Goal: Information Seeking & Learning: Learn about a topic

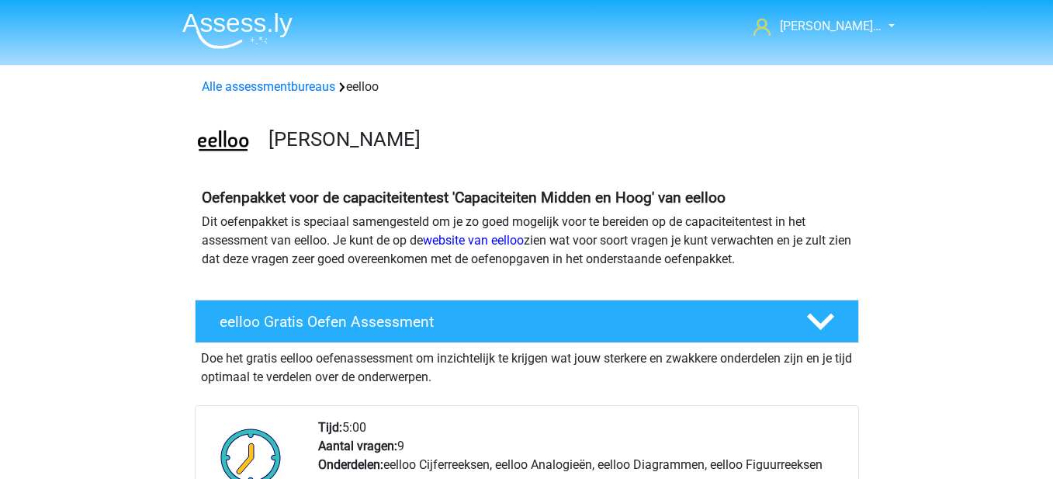
scroll to position [233, 0]
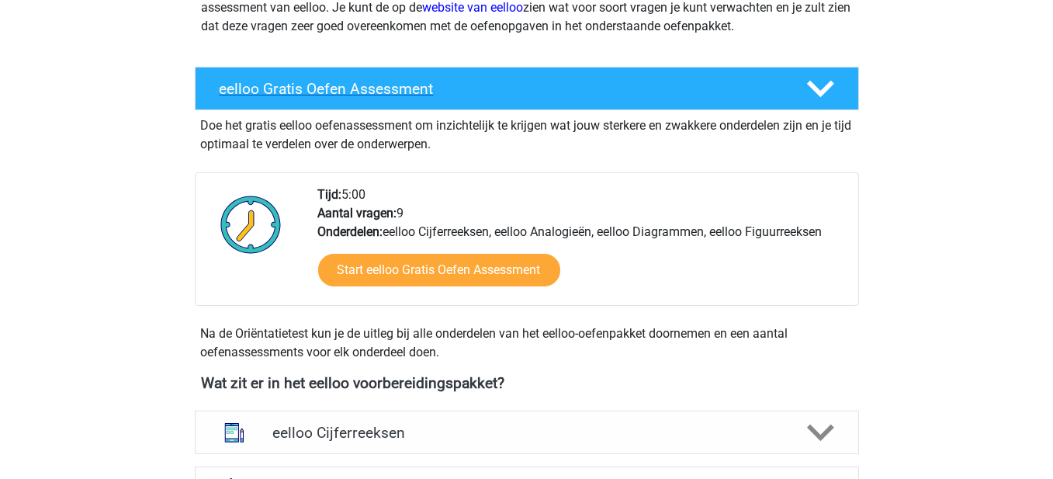
click at [673, 72] on div "eelloo Gratis Oefen Assessment" at bounding box center [527, 88] width 664 height 43
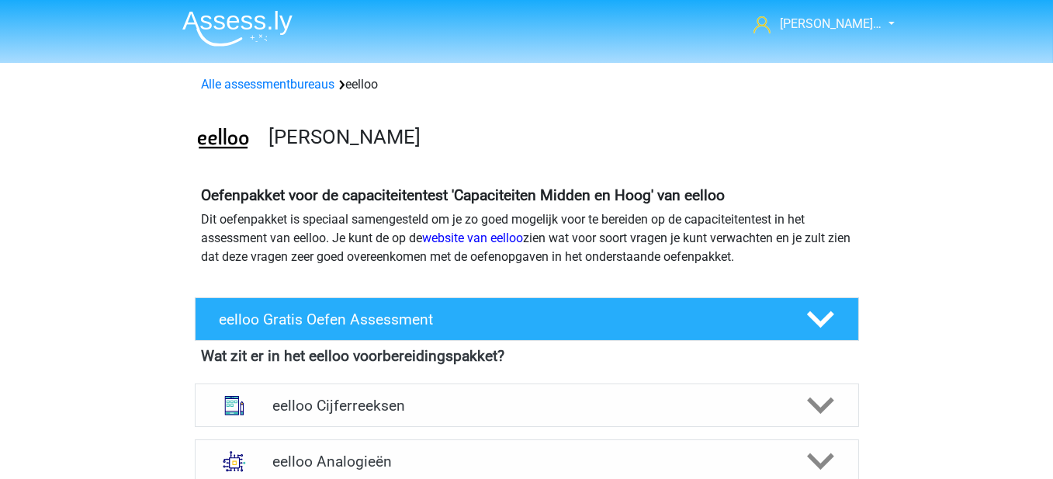
scroll to position [0, 0]
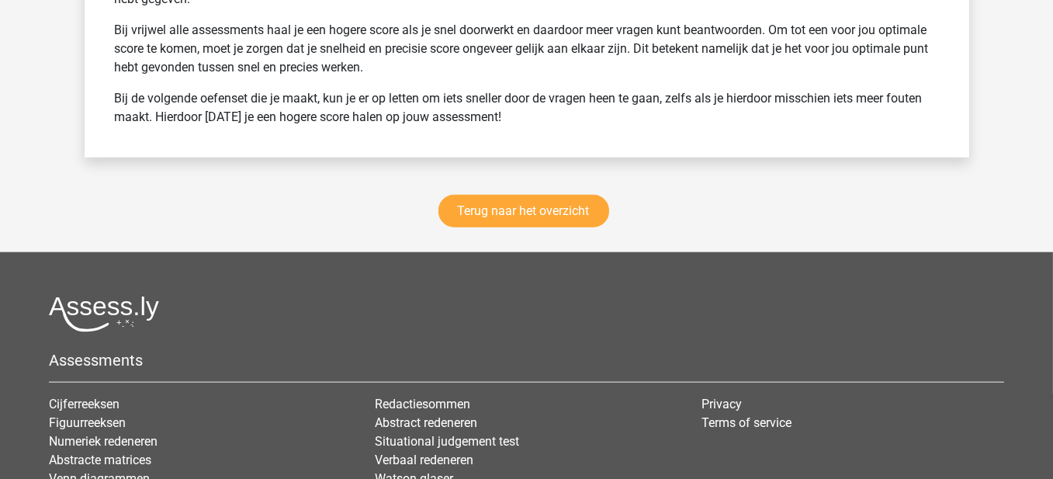
scroll to position [2174, 0]
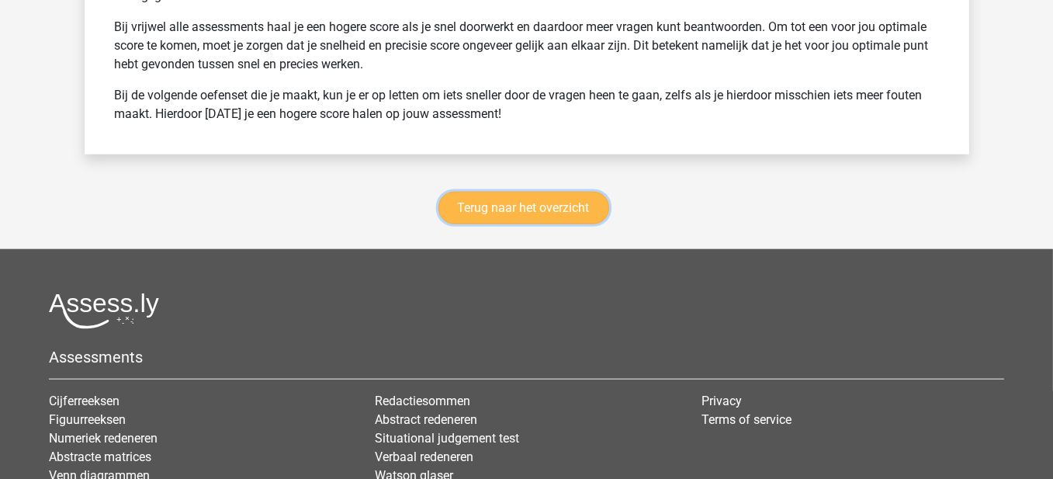
click at [530, 204] on link "Terug naar het overzicht" at bounding box center [524, 208] width 171 height 33
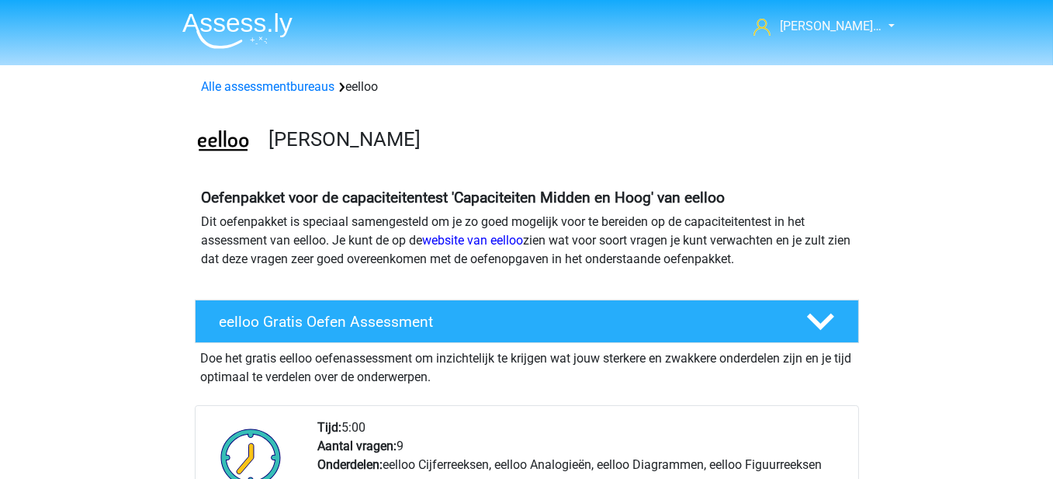
click at [260, 10] on li at bounding box center [231, 27] width 123 height 43
click at [260, 16] on img at bounding box center [237, 30] width 110 height 36
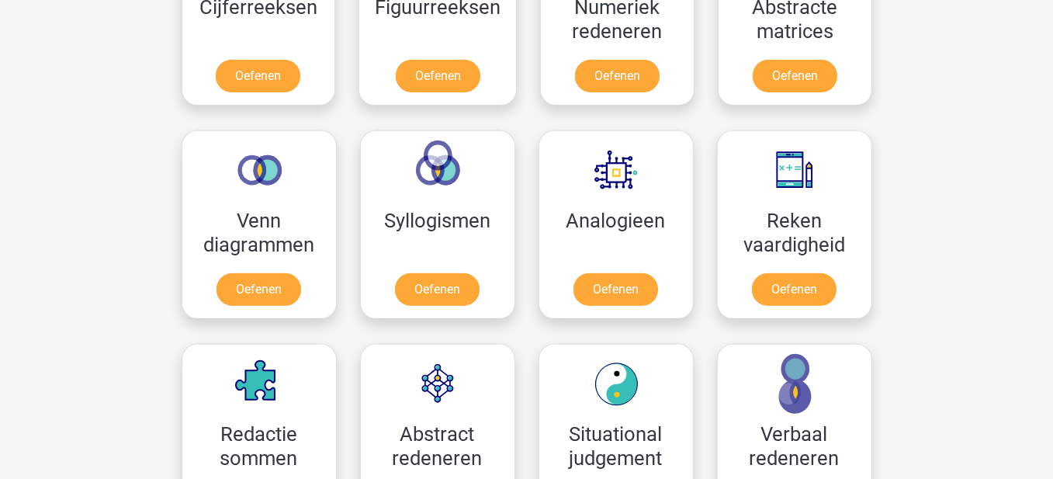
scroll to position [932, 0]
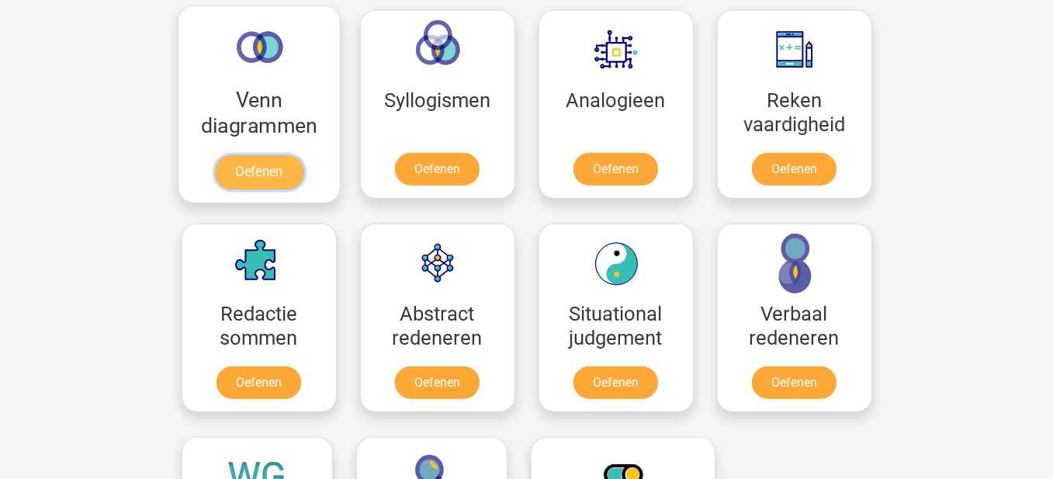
click at [242, 155] on link "Oefenen" at bounding box center [258, 172] width 88 height 34
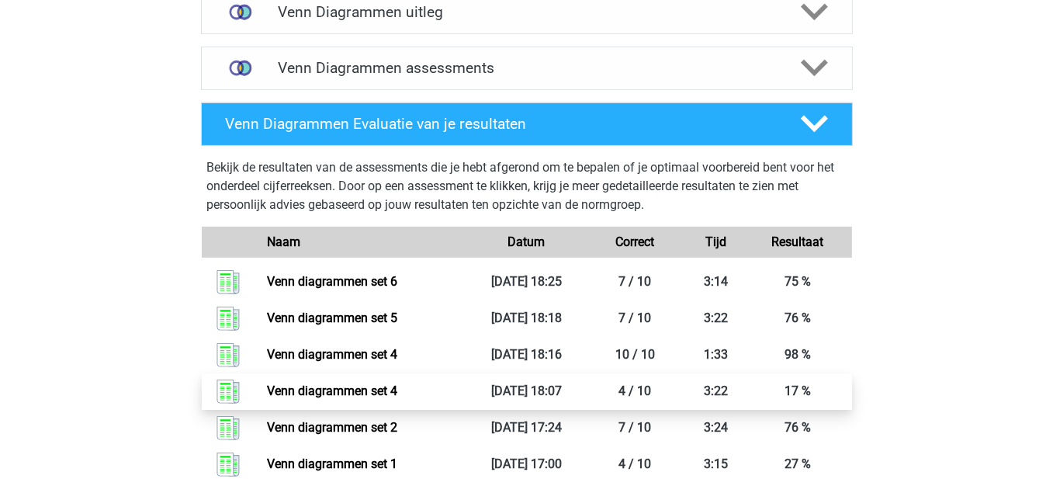
scroll to position [388, 0]
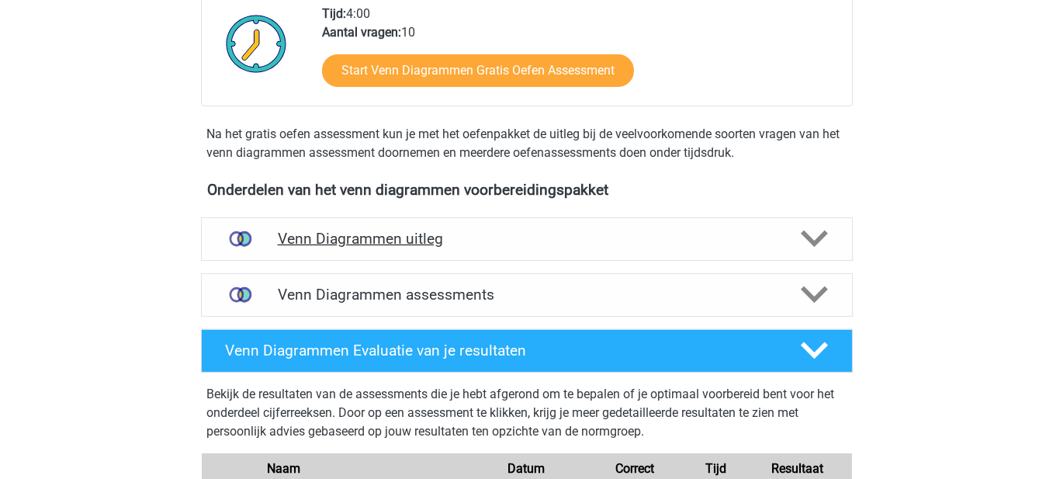
click at [508, 252] on div "Venn Diagrammen uitleg" at bounding box center [527, 238] width 652 height 43
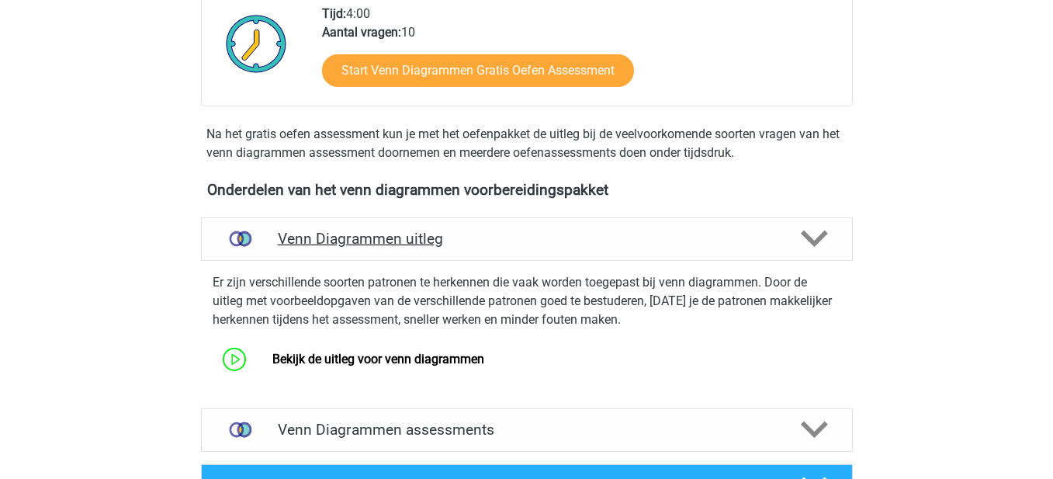
click at [508, 252] on div "Venn Diagrammen uitleg" at bounding box center [527, 238] width 652 height 43
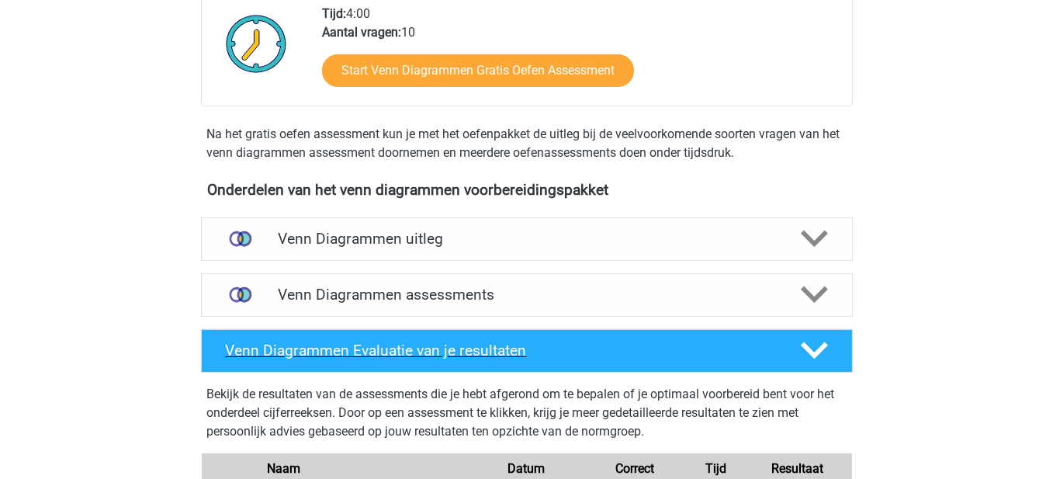
click at [592, 345] on h4 "Venn Diagrammen Evaluatie van je resultaten" at bounding box center [501, 351] width 550 height 18
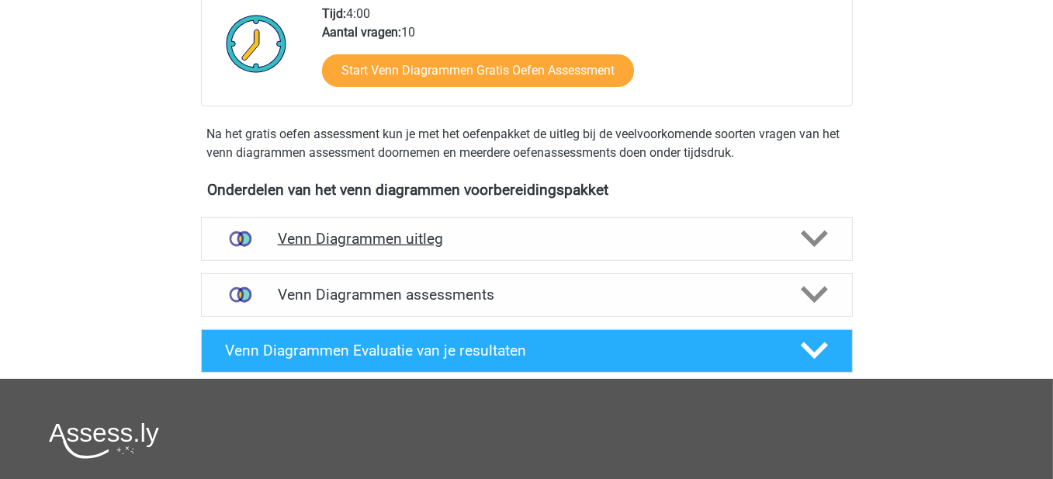
click at [564, 236] on h4 "Venn Diagrammen uitleg" at bounding box center [527, 239] width 498 height 18
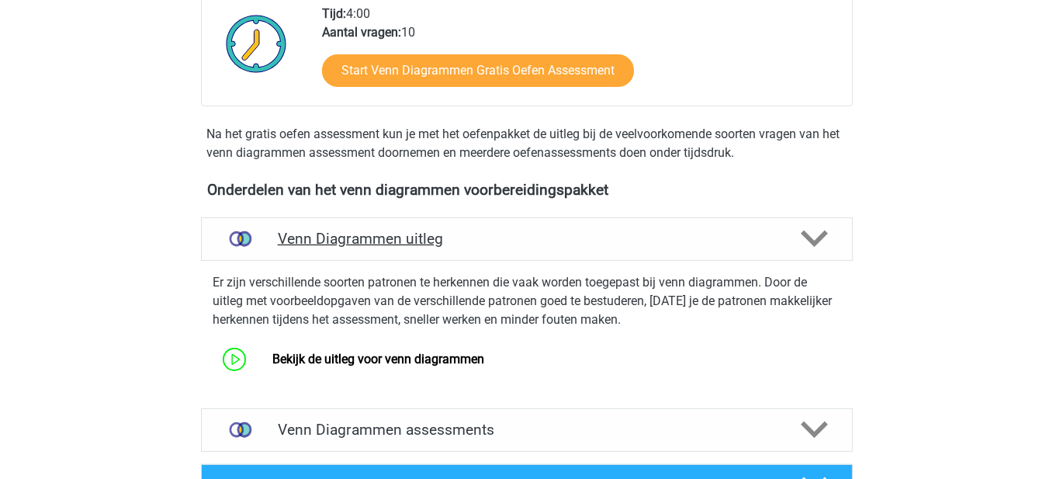
click at [583, 257] on div "Venn Diagrammen uitleg" at bounding box center [527, 238] width 652 height 43
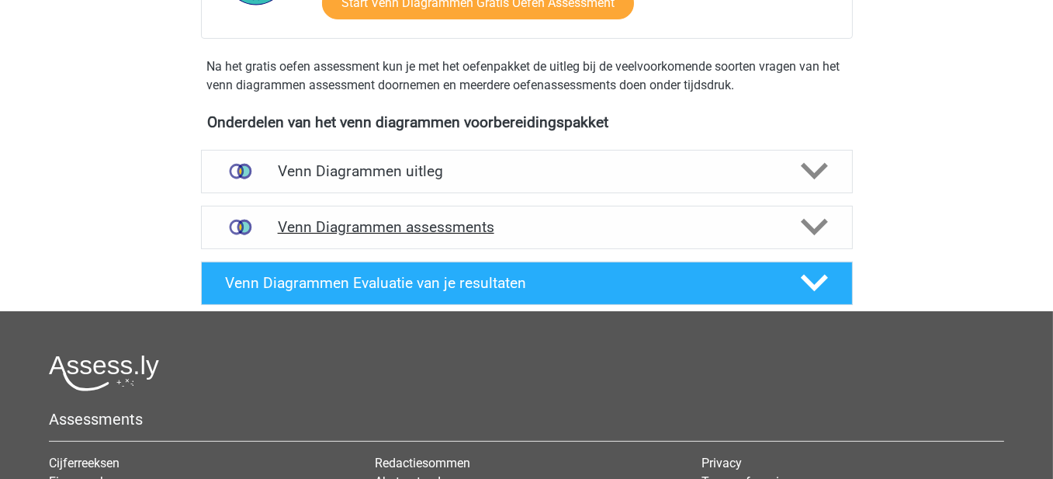
scroll to position [466, 0]
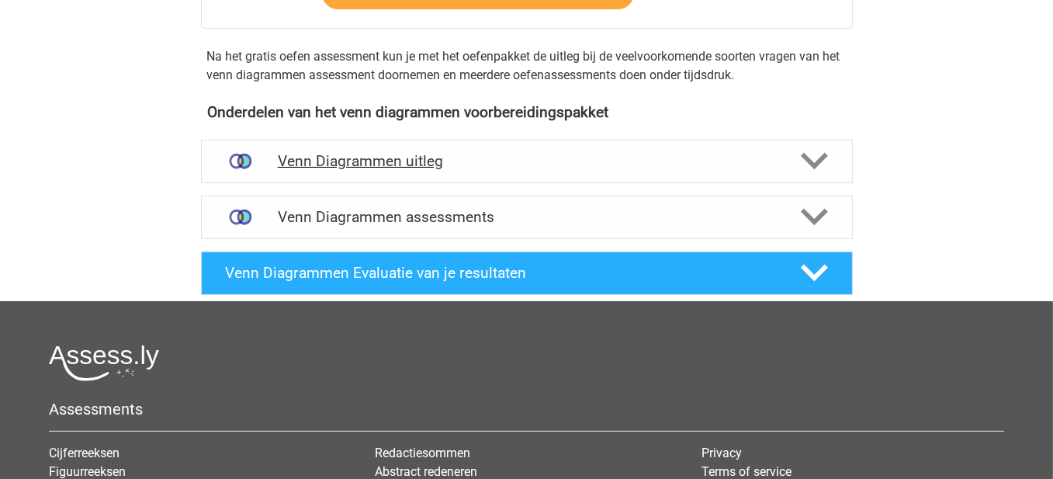
click at [509, 164] on h4 "Venn Diagrammen uitleg" at bounding box center [527, 161] width 498 height 18
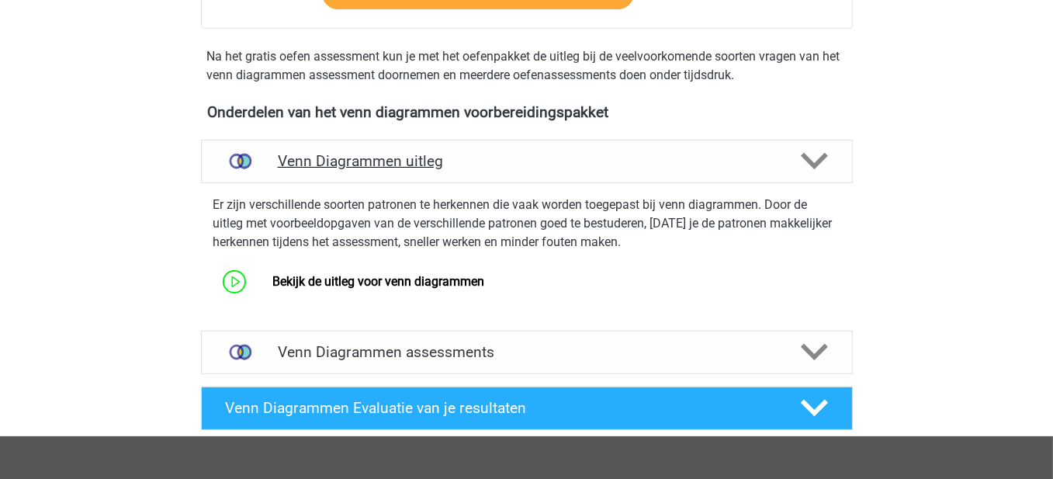
click at [509, 164] on h4 "Venn Diagrammen uitleg" at bounding box center [527, 161] width 498 height 18
click at [538, 345] on h4 "Venn Diagrammen assessments" at bounding box center [527, 352] width 498 height 18
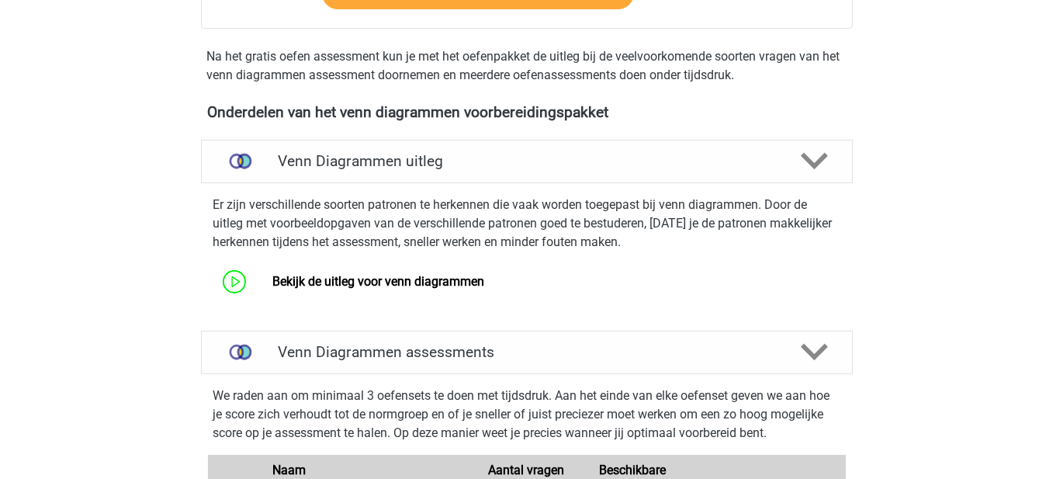
click at [513, 193] on div "Er zijn verschillende soorten patronen te herkennen die vaak worden toegepast b…" at bounding box center [527, 244] width 664 height 110
click at [508, 168] on h4 "Venn Diagrammen uitleg" at bounding box center [527, 161] width 498 height 18
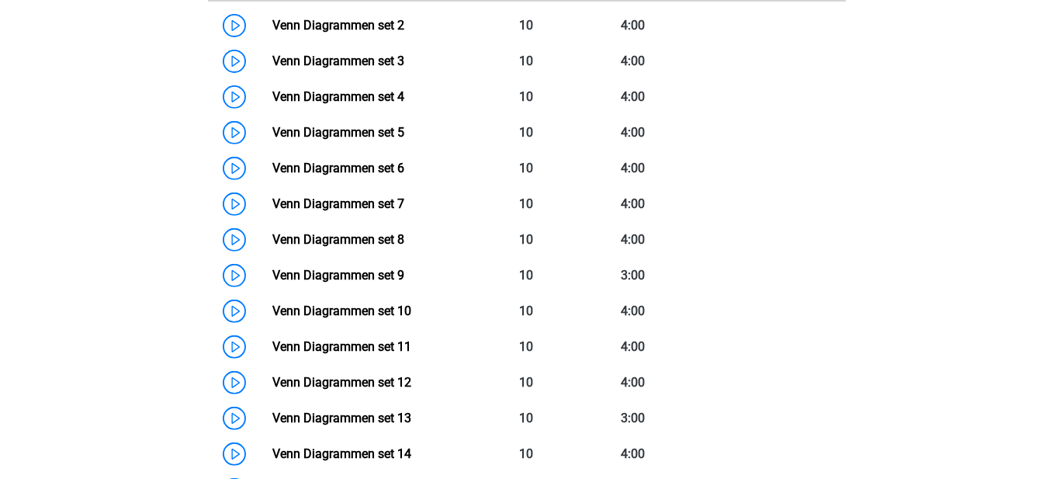
scroll to position [1242, 0]
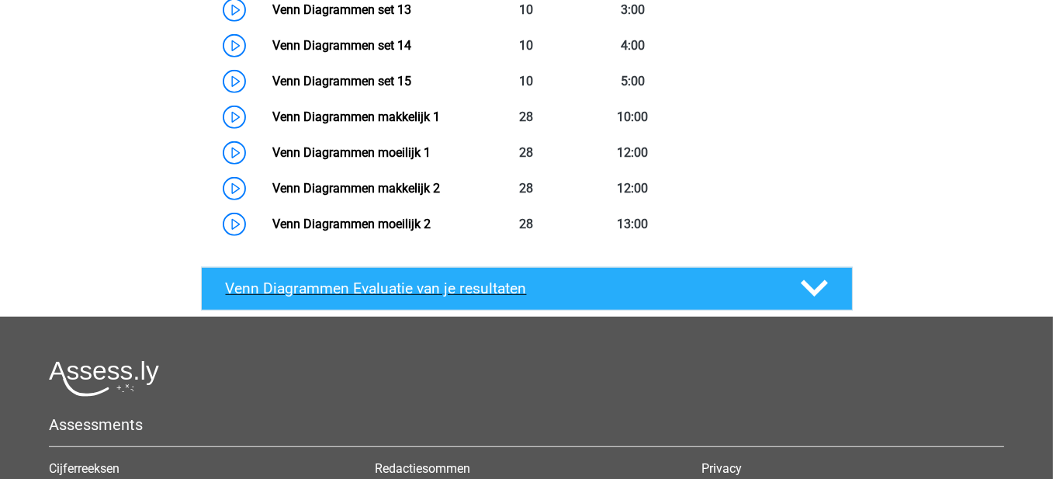
click at [401, 267] on div "Venn Diagrammen Evaluatie van je resultaten" at bounding box center [527, 288] width 652 height 43
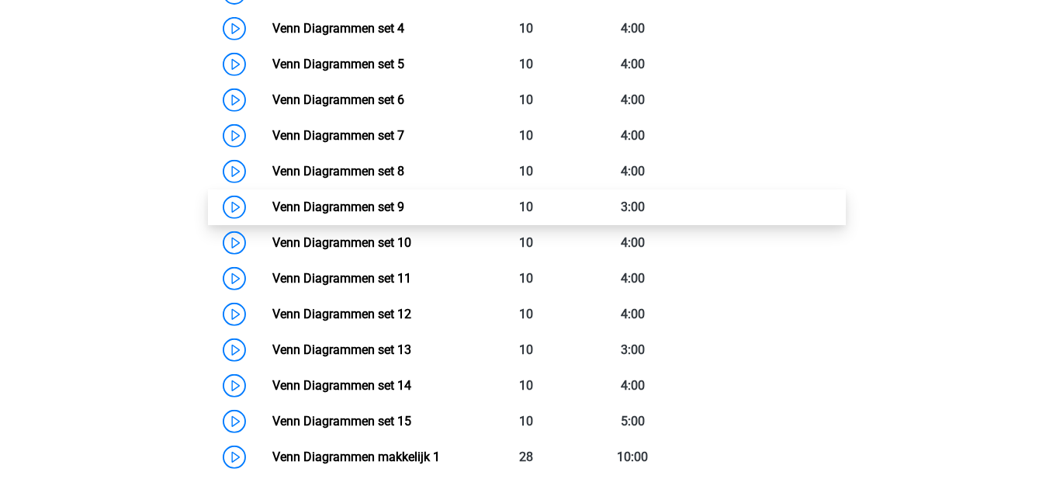
scroll to position [854, 0]
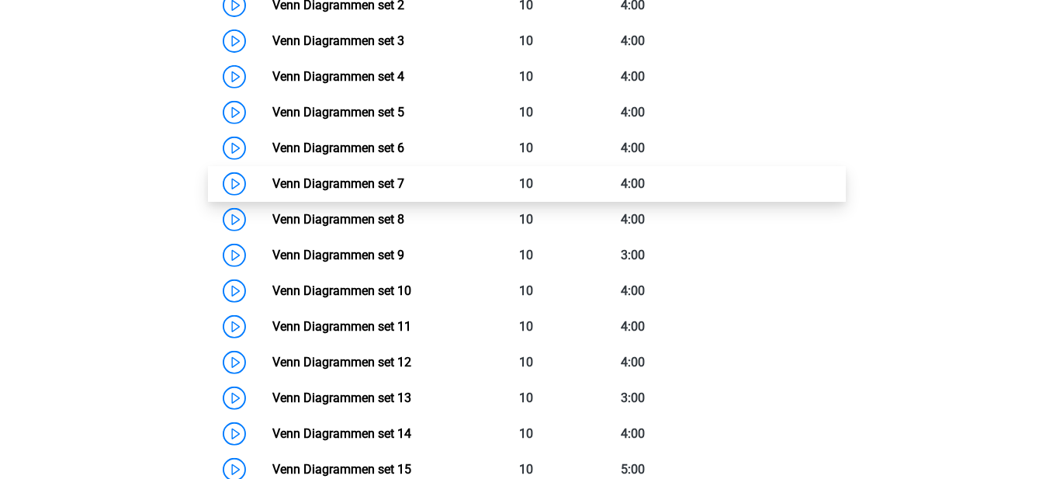
click at [272, 176] on link "Venn Diagrammen set 7" at bounding box center [338, 183] width 132 height 15
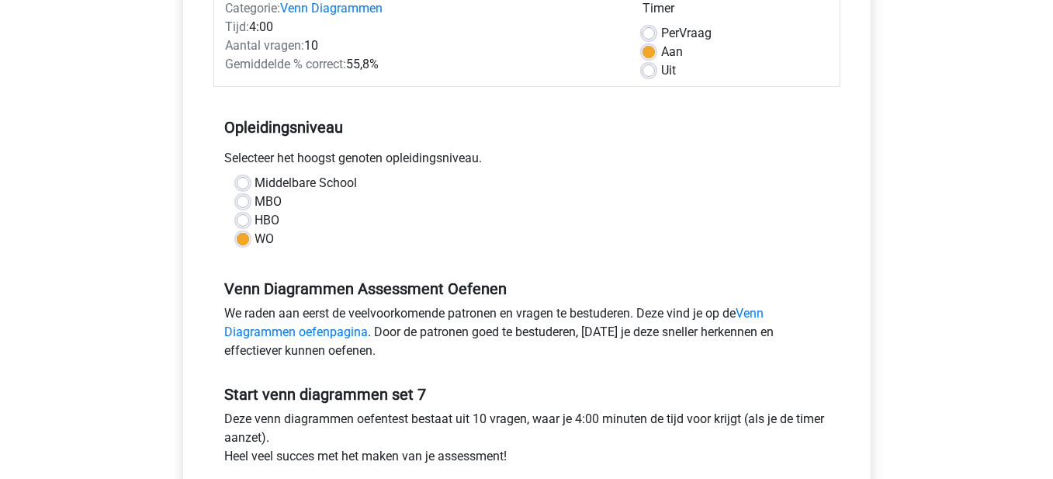
scroll to position [311, 0]
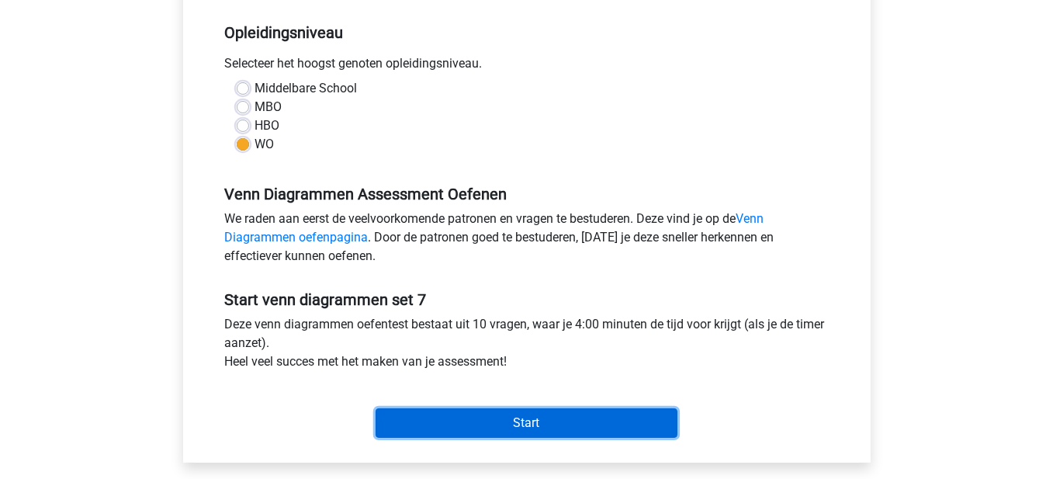
click at [547, 424] on input "Start" at bounding box center [527, 422] width 302 height 29
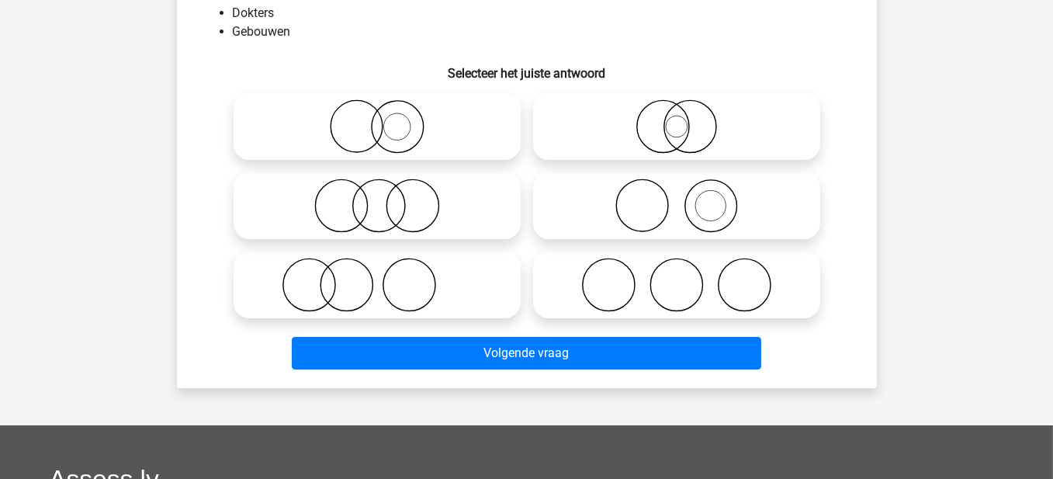
scroll to position [155, 0]
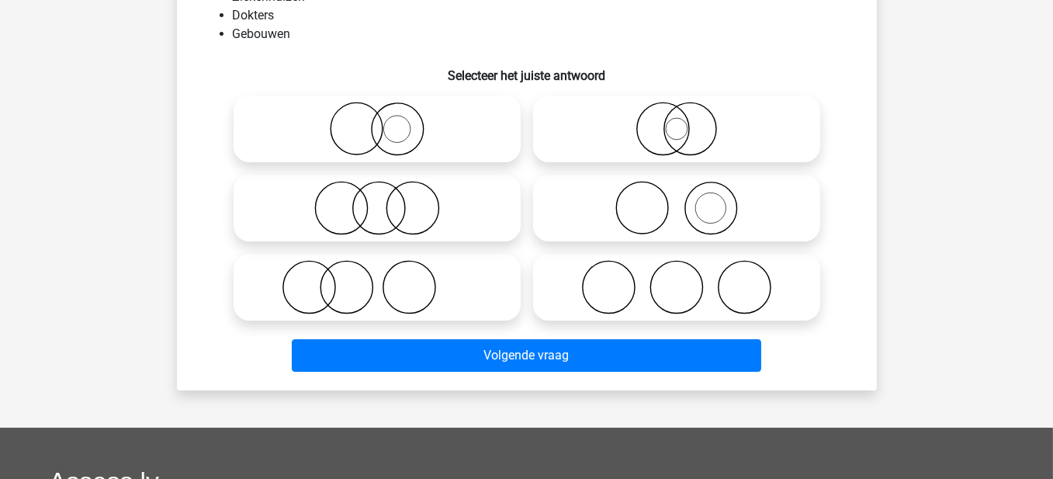
click at [368, 279] on icon at bounding box center [377, 287] width 275 height 54
click at [377, 279] on input "radio" at bounding box center [382, 274] width 10 height 10
radio input "true"
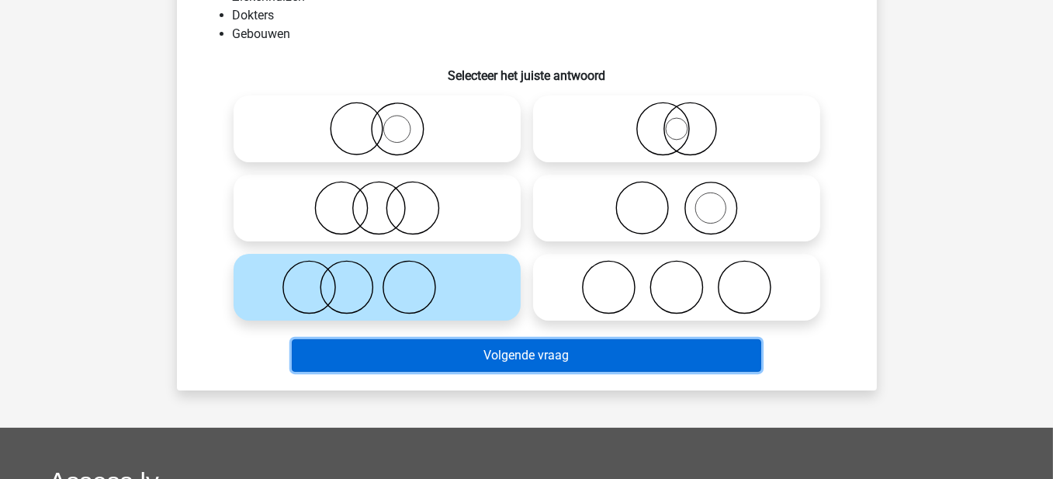
click at [425, 369] on button "Volgende vraag" at bounding box center [527, 355] width 470 height 33
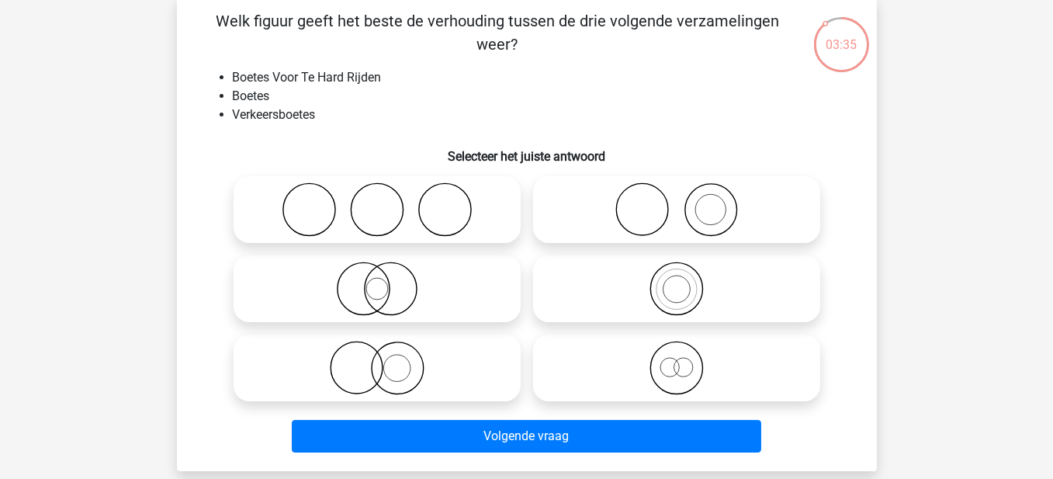
scroll to position [78, 0]
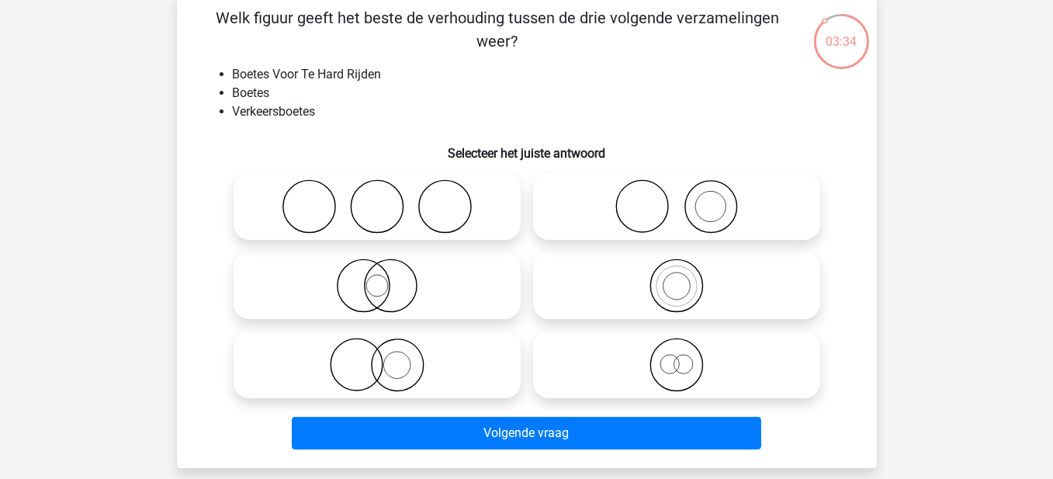
click at [646, 265] on icon at bounding box center [677, 285] width 275 height 54
click at [677, 268] on input "radio" at bounding box center [682, 273] width 10 height 10
radio input "true"
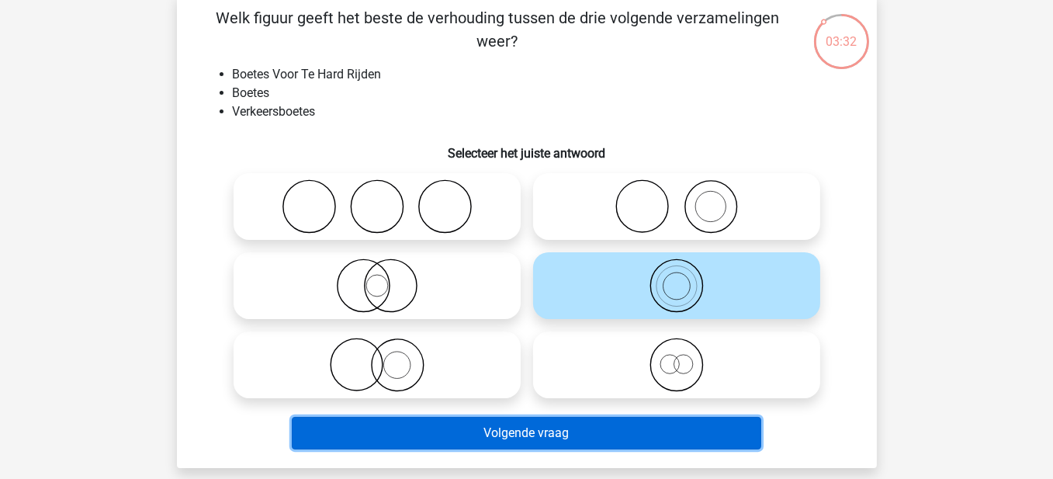
click at [540, 429] on button "Volgende vraag" at bounding box center [527, 433] width 470 height 33
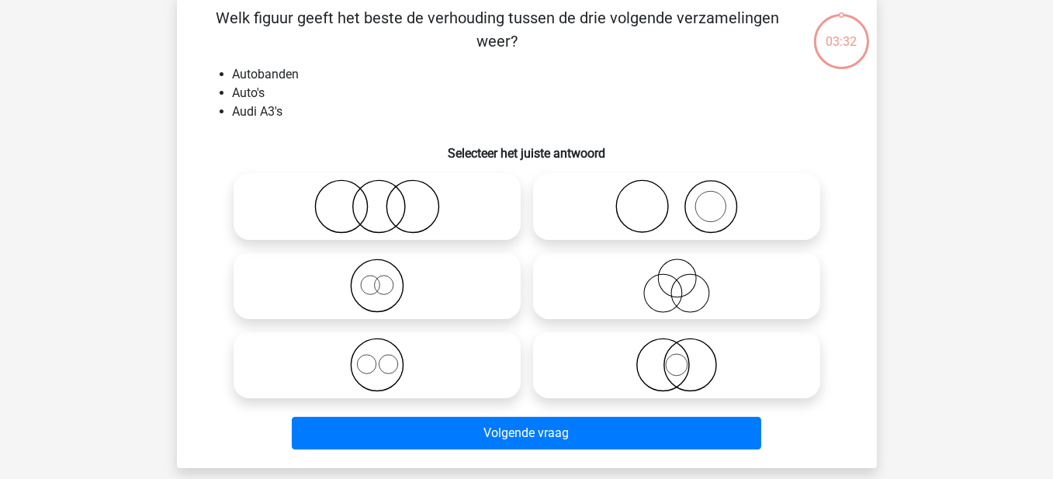
scroll to position [71, 0]
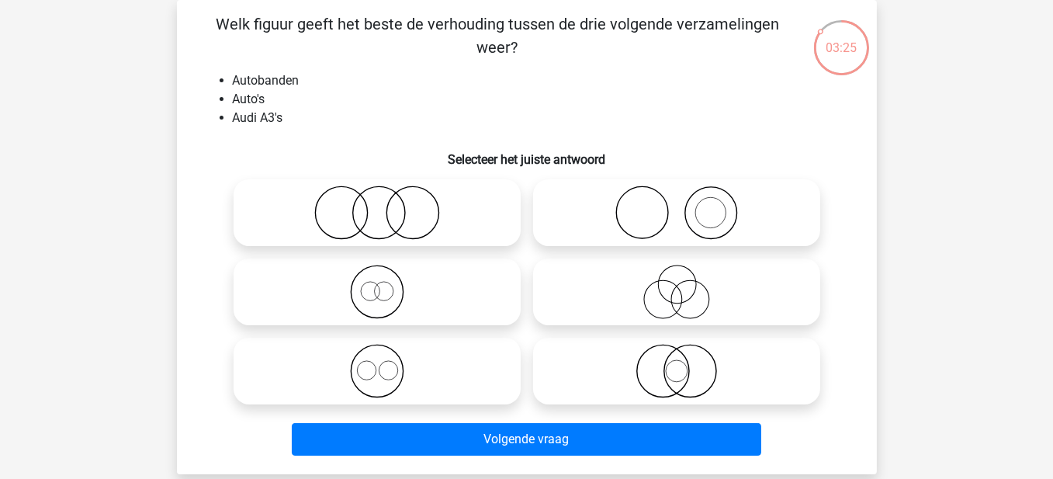
click at [703, 207] on icon at bounding box center [677, 213] width 275 height 54
click at [687, 205] on input "radio" at bounding box center [682, 200] width 10 height 10
radio input "true"
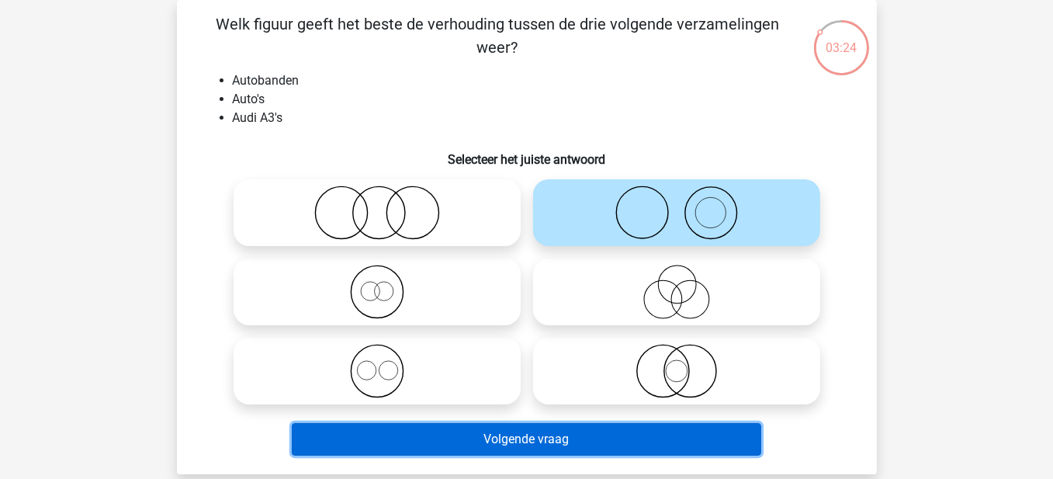
click at [488, 428] on button "Volgende vraag" at bounding box center [527, 439] width 470 height 33
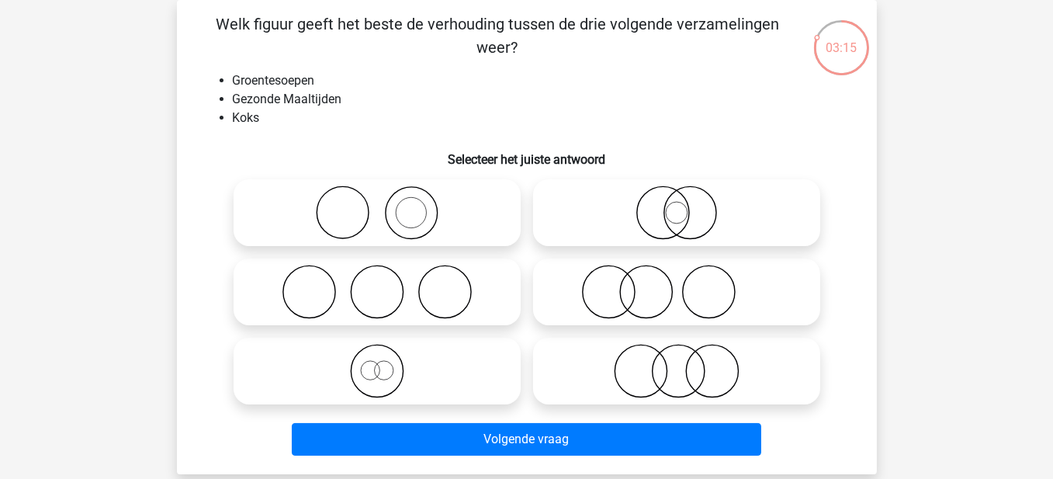
click at [644, 288] on icon at bounding box center [677, 292] width 275 height 54
click at [677, 284] on input "radio" at bounding box center [682, 279] width 10 height 10
radio input "true"
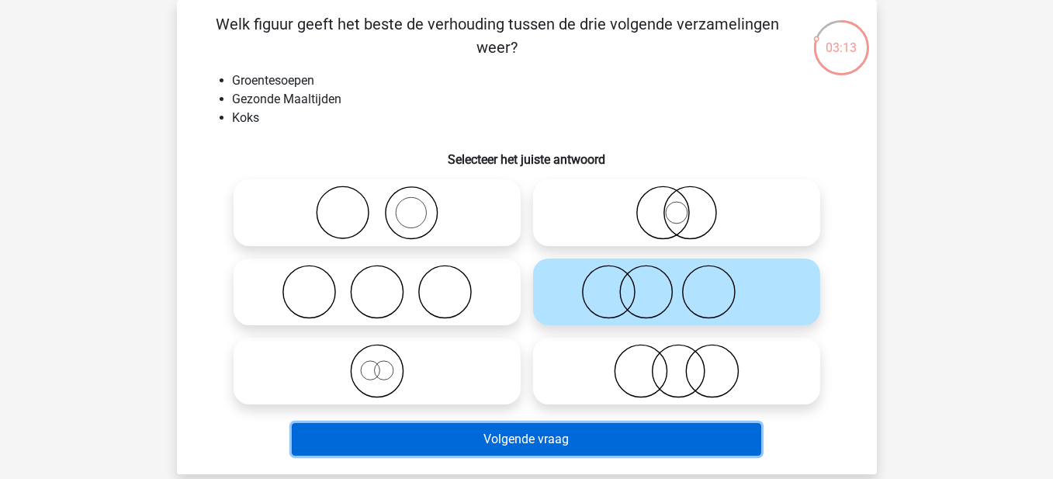
click at [607, 439] on button "Volgende vraag" at bounding box center [527, 439] width 470 height 33
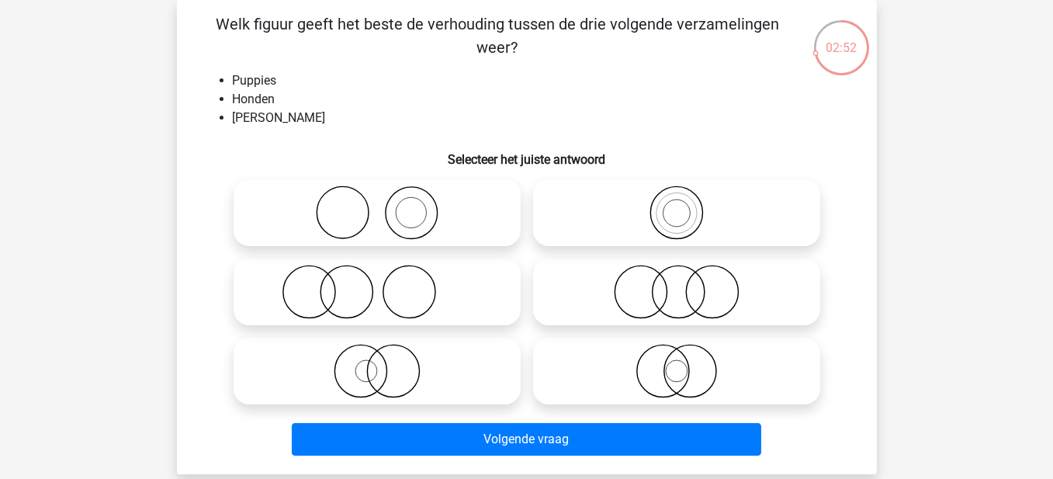
click at [619, 357] on icon at bounding box center [677, 371] width 275 height 54
click at [677, 357] on input "radio" at bounding box center [682, 358] width 10 height 10
radio input "true"
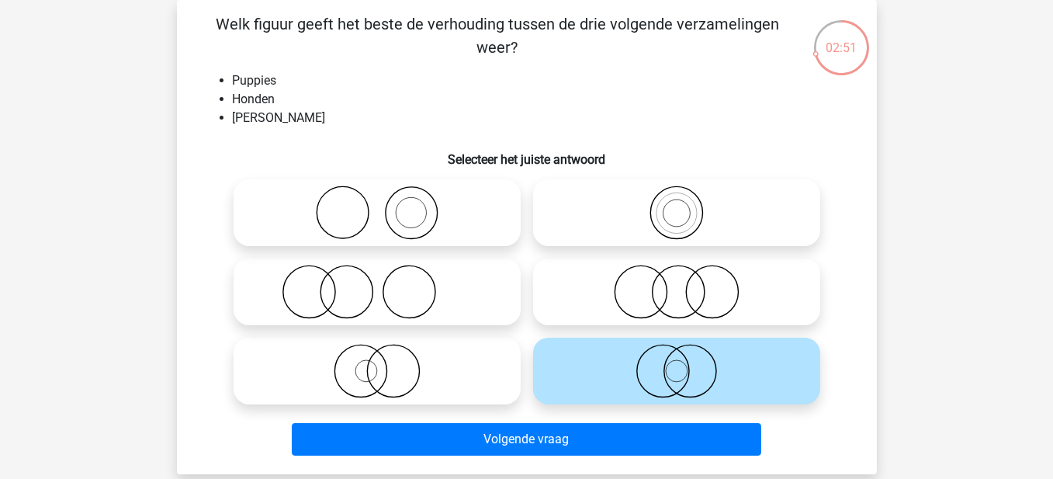
click at [630, 418] on div "Volgende vraag" at bounding box center [527, 436] width 651 height 51
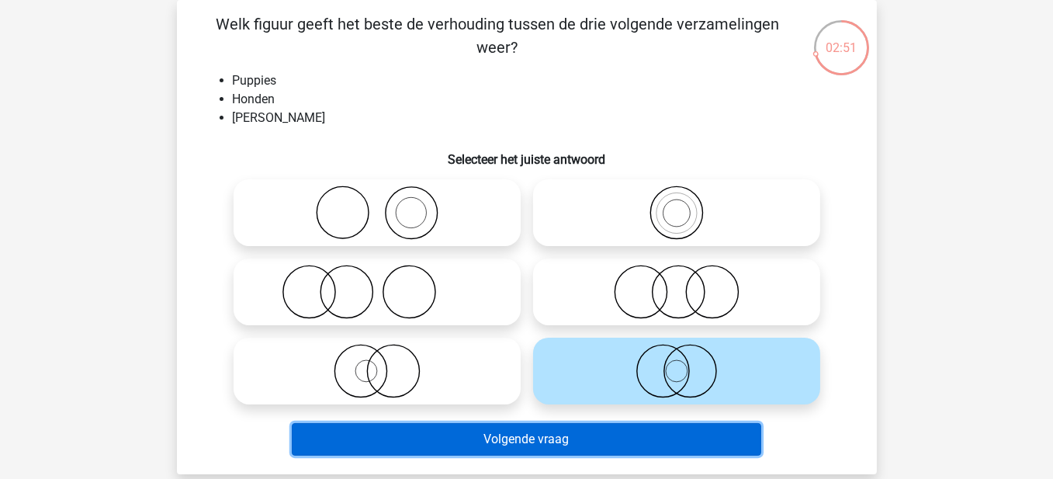
click at [627, 438] on button "Volgende vraag" at bounding box center [527, 439] width 470 height 33
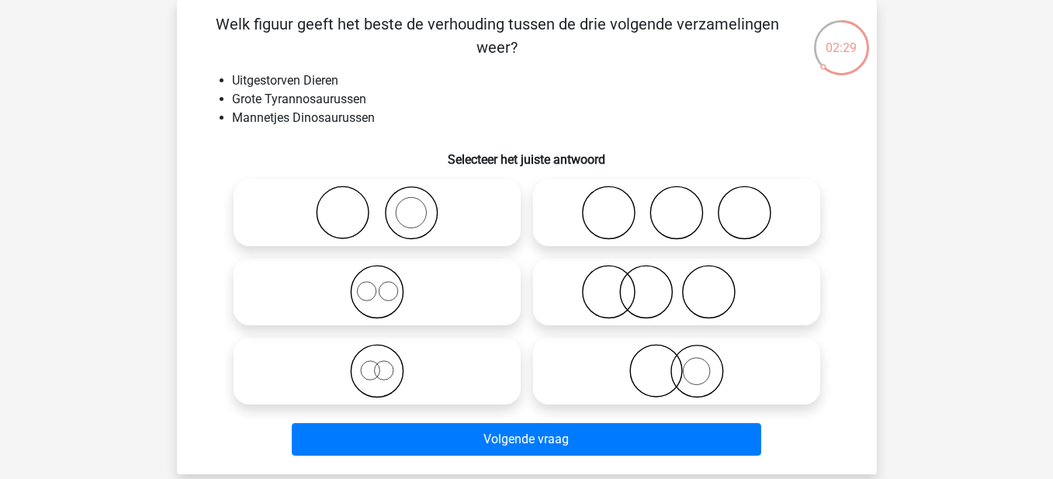
click at [611, 367] on icon at bounding box center [677, 371] width 275 height 54
click at [677, 363] on input "radio" at bounding box center [682, 358] width 10 height 10
radio input "true"
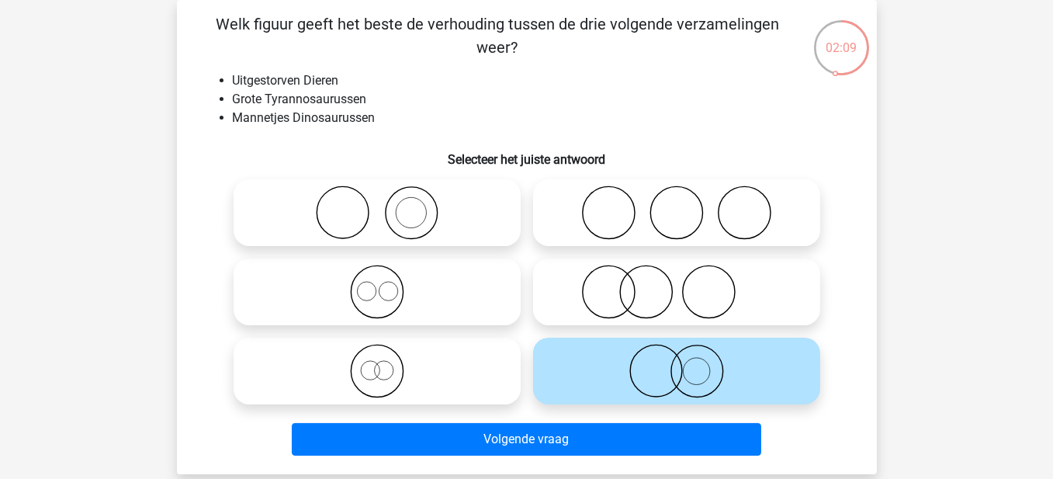
click at [361, 248] on div at bounding box center [377, 212] width 300 height 79
click at [386, 384] on icon at bounding box center [377, 371] width 275 height 54
click at [386, 363] on input "radio" at bounding box center [382, 358] width 10 height 10
radio input "true"
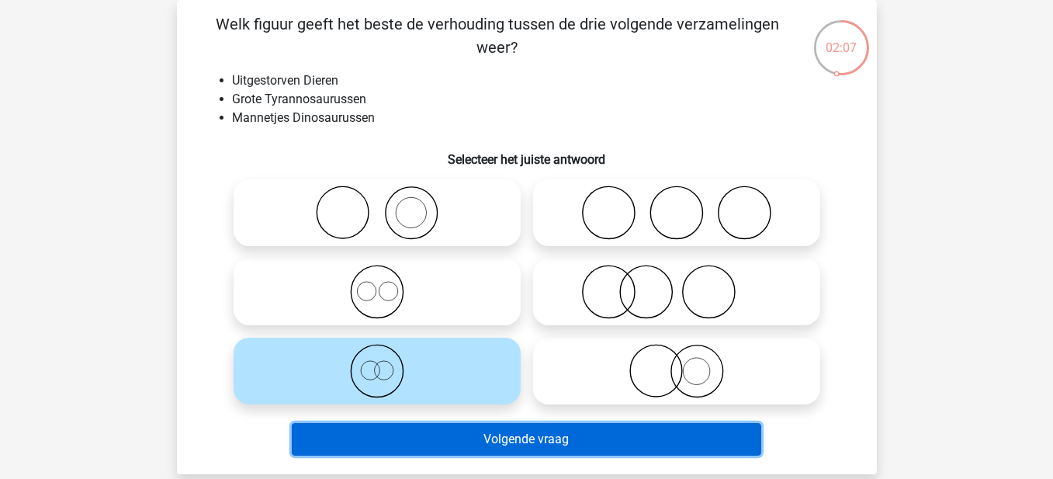
click at [467, 454] on button "Volgende vraag" at bounding box center [527, 439] width 470 height 33
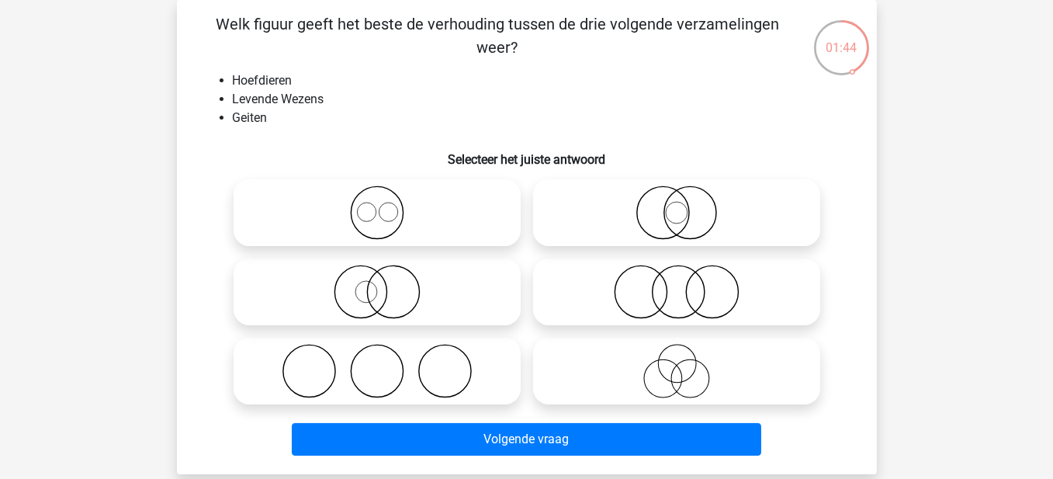
click at [401, 217] on circle at bounding box center [377, 213] width 52 height 52
click at [387, 205] on input "radio" at bounding box center [382, 200] width 10 height 10
radio input "true"
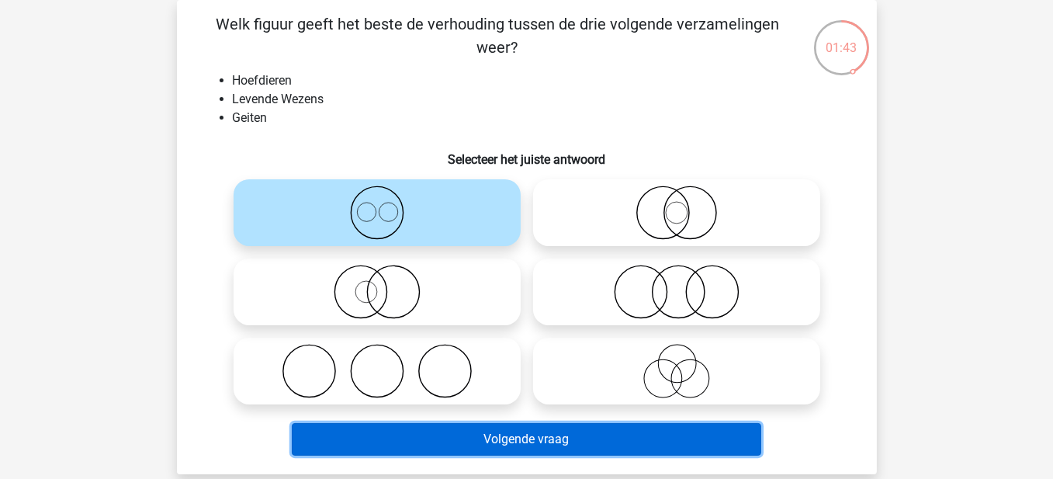
click at [564, 451] on button "Volgende vraag" at bounding box center [527, 439] width 470 height 33
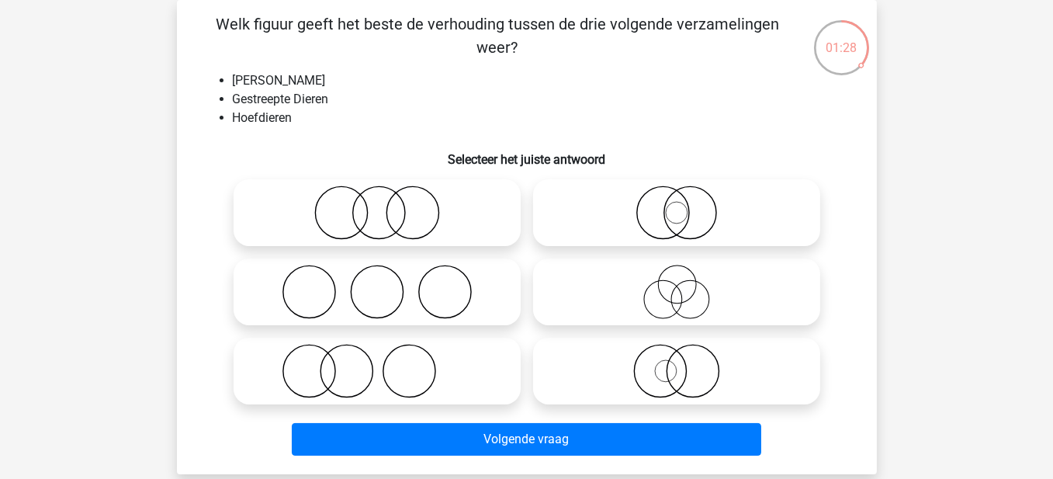
click at [679, 380] on icon at bounding box center [677, 371] width 275 height 54
click at [679, 363] on input "radio" at bounding box center [682, 358] width 10 height 10
radio input "true"
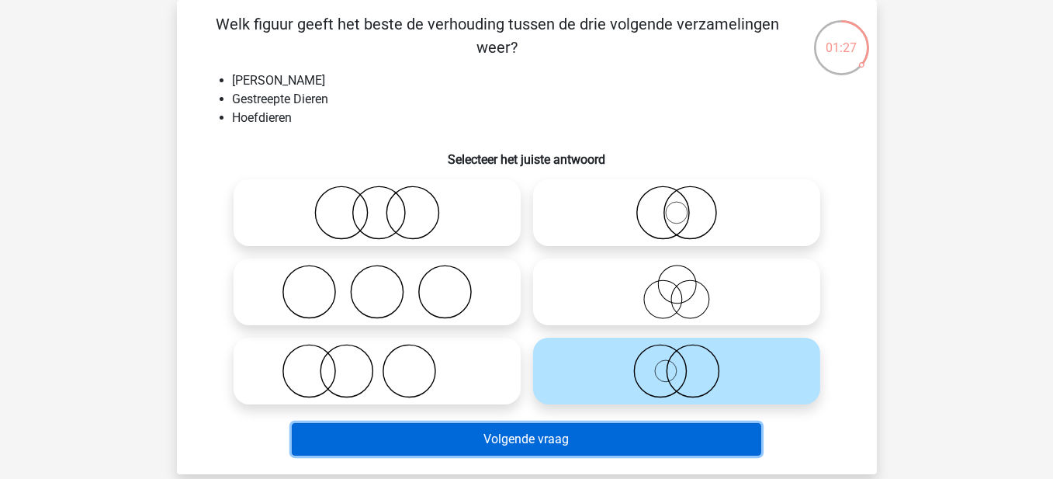
click at [581, 439] on button "Volgende vraag" at bounding box center [527, 439] width 470 height 33
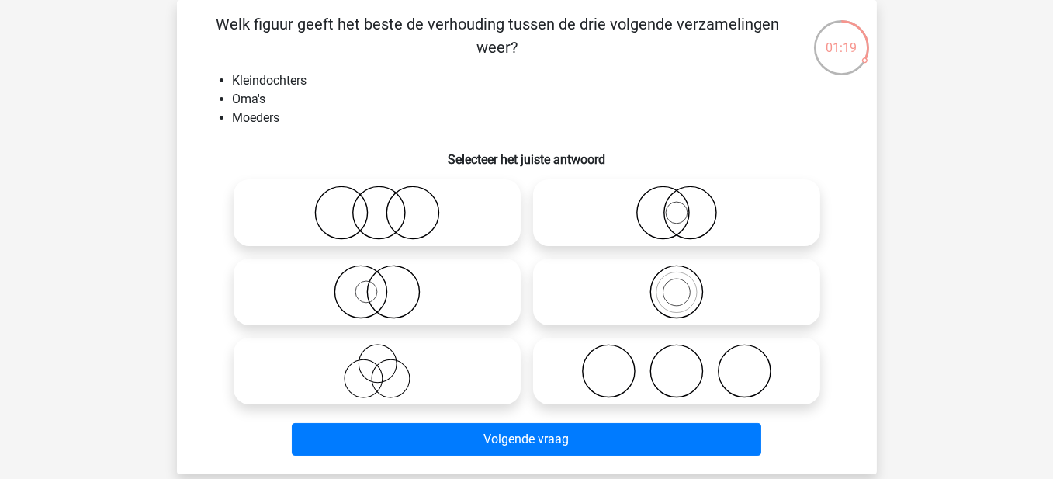
click at [678, 300] on icon at bounding box center [677, 292] width 275 height 54
click at [678, 284] on input "radio" at bounding box center [682, 279] width 10 height 10
radio input "true"
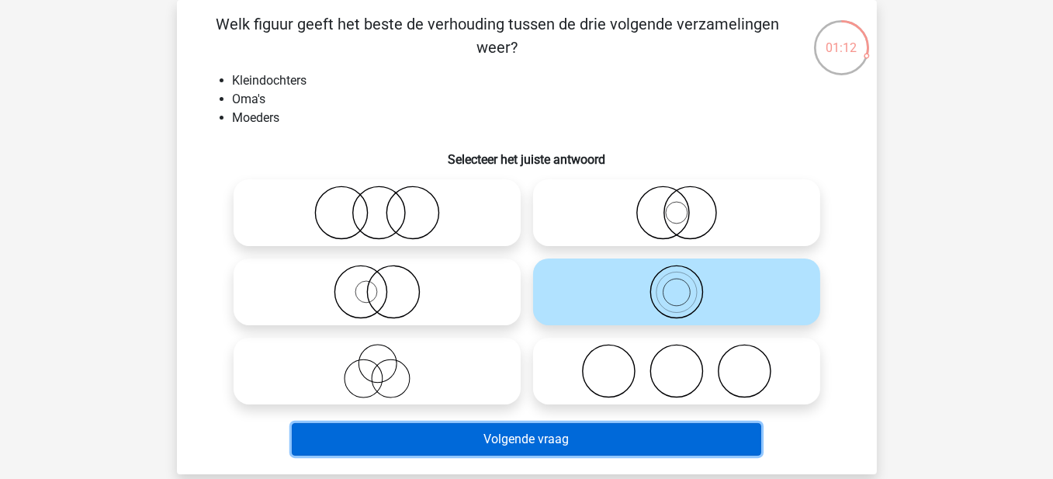
click at [588, 439] on button "Volgende vraag" at bounding box center [527, 439] width 470 height 33
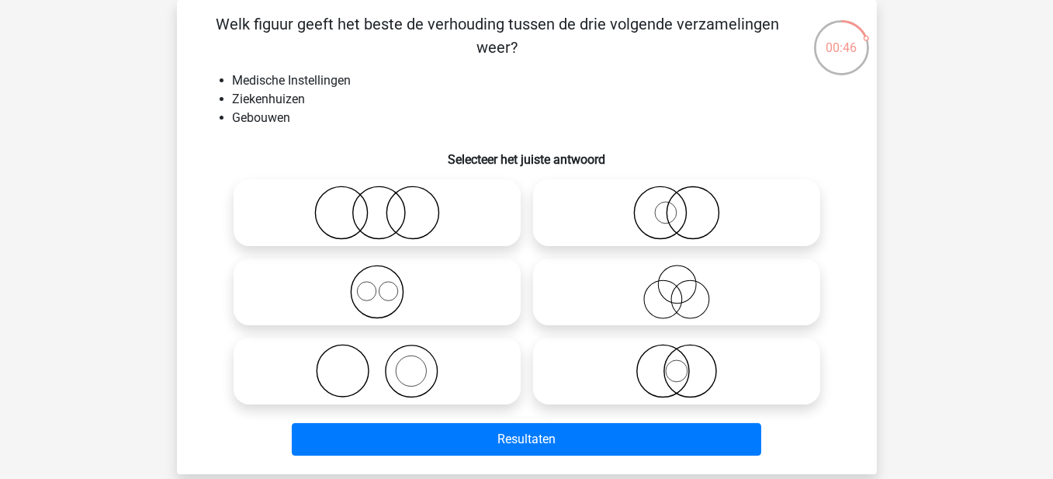
click at [666, 370] on icon at bounding box center [677, 371] width 275 height 54
click at [677, 363] on input "radio" at bounding box center [682, 358] width 10 height 10
radio input "true"
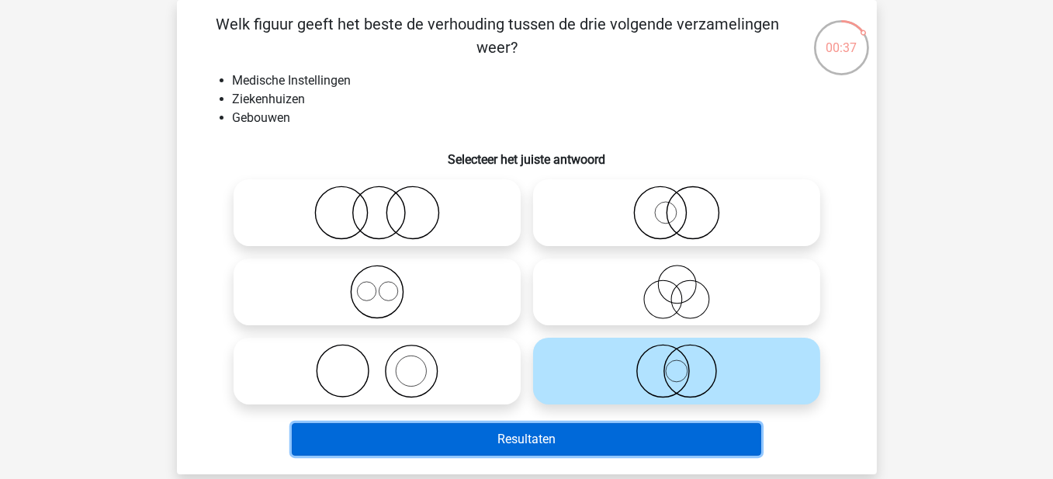
click at [617, 435] on button "Resultaten" at bounding box center [527, 439] width 470 height 33
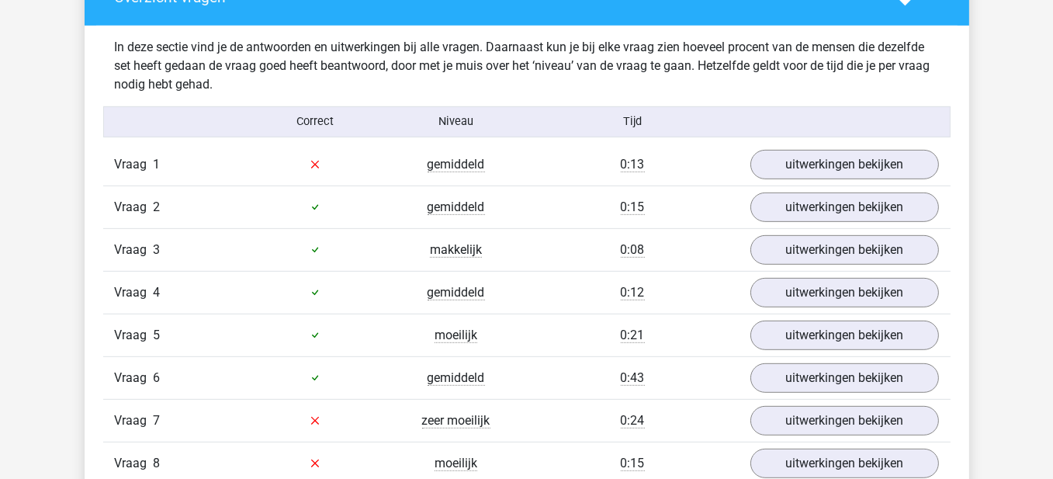
scroll to position [932, 0]
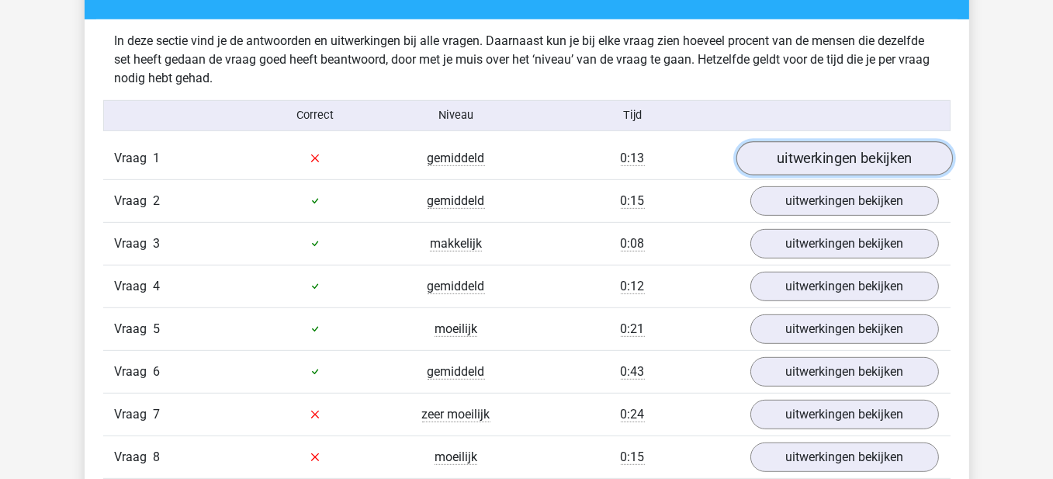
click at [894, 163] on link "uitwerkingen bekijken" at bounding box center [844, 158] width 217 height 34
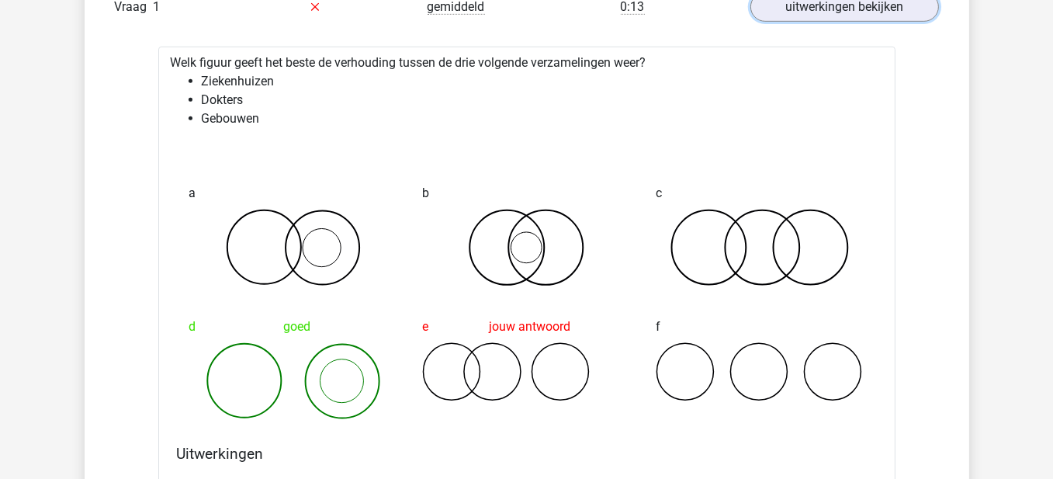
scroll to position [1087, 0]
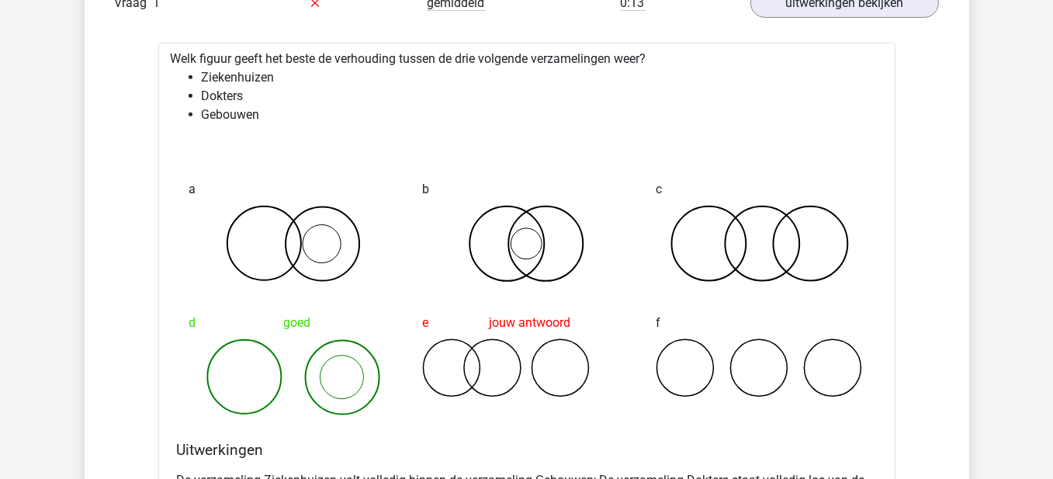
click at [264, 78] on li "Ziekenhuizen" at bounding box center [543, 77] width 682 height 19
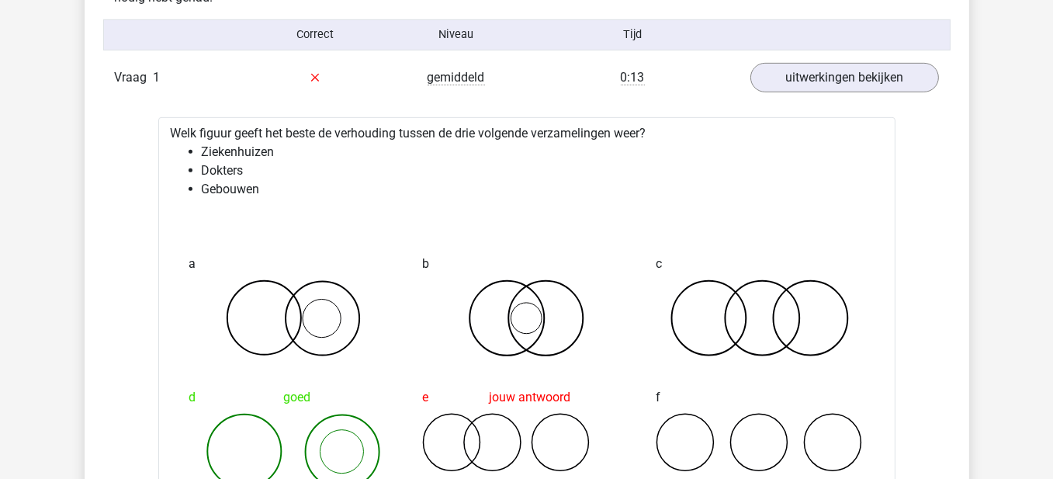
scroll to position [1009, 0]
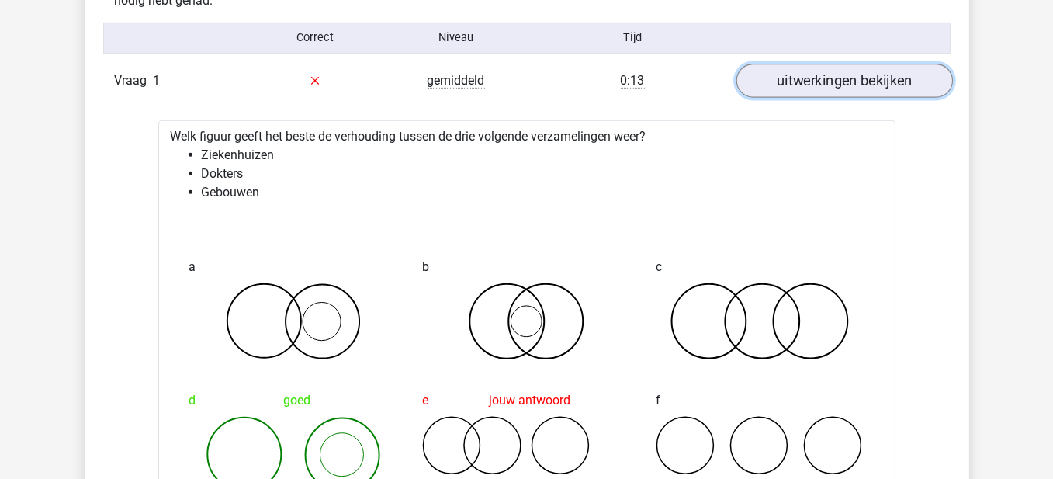
click at [886, 92] on link "uitwerkingen bekijken" at bounding box center [844, 81] width 217 height 34
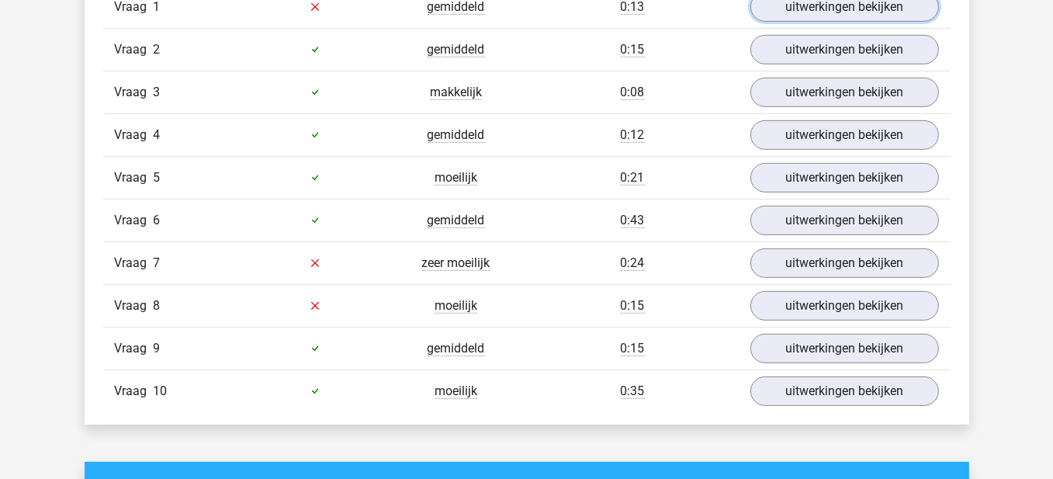
scroll to position [1087, 0]
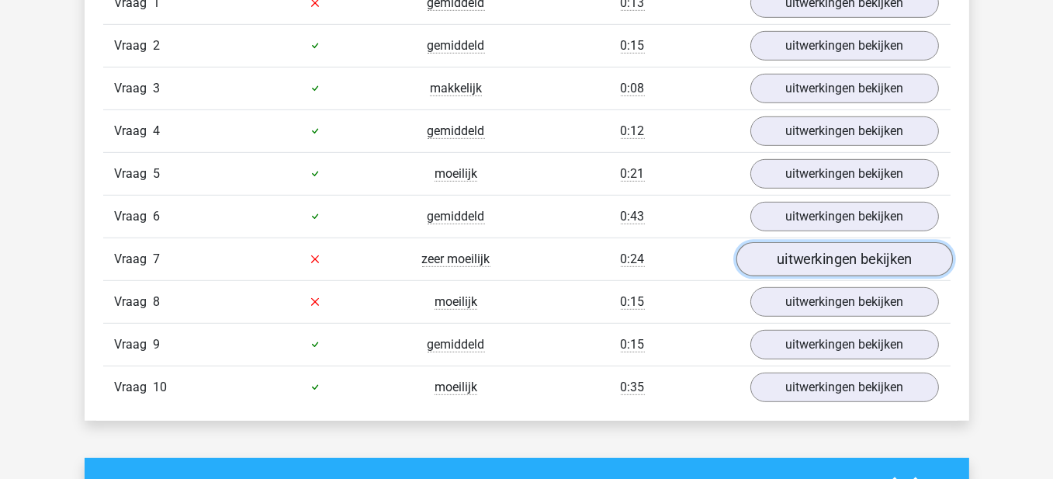
click at [835, 256] on link "uitwerkingen bekijken" at bounding box center [844, 259] width 217 height 34
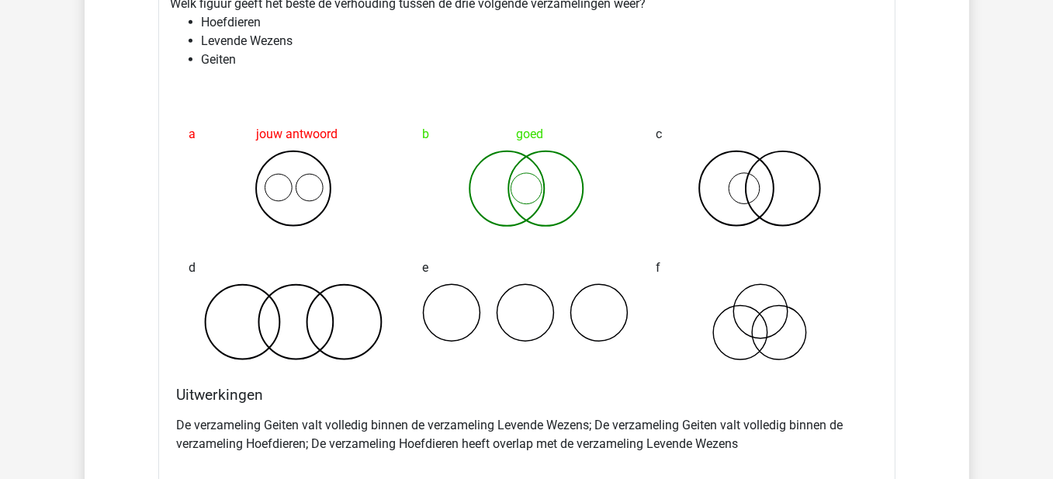
scroll to position [1397, 0]
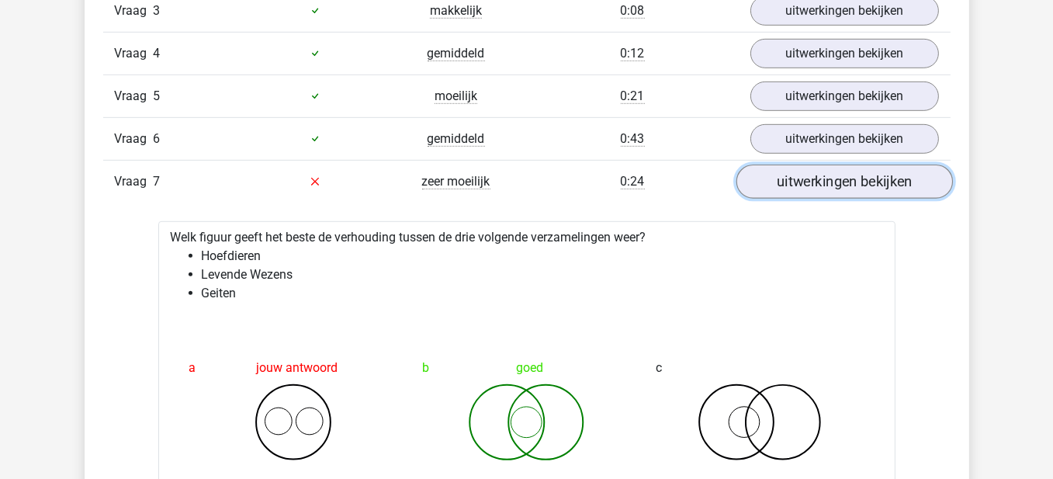
click at [807, 177] on link "uitwerkingen bekijken" at bounding box center [844, 182] width 217 height 34
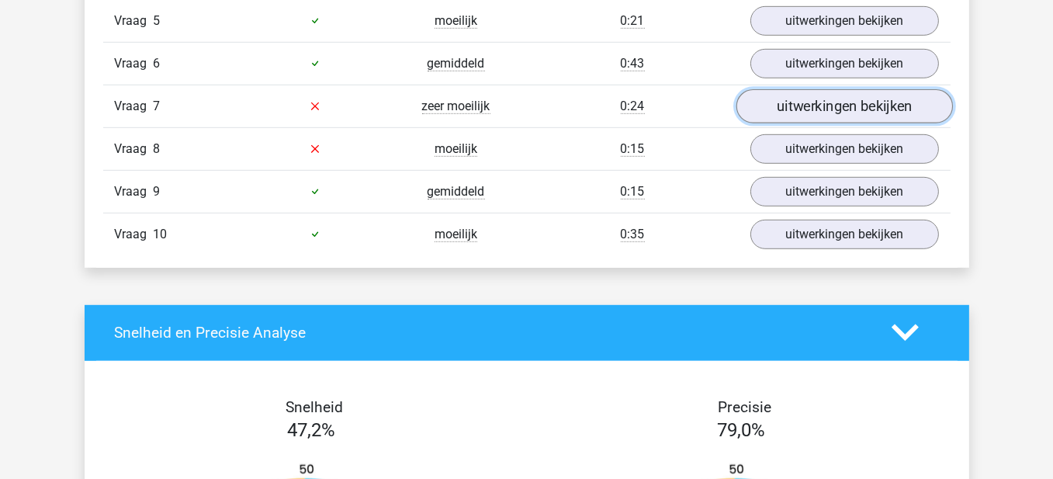
scroll to position [1242, 0]
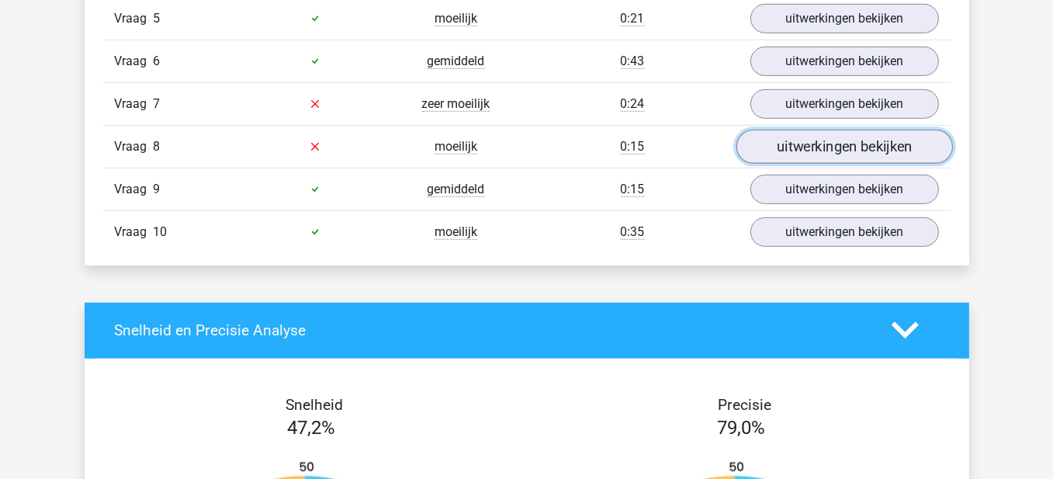
click at [784, 147] on link "uitwerkingen bekijken" at bounding box center [844, 147] width 217 height 34
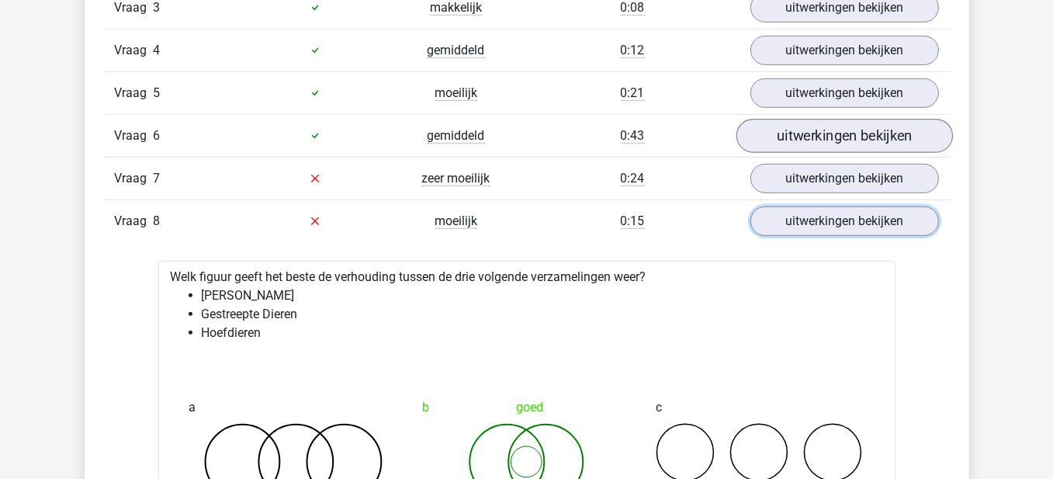
scroll to position [1164, 0]
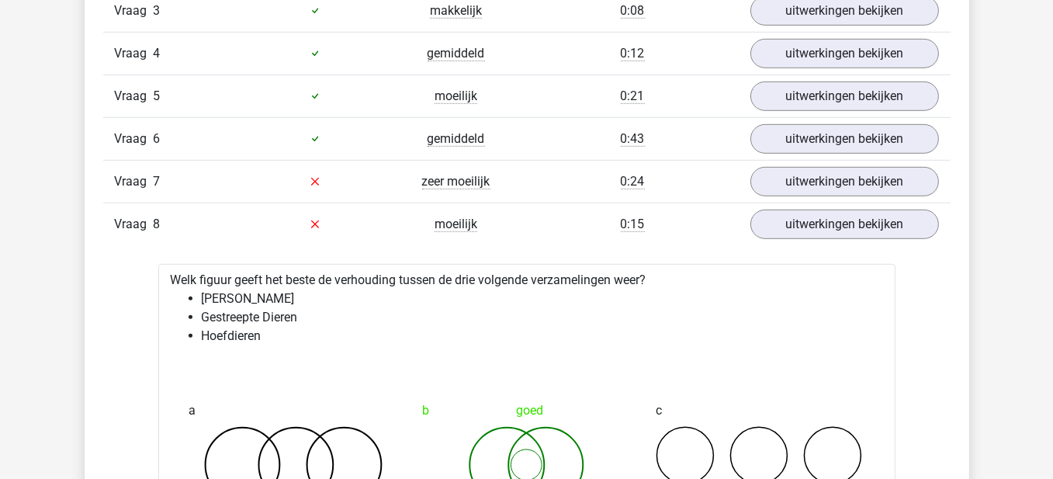
click at [793, 203] on div "Vraag 8 moeilijk 0:15 uitwerkingen bekijken" at bounding box center [527, 224] width 848 height 43
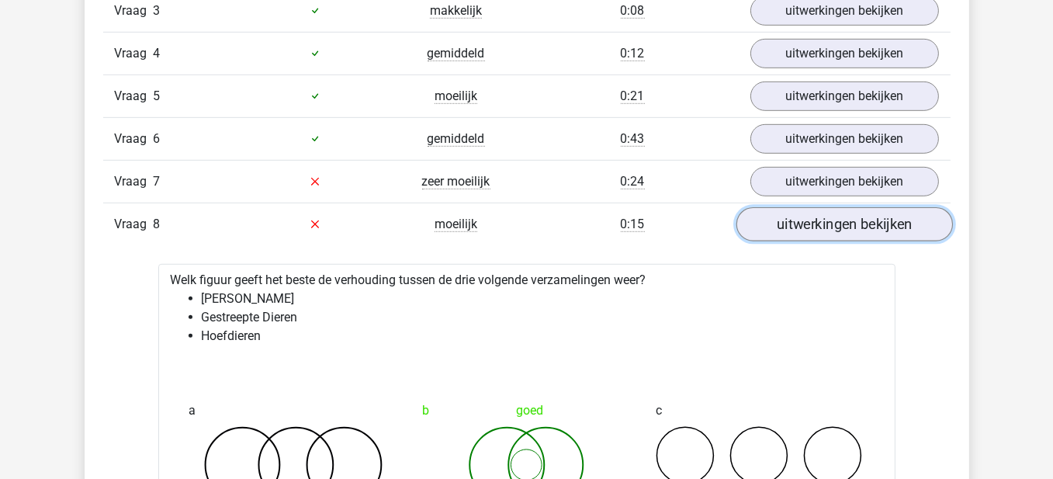
click at [780, 230] on link "uitwerkingen bekijken" at bounding box center [844, 224] width 217 height 34
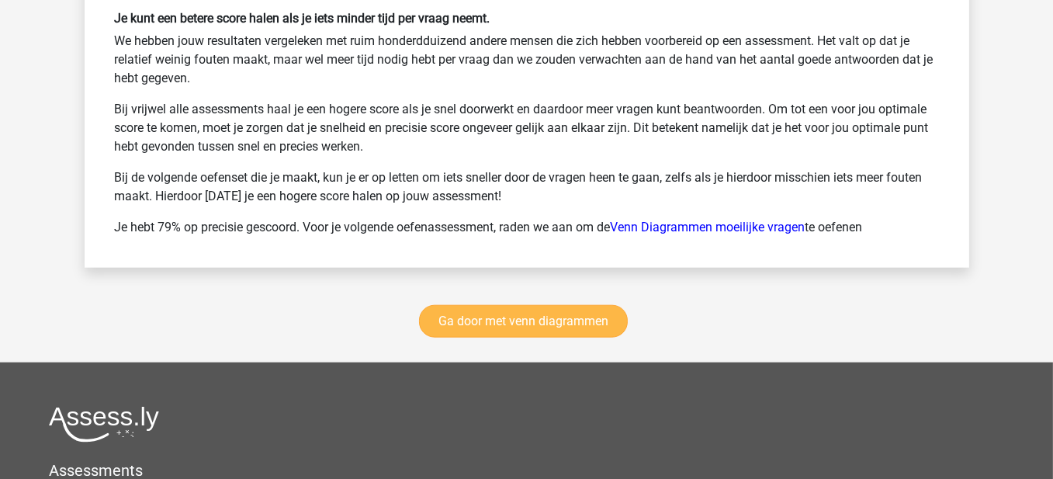
scroll to position [2174, 0]
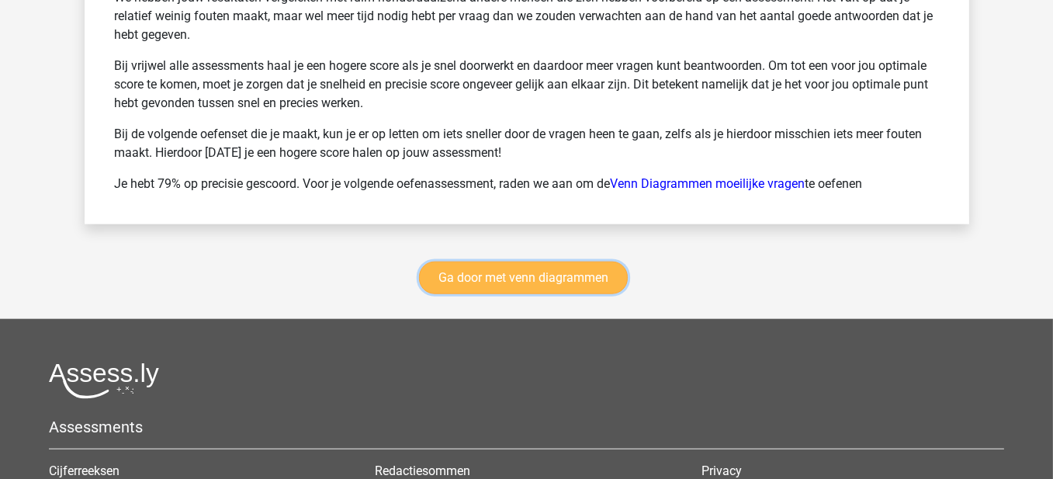
click at [571, 262] on link "Ga door met venn diagrammen" at bounding box center [523, 278] width 209 height 33
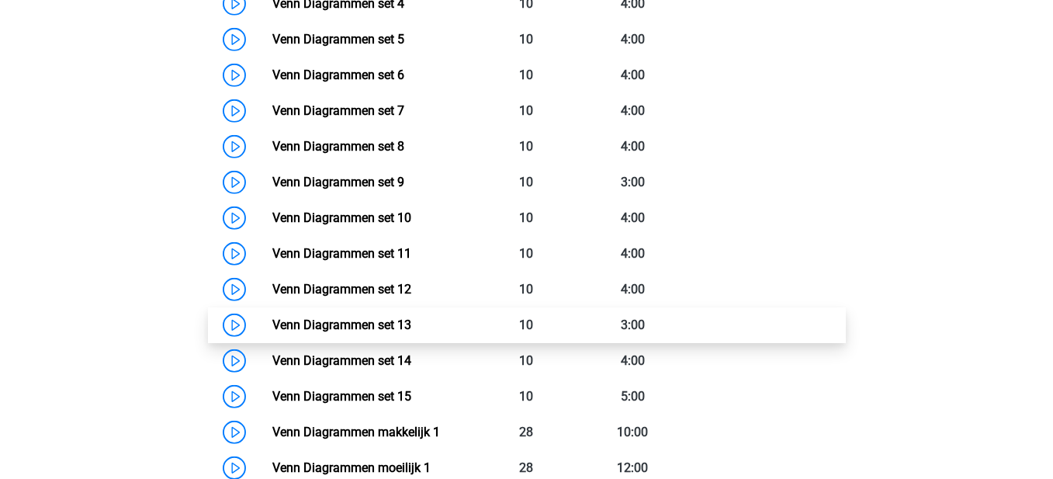
scroll to position [887, 0]
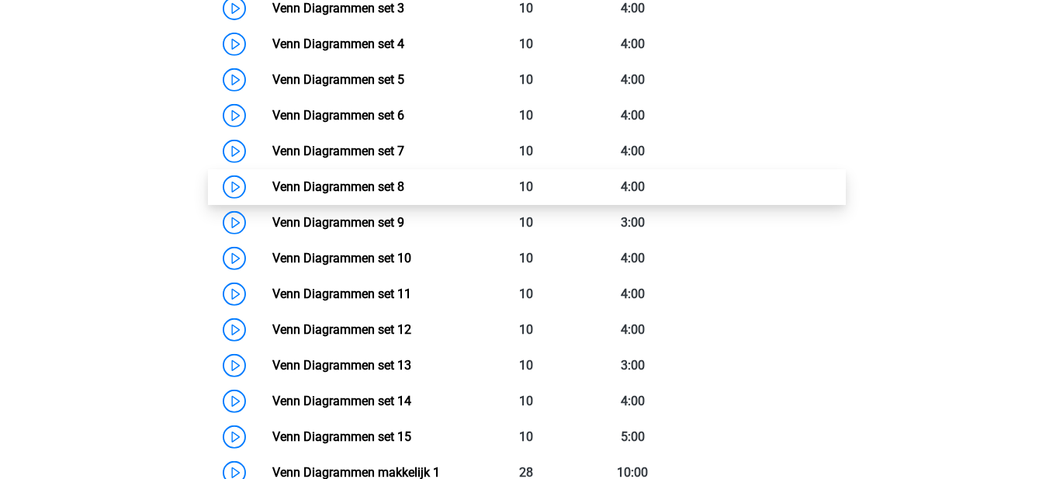
click at [272, 183] on link "Venn Diagrammen set 8" at bounding box center [338, 186] width 132 height 15
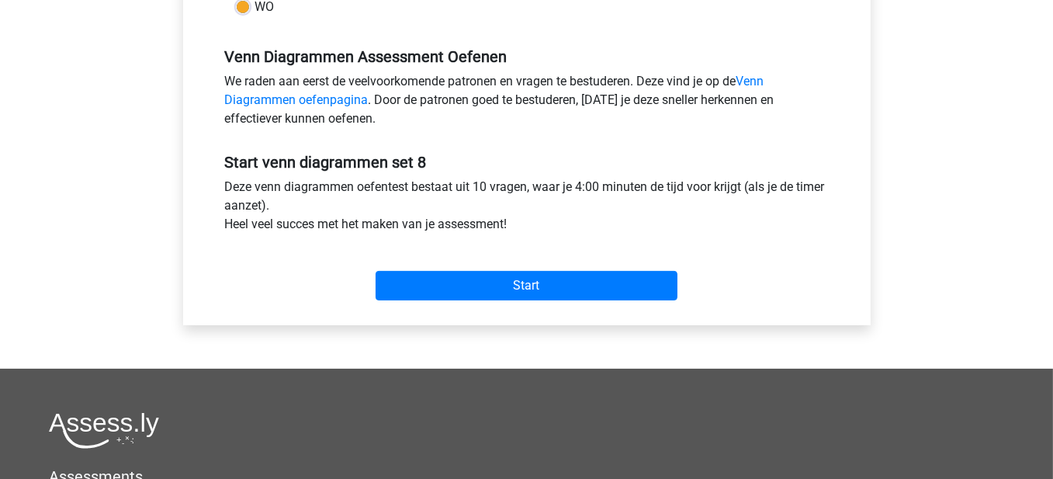
scroll to position [466, 0]
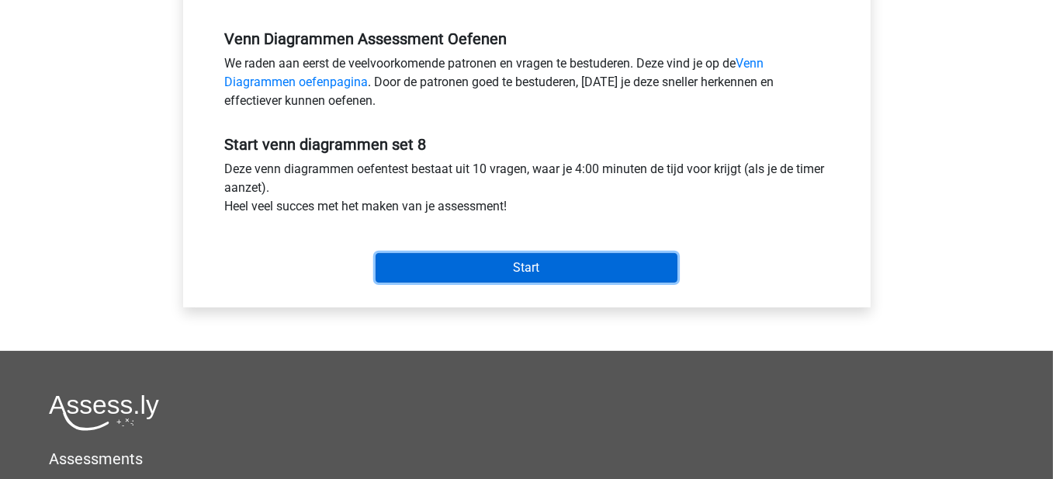
click at [494, 266] on input "Start" at bounding box center [527, 267] width 302 height 29
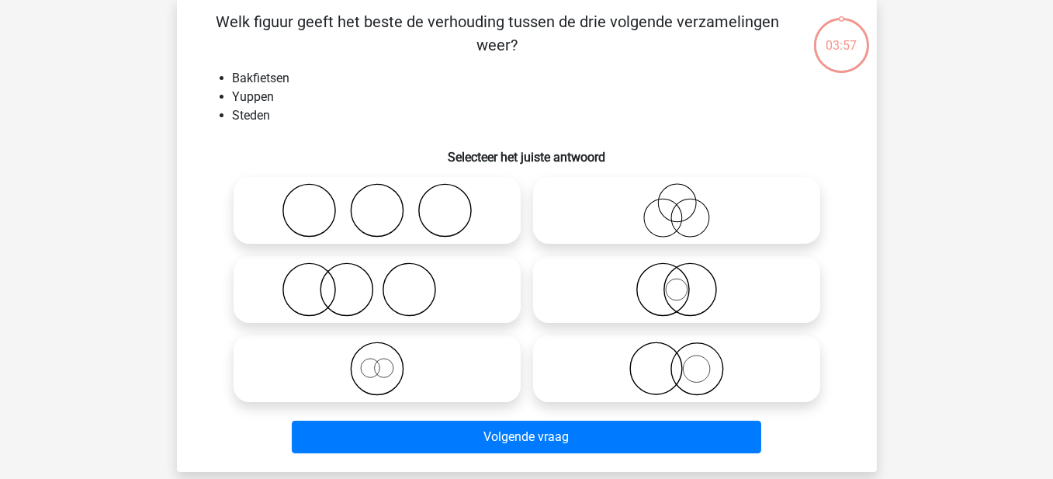
scroll to position [78, 0]
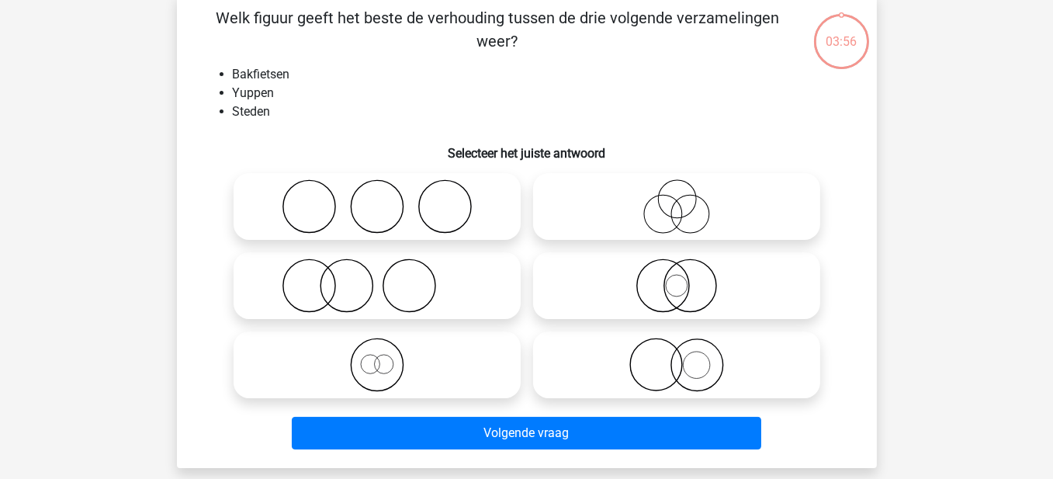
click at [399, 287] on icon at bounding box center [377, 285] width 275 height 54
click at [387, 278] on input "radio" at bounding box center [382, 273] width 10 height 10
radio input "true"
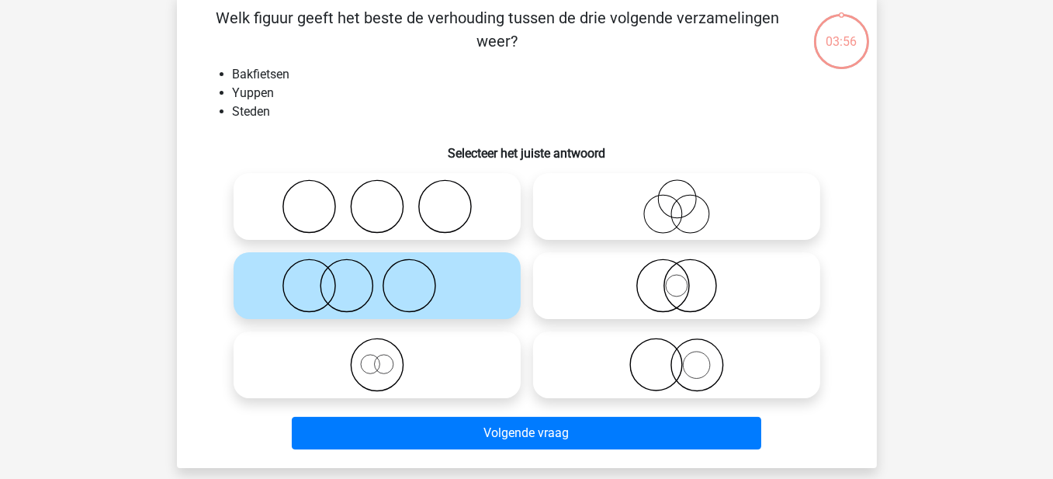
click at [424, 178] on label at bounding box center [377, 206] width 287 height 67
click at [387, 189] on input "radio" at bounding box center [382, 194] width 10 height 10
radio input "true"
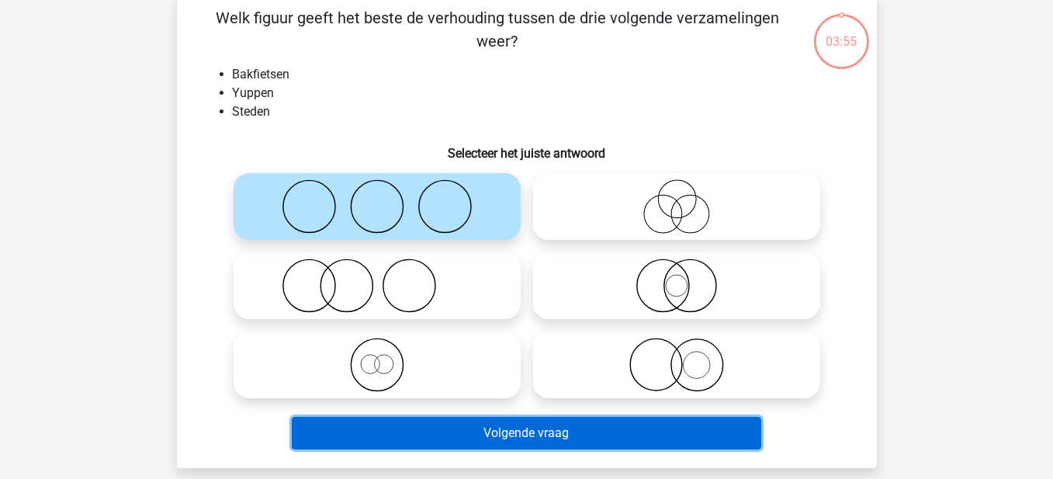
click at [457, 432] on button "Volgende vraag" at bounding box center [527, 433] width 470 height 33
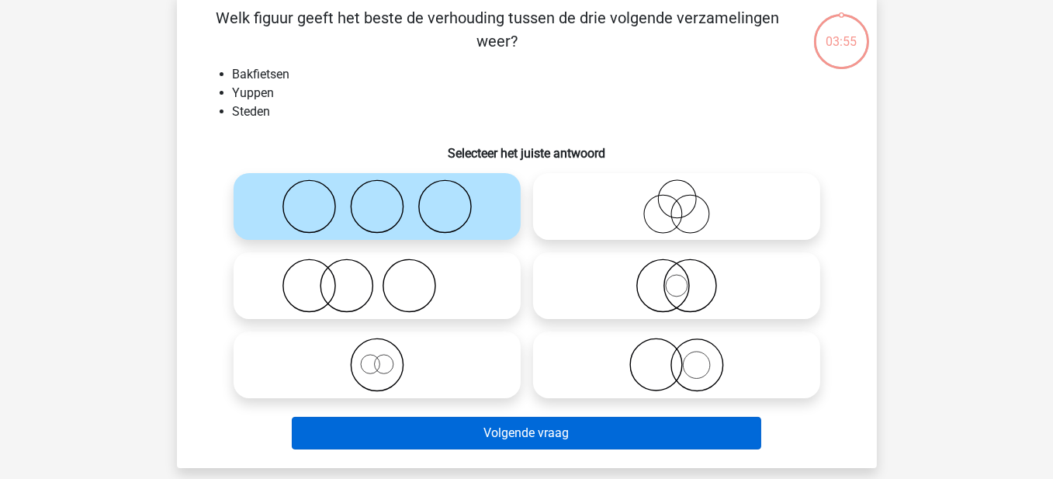
scroll to position [71, 0]
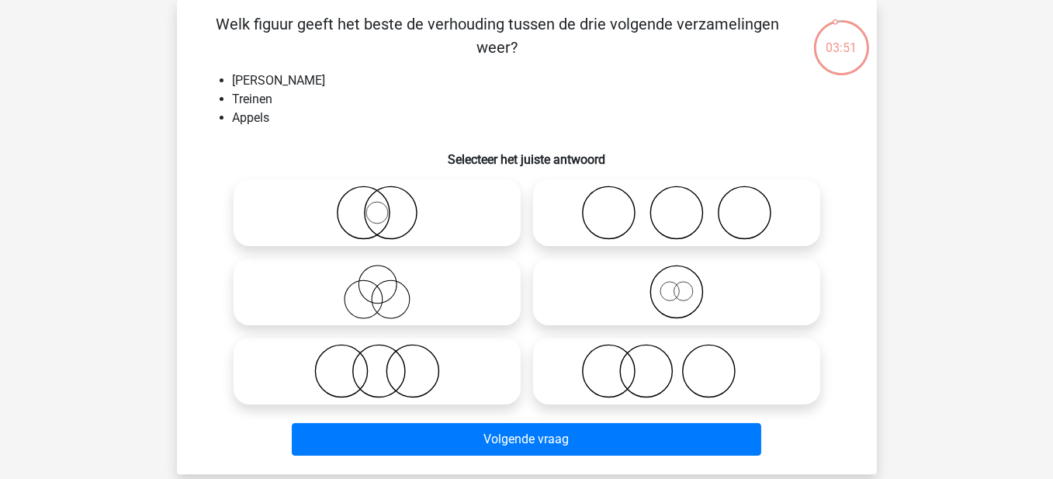
click at [664, 370] on icon at bounding box center [677, 371] width 275 height 54
click at [677, 363] on input "radio" at bounding box center [682, 358] width 10 height 10
radio input "true"
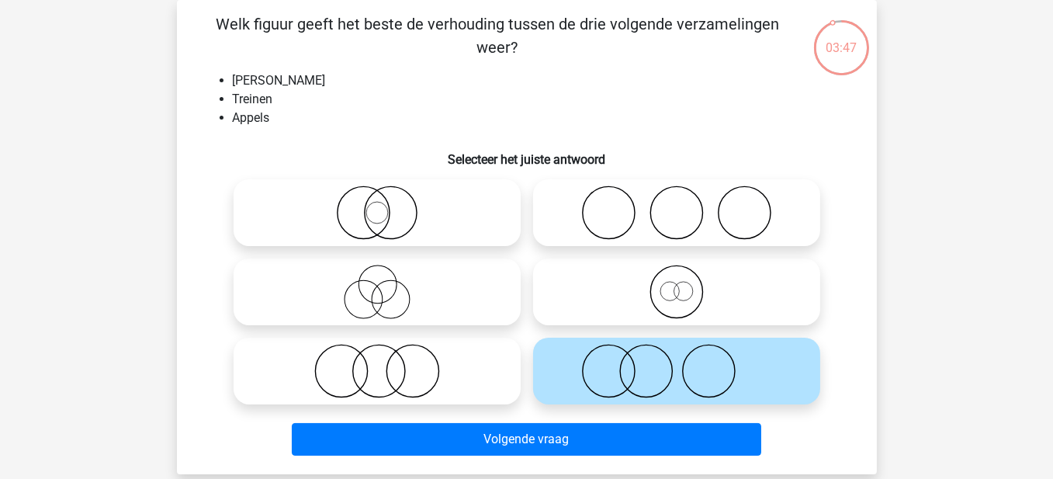
click at [406, 370] on icon at bounding box center [377, 371] width 275 height 54
click at [387, 363] on input "radio" at bounding box center [382, 358] width 10 height 10
radio input "true"
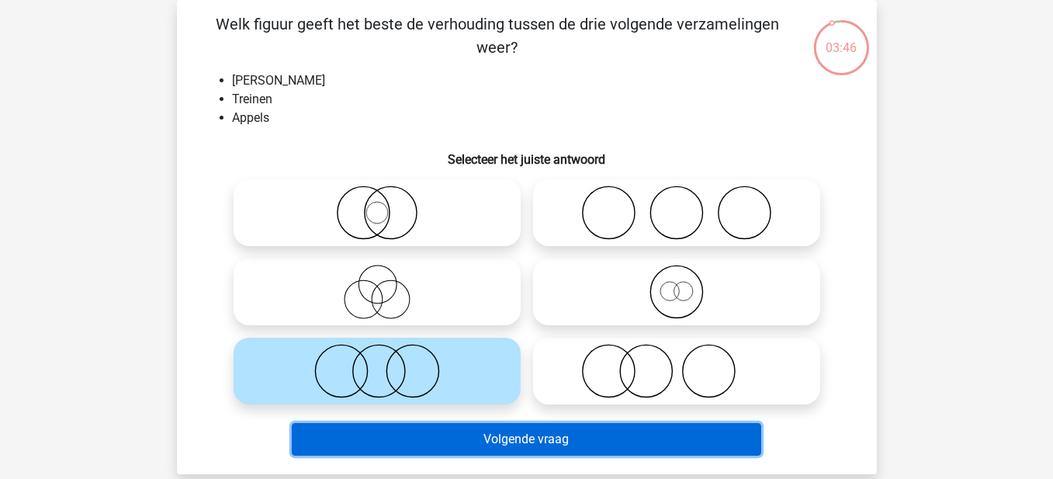
click at [483, 440] on button "Volgende vraag" at bounding box center [527, 439] width 470 height 33
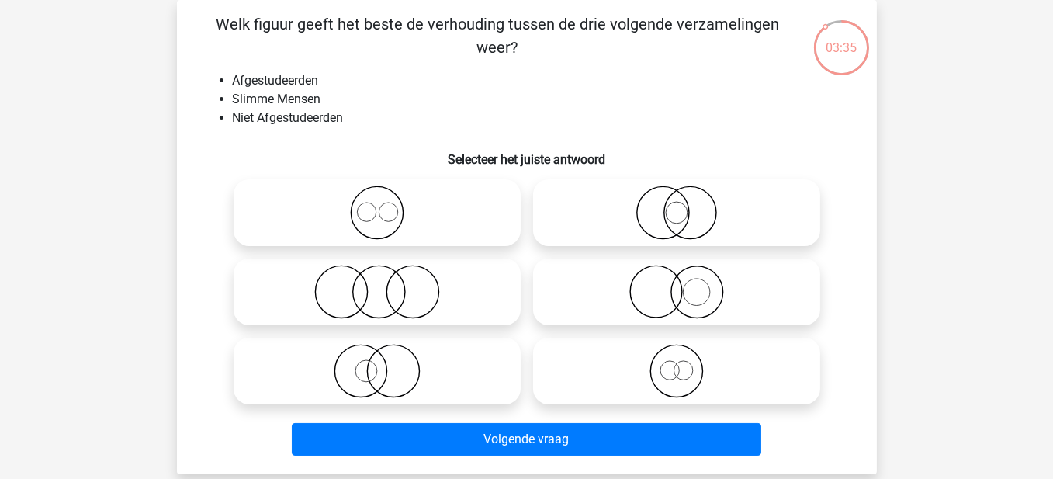
click at [348, 287] on icon at bounding box center [377, 292] width 275 height 54
click at [377, 284] on input "radio" at bounding box center [382, 279] width 10 height 10
radio input "true"
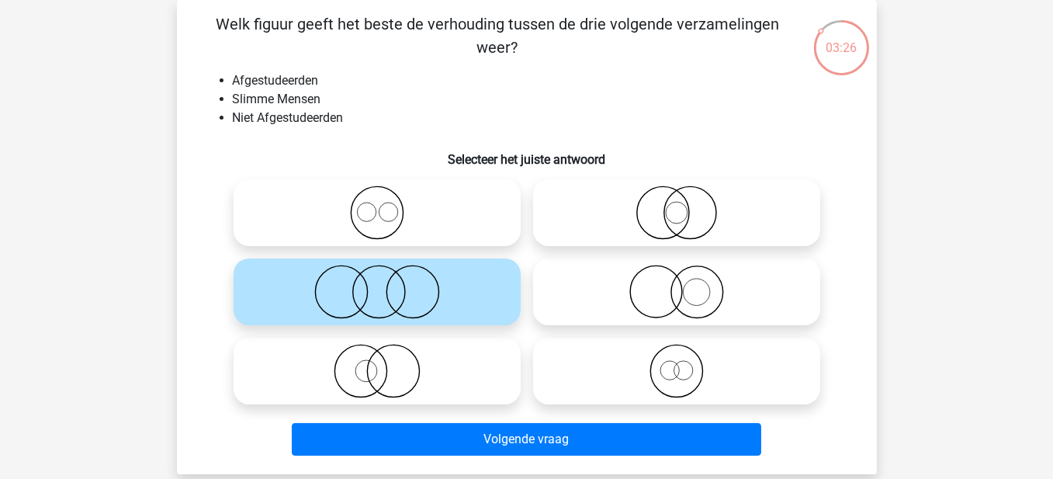
click at [408, 218] on icon at bounding box center [377, 213] width 275 height 54
click at [387, 205] on input "radio" at bounding box center [382, 200] width 10 height 10
radio input "true"
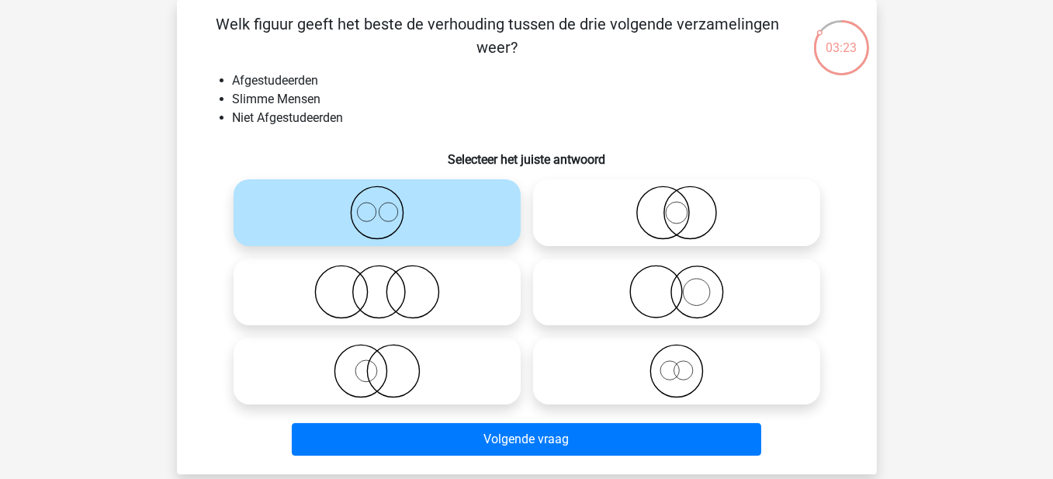
click at [380, 279] on input "radio" at bounding box center [382, 279] width 10 height 10
radio input "true"
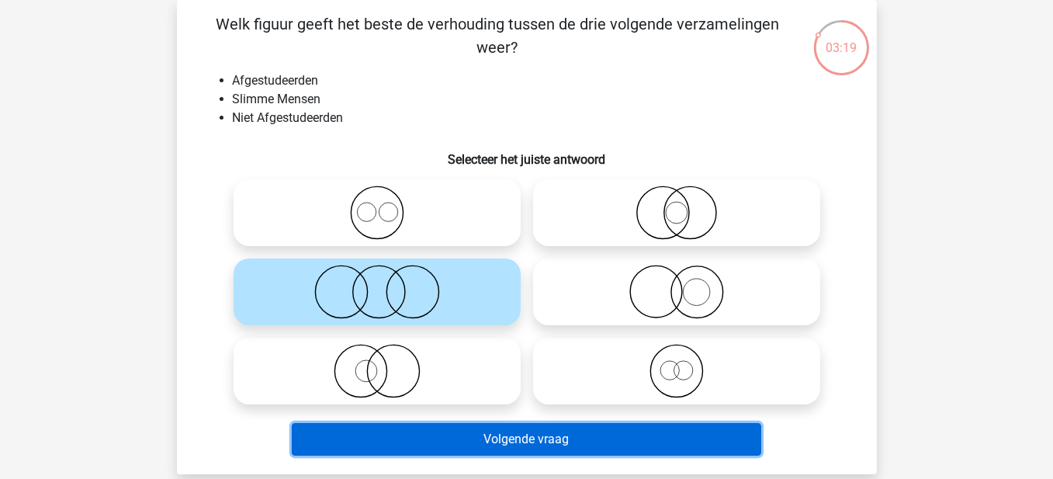
click at [442, 435] on button "Volgende vraag" at bounding box center [527, 439] width 470 height 33
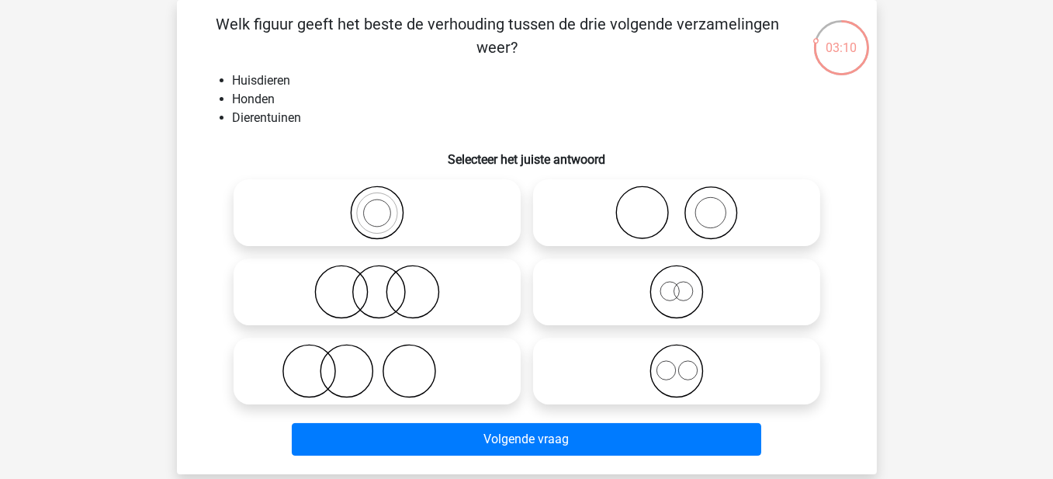
click at [710, 227] on icon at bounding box center [677, 213] width 275 height 54
click at [687, 205] on input "radio" at bounding box center [682, 200] width 10 height 10
radio input "true"
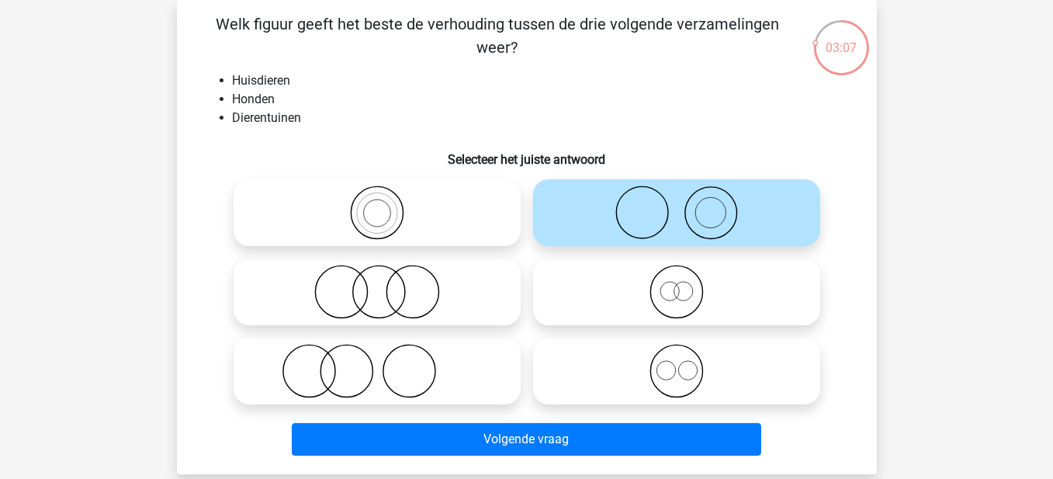
click at [417, 359] on icon at bounding box center [377, 371] width 275 height 54
click at [387, 359] on input "radio" at bounding box center [382, 358] width 10 height 10
radio input "true"
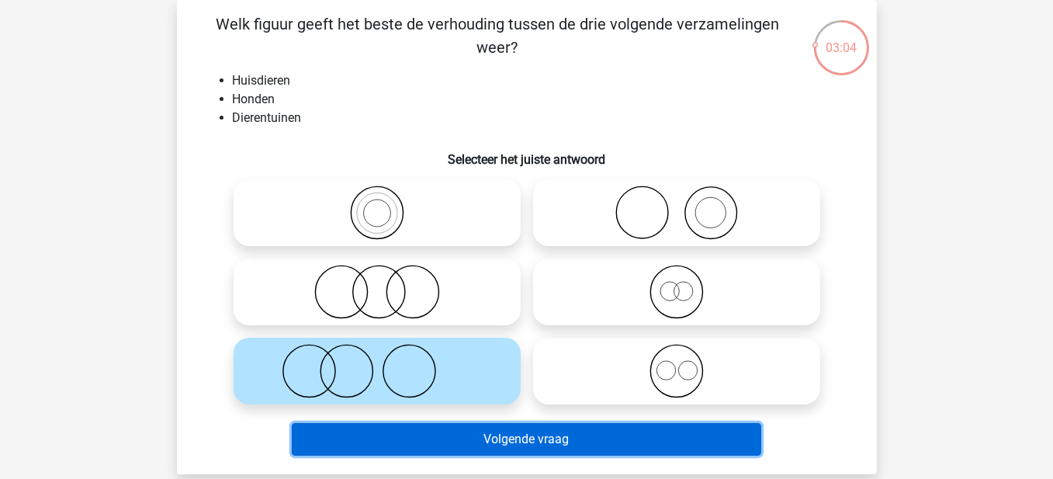
drag, startPoint x: 440, startPoint y: 435, endPoint x: 531, endPoint y: 381, distance: 105.8
click at [531, 381] on div "Welk figuur geeft het beste de verhouding tussen de drie volgende verzamelingen…" at bounding box center [527, 236] width 688 height 449
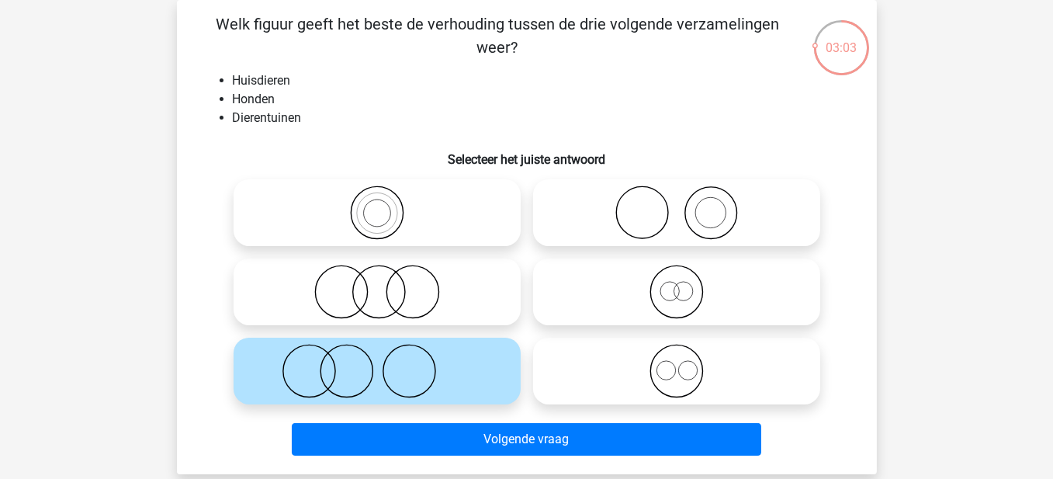
click at [730, 231] on icon at bounding box center [677, 213] width 275 height 54
click at [687, 205] on input "radio" at bounding box center [682, 200] width 10 height 10
radio input "true"
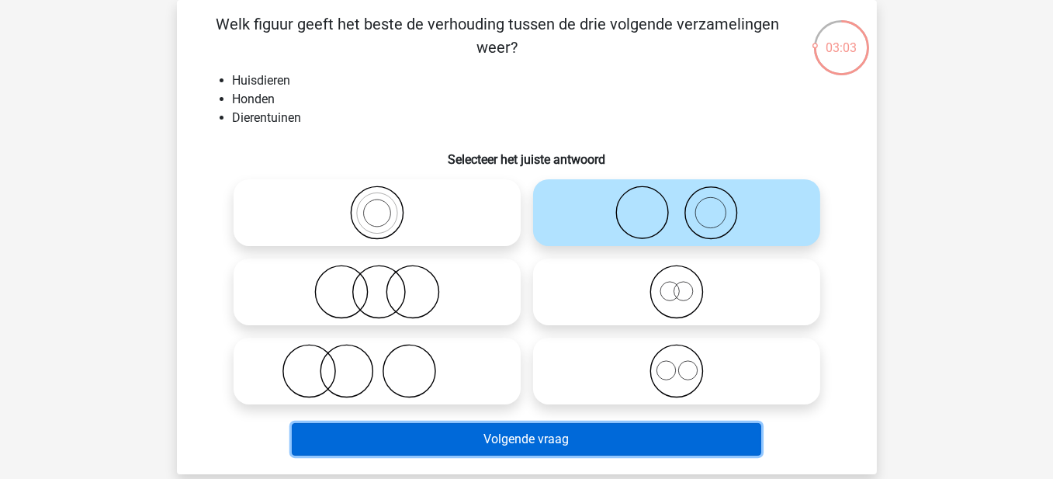
click at [642, 425] on button "Volgende vraag" at bounding box center [527, 439] width 470 height 33
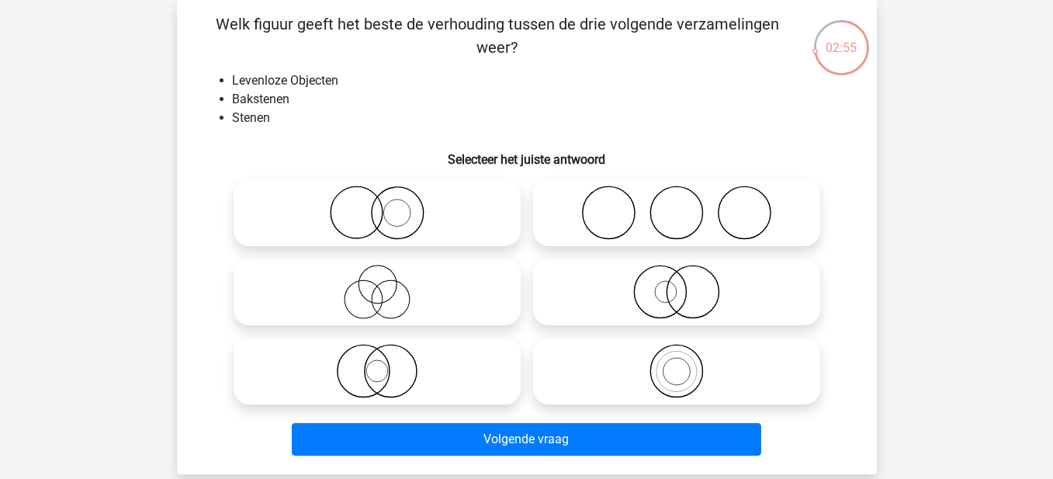
click at [688, 381] on icon at bounding box center [677, 371] width 275 height 54
click at [687, 363] on input "radio" at bounding box center [682, 358] width 10 height 10
radio input "true"
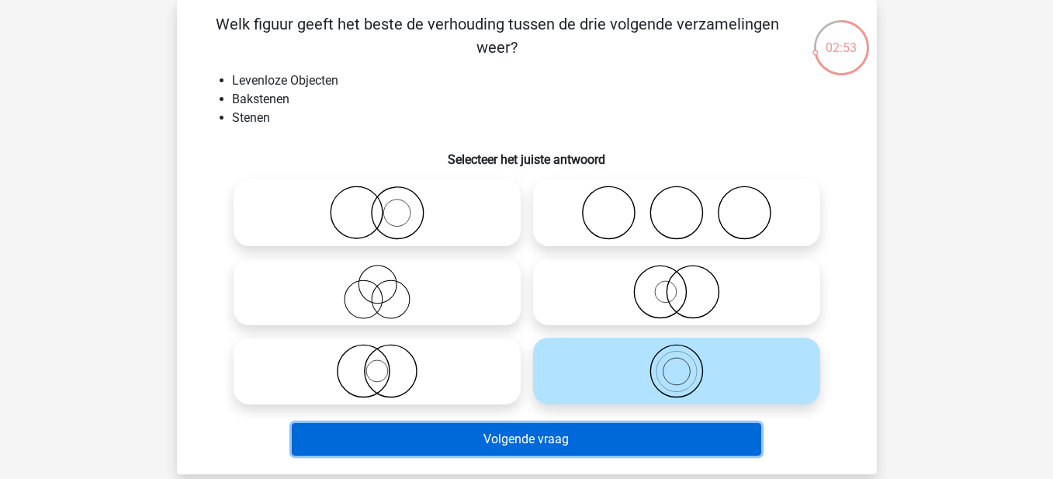
click at [665, 444] on button "Volgende vraag" at bounding box center [527, 439] width 470 height 33
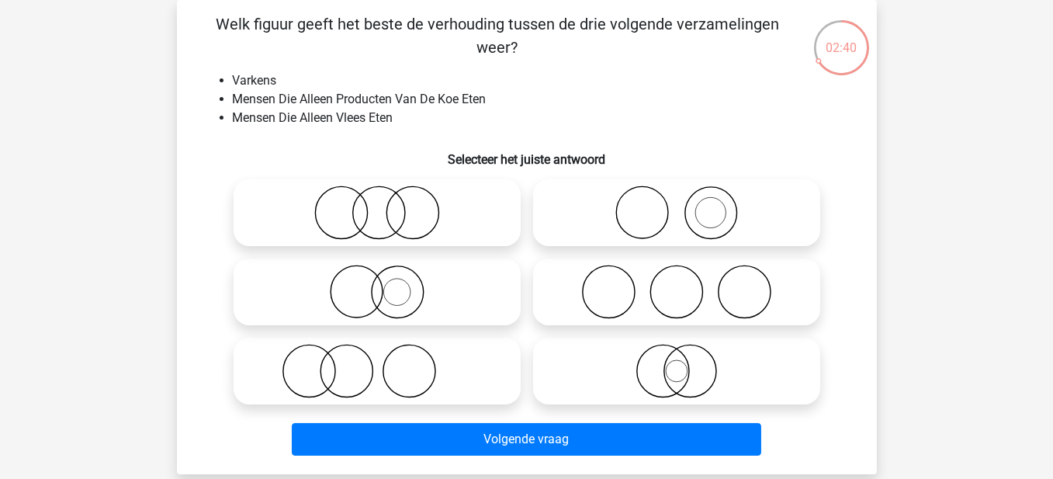
drag, startPoint x: 413, startPoint y: 380, endPoint x: 534, endPoint y: 379, distance: 121.1
click at [534, 379] on div at bounding box center [526, 292] width 599 height 238
click at [647, 213] on icon at bounding box center [677, 213] width 275 height 54
click at [677, 205] on input "radio" at bounding box center [682, 200] width 10 height 10
radio input "true"
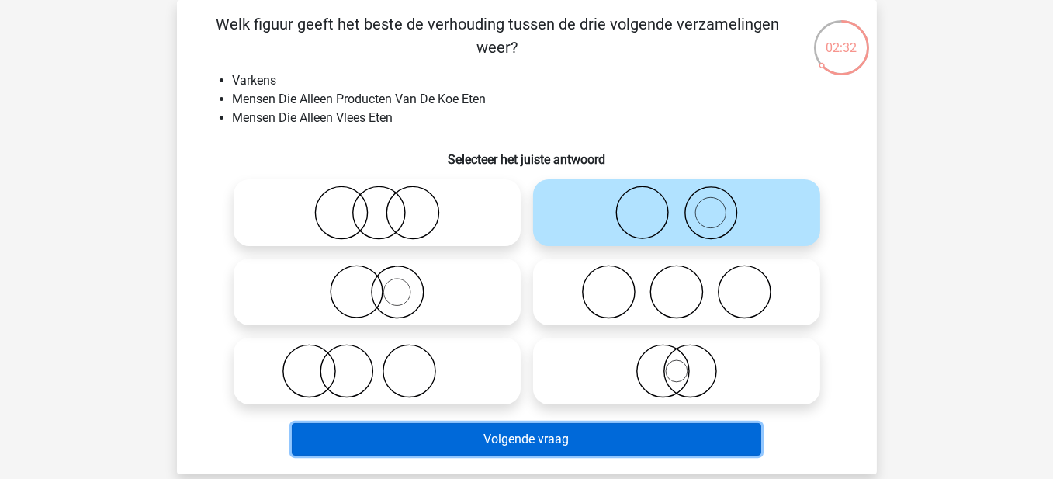
click at [538, 443] on button "Volgende vraag" at bounding box center [527, 439] width 470 height 33
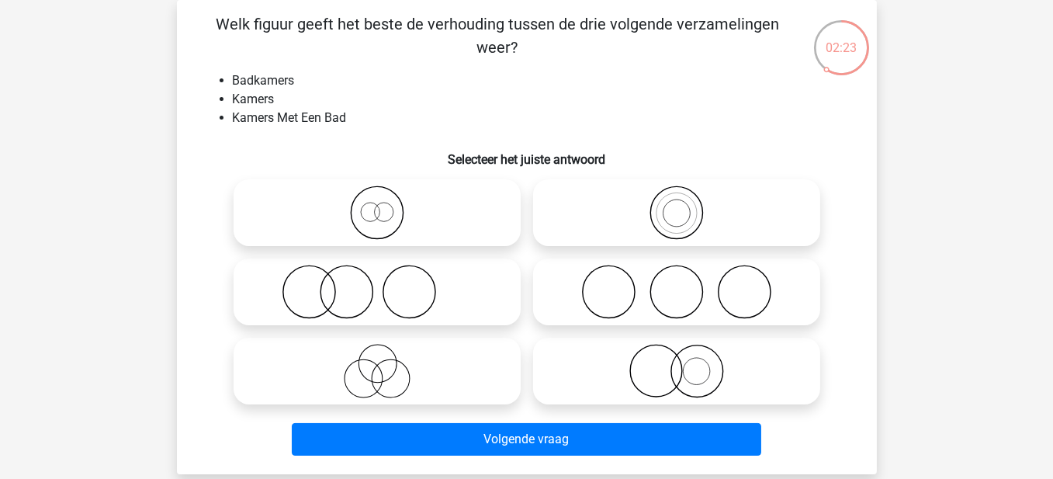
click at [384, 219] on icon at bounding box center [377, 213] width 275 height 54
click at [384, 205] on input "radio" at bounding box center [382, 200] width 10 height 10
radio input "true"
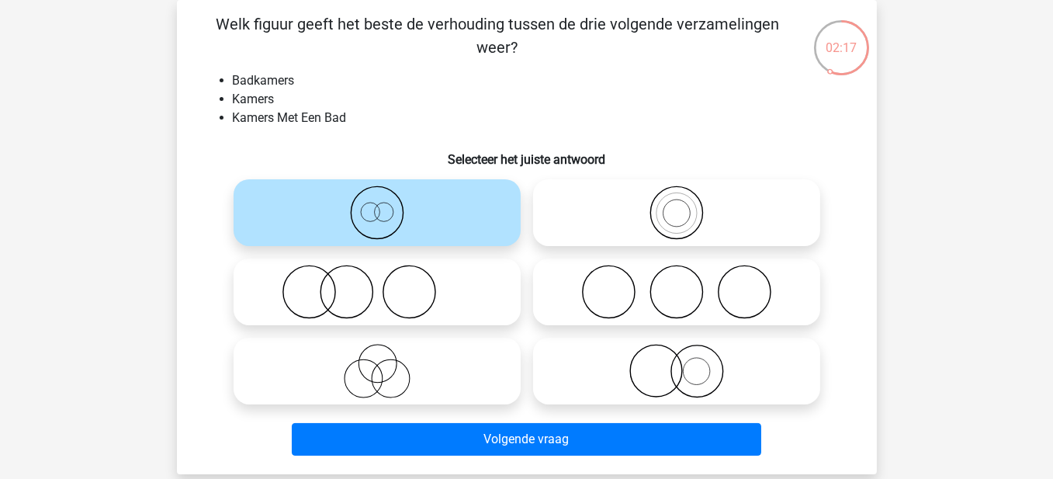
click at [654, 368] on icon at bounding box center [677, 371] width 275 height 54
click at [677, 363] on input "radio" at bounding box center [682, 358] width 10 height 10
radio input "true"
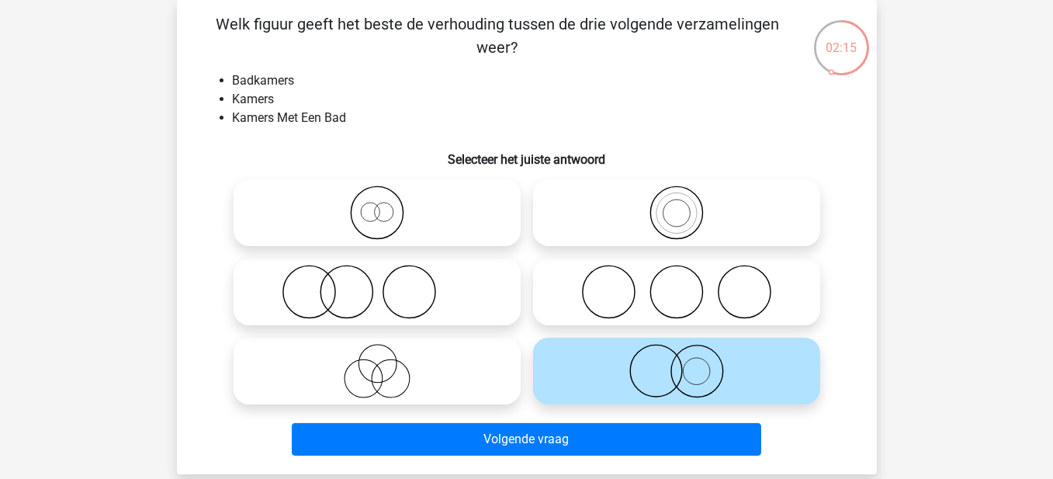
click at [380, 217] on icon at bounding box center [377, 213] width 275 height 54
click at [380, 205] on input "radio" at bounding box center [382, 200] width 10 height 10
radio input "true"
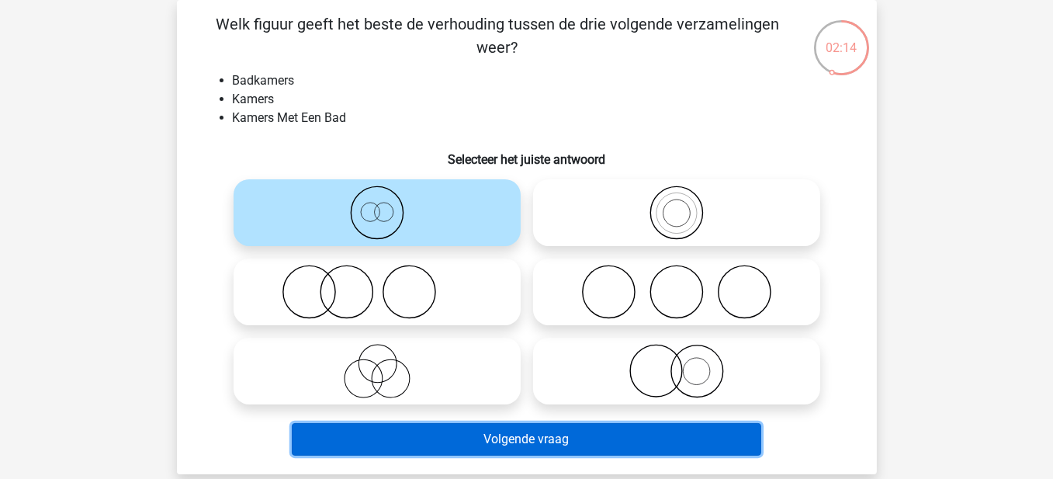
click at [516, 434] on button "Volgende vraag" at bounding box center [527, 439] width 470 height 33
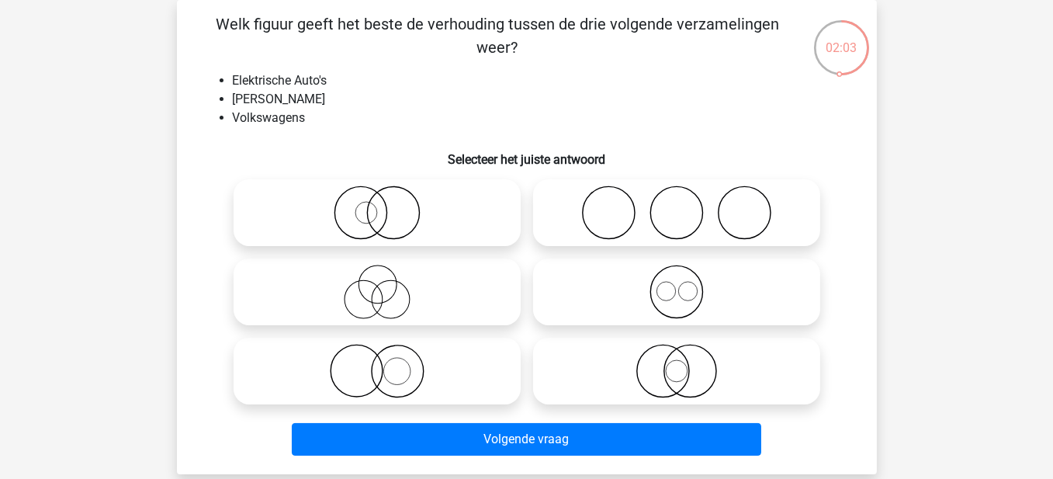
click at [361, 296] on icon at bounding box center [377, 292] width 275 height 54
click at [377, 284] on input "radio" at bounding box center [382, 279] width 10 height 10
radio input "true"
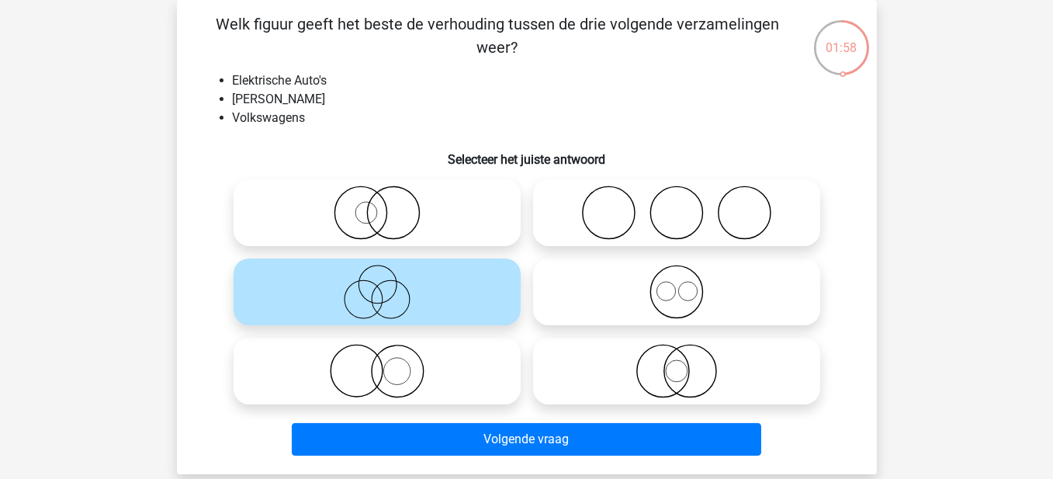
click at [385, 209] on icon at bounding box center [377, 213] width 275 height 54
click at [385, 205] on input "radio" at bounding box center [382, 200] width 10 height 10
radio input "true"
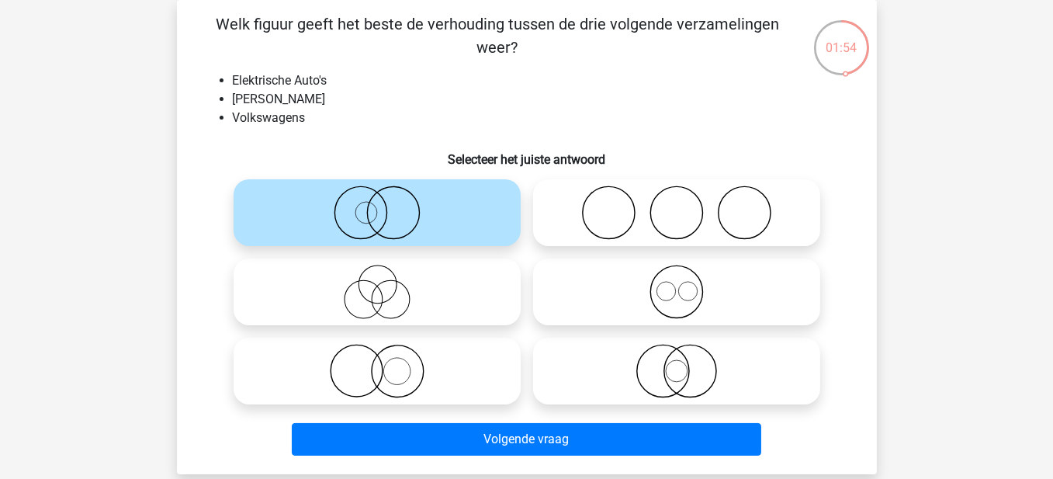
click at [392, 387] on icon at bounding box center [377, 371] width 275 height 54
click at [387, 363] on input "radio" at bounding box center [382, 358] width 10 height 10
radio input "true"
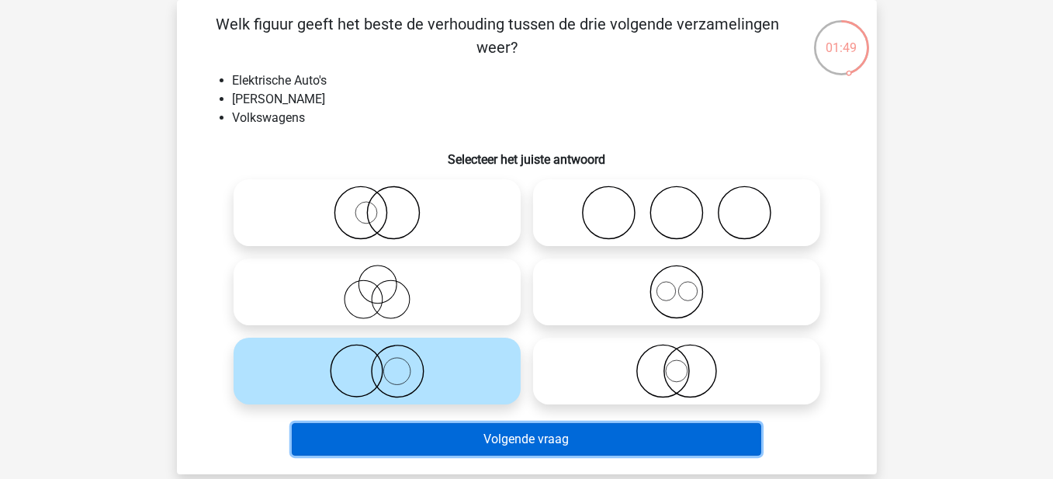
click at [442, 439] on button "Volgende vraag" at bounding box center [527, 439] width 470 height 33
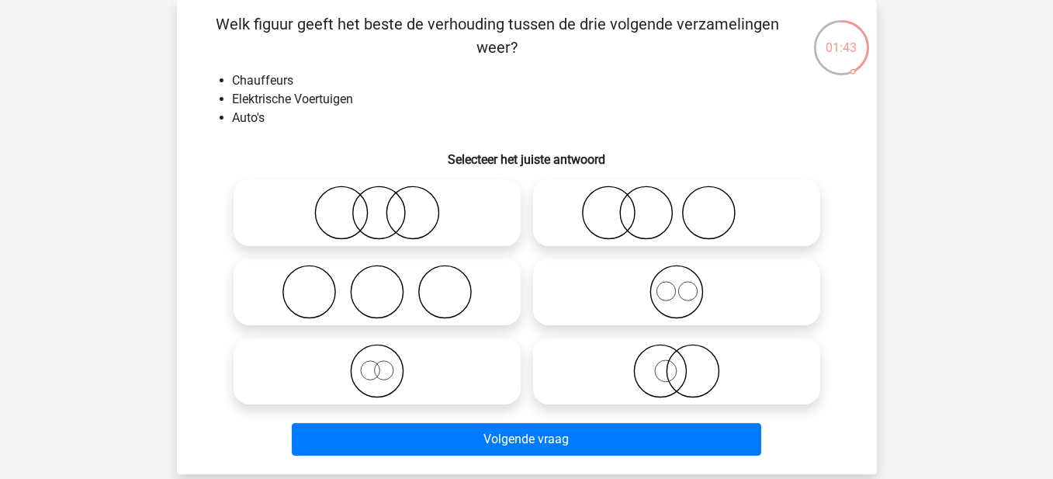
click at [655, 218] on icon at bounding box center [677, 213] width 275 height 54
click at [677, 205] on input "radio" at bounding box center [682, 200] width 10 height 10
radio input "true"
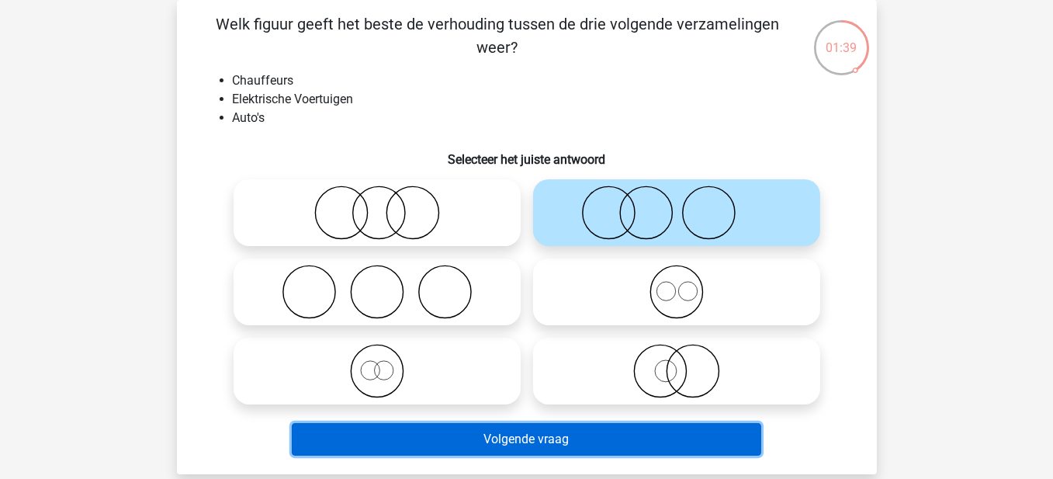
click at [611, 446] on button "Volgende vraag" at bounding box center [527, 439] width 470 height 33
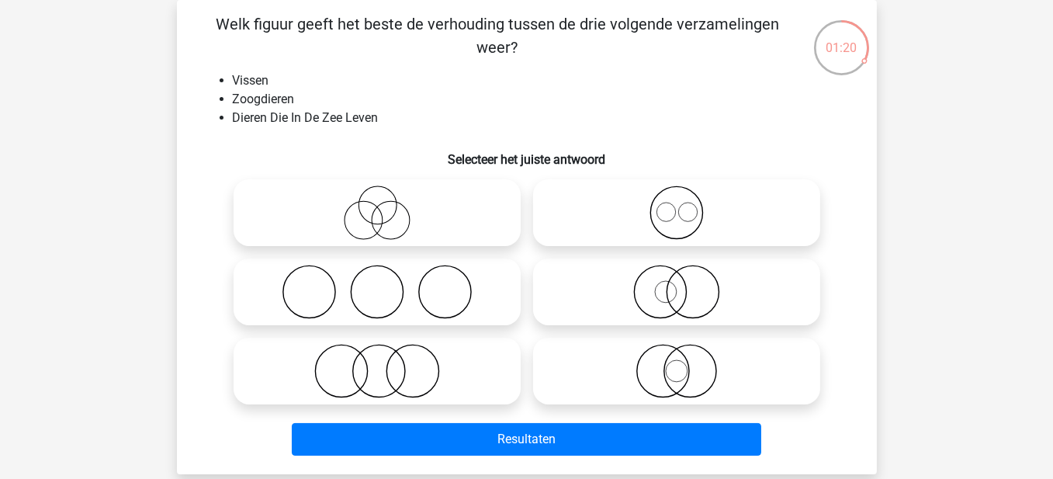
click at [392, 371] on icon at bounding box center [377, 371] width 275 height 54
click at [387, 363] on input "radio" at bounding box center [382, 358] width 10 height 10
radio input "true"
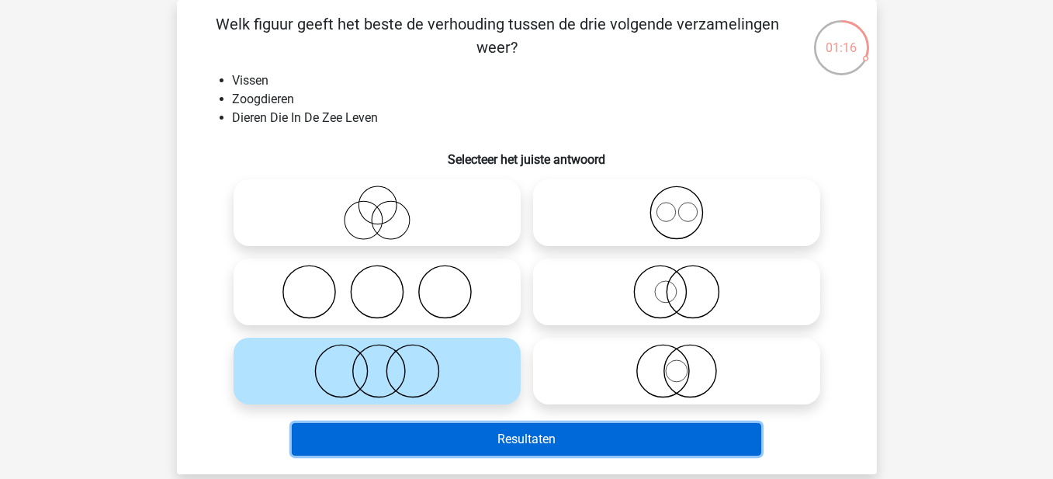
click at [547, 446] on button "Resultaten" at bounding box center [527, 439] width 470 height 33
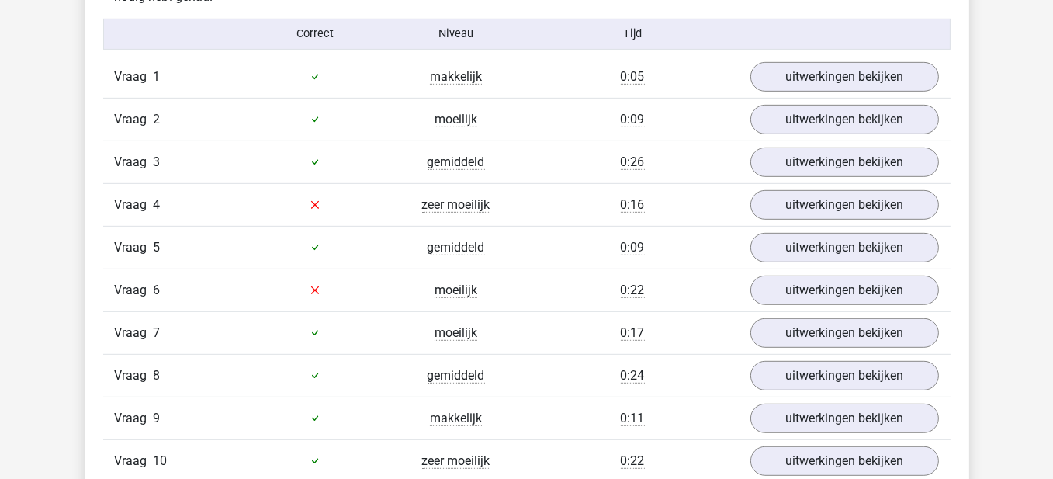
scroll to position [1009, 0]
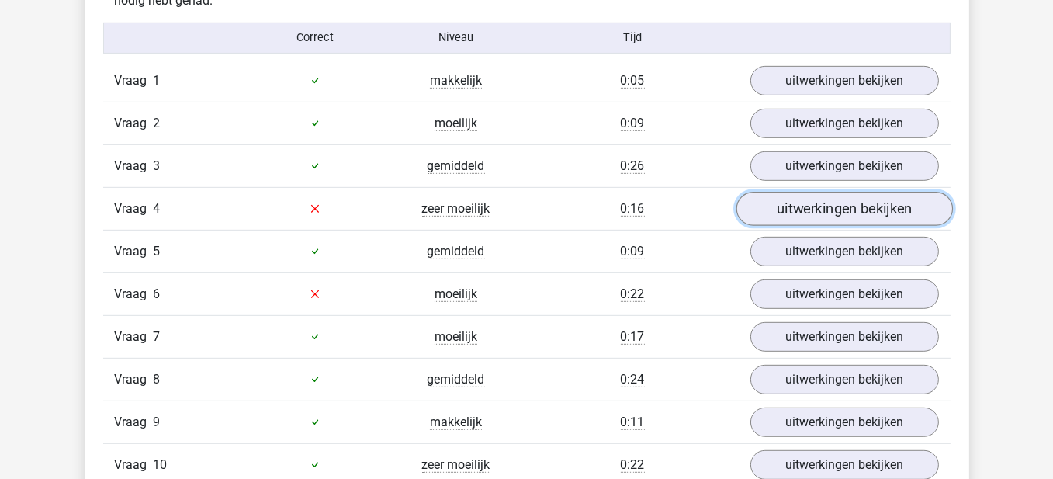
click at [817, 205] on link "uitwerkingen bekijken" at bounding box center [844, 209] width 217 height 34
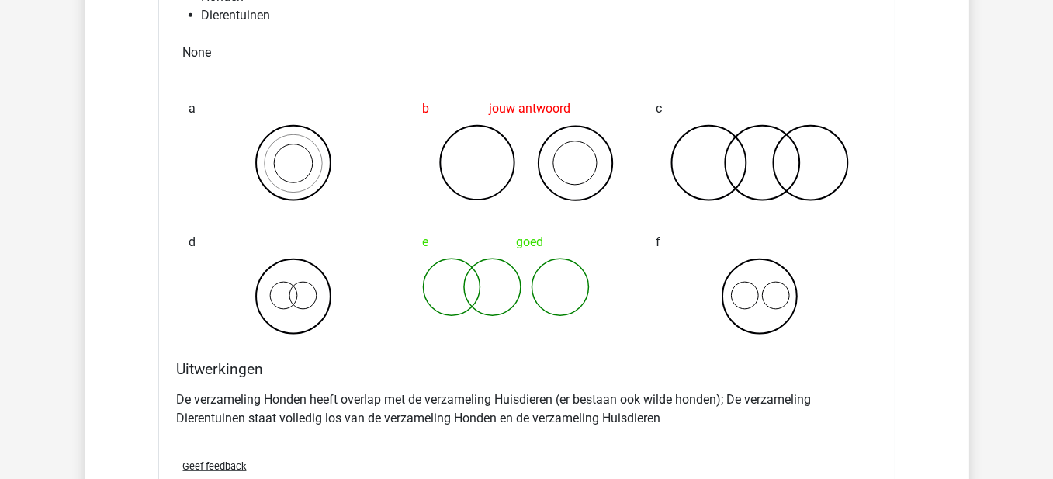
scroll to position [1320, 0]
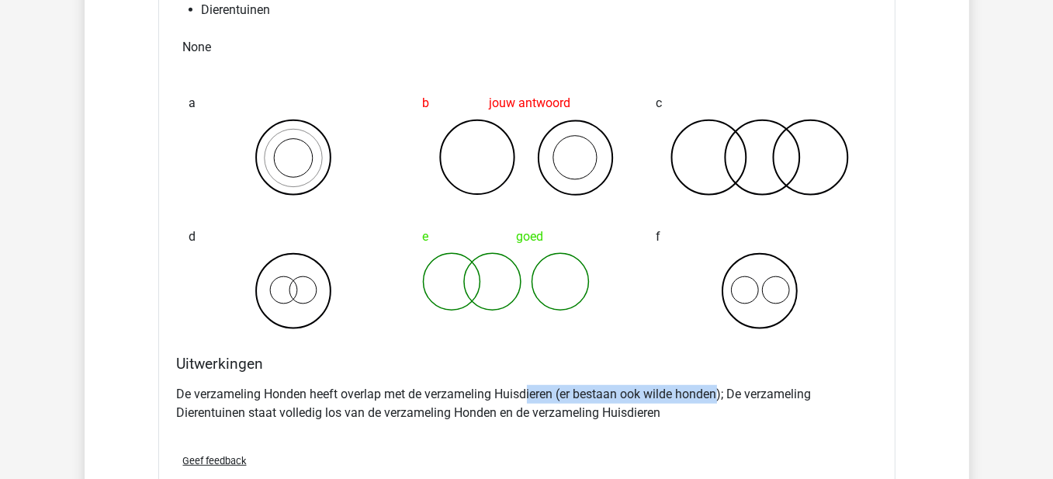
drag, startPoint x: 528, startPoint y: 384, endPoint x: 720, endPoint y: 383, distance: 191.7
click at [720, 385] on p "De verzameling Honden heeft overlap met de verzameling Huisdieren (er bestaan o…" at bounding box center [527, 403] width 700 height 37
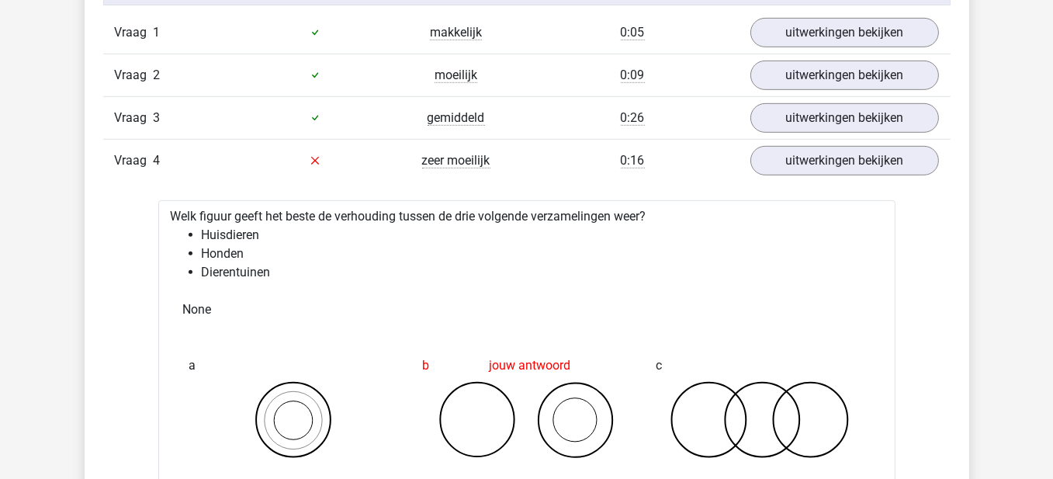
scroll to position [1009, 0]
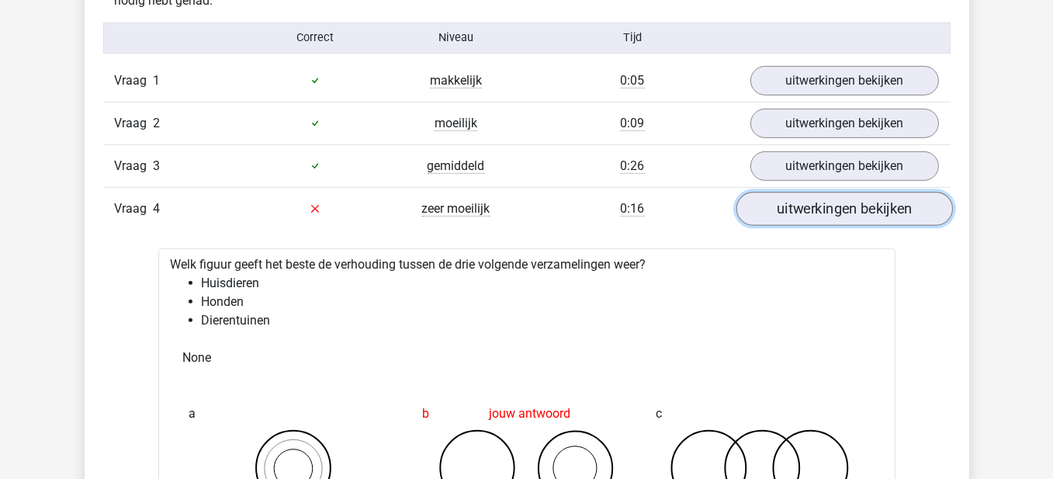
click at [866, 221] on link "uitwerkingen bekijken" at bounding box center [844, 209] width 217 height 34
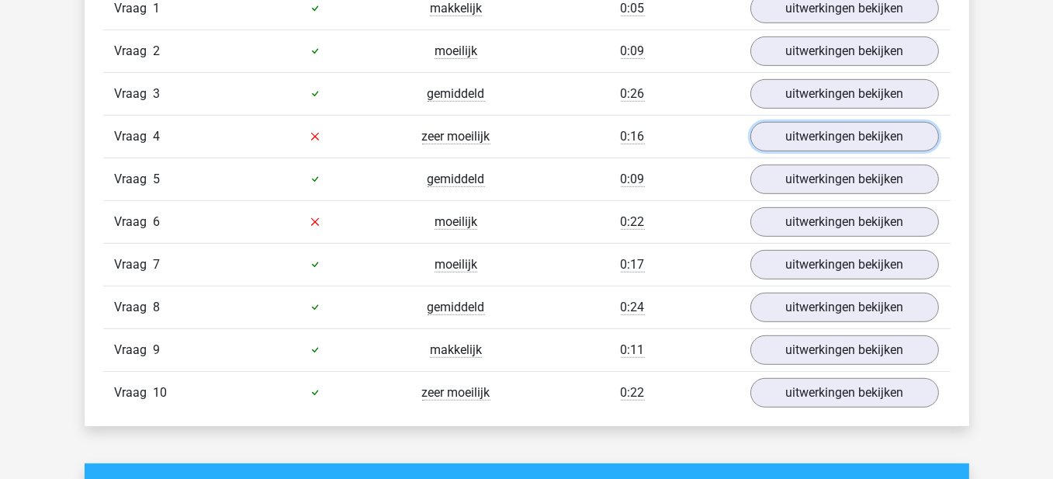
scroll to position [1087, 0]
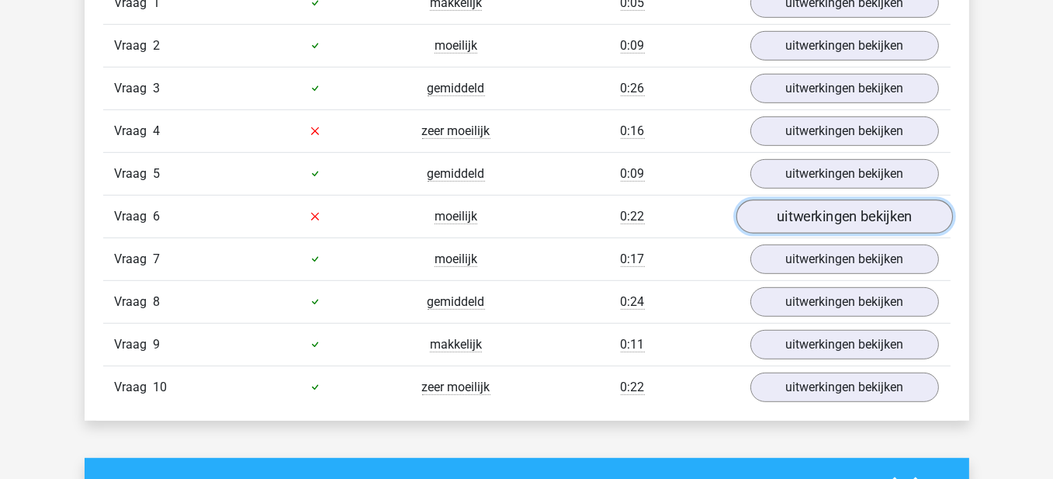
click at [828, 207] on link "uitwerkingen bekijken" at bounding box center [844, 217] width 217 height 34
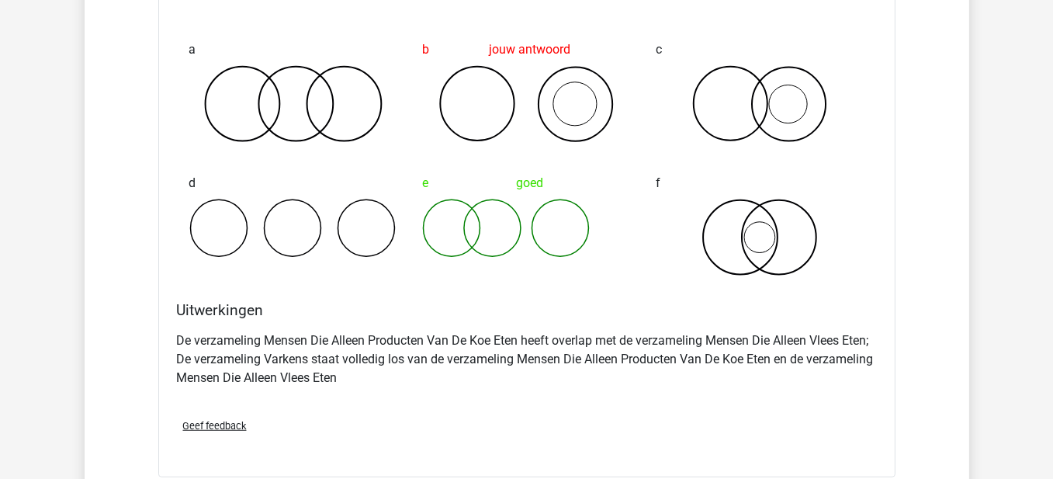
scroll to position [1397, 0]
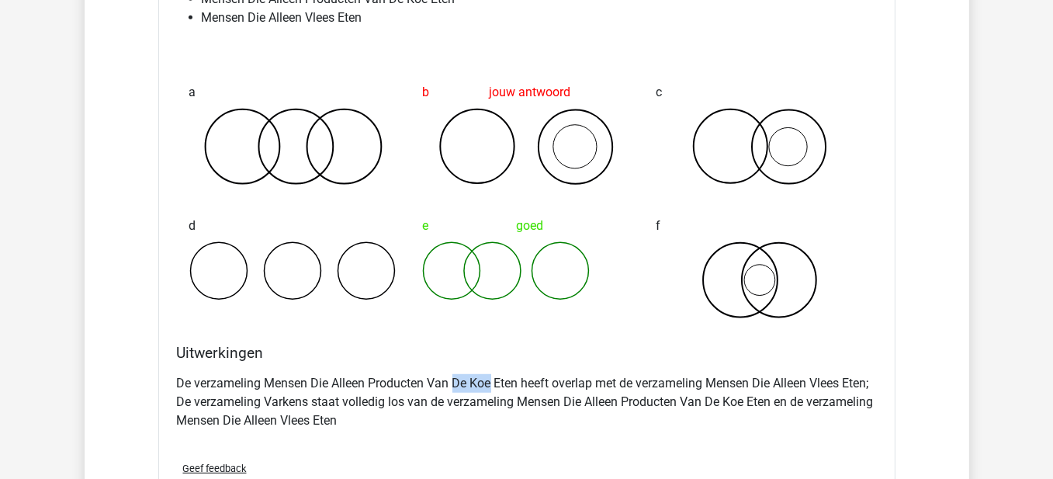
drag, startPoint x: 454, startPoint y: 380, endPoint x: 493, endPoint y: 373, distance: 39.3
click at [493, 374] on p "De verzameling Mensen Die Alleen Producten Van De Koe Eten heeft overlap met de…" at bounding box center [527, 402] width 700 height 56
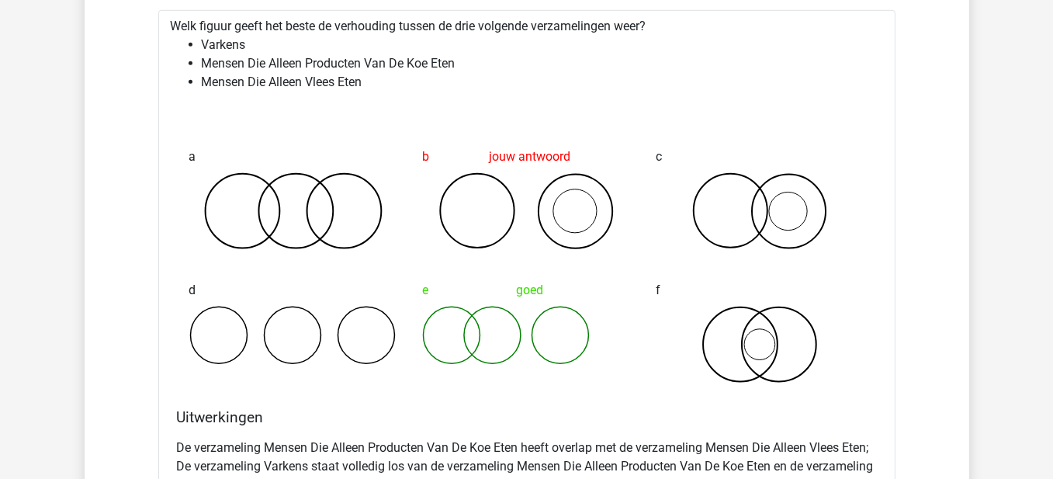
scroll to position [1164, 0]
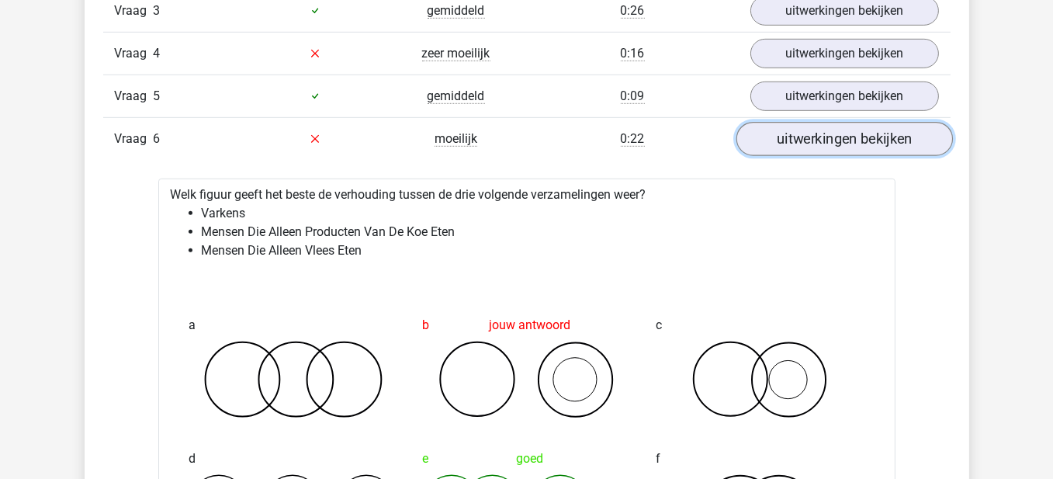
click at [793, 122] on link "uitwerkingen bekijken" at bounding box center [844, 139] width 217 height 34
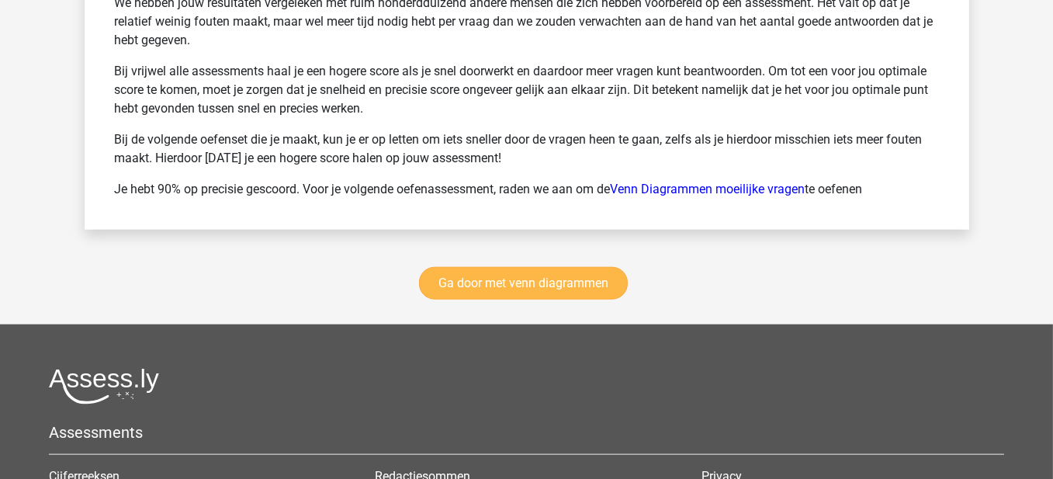
scroll to position [2174, 0]
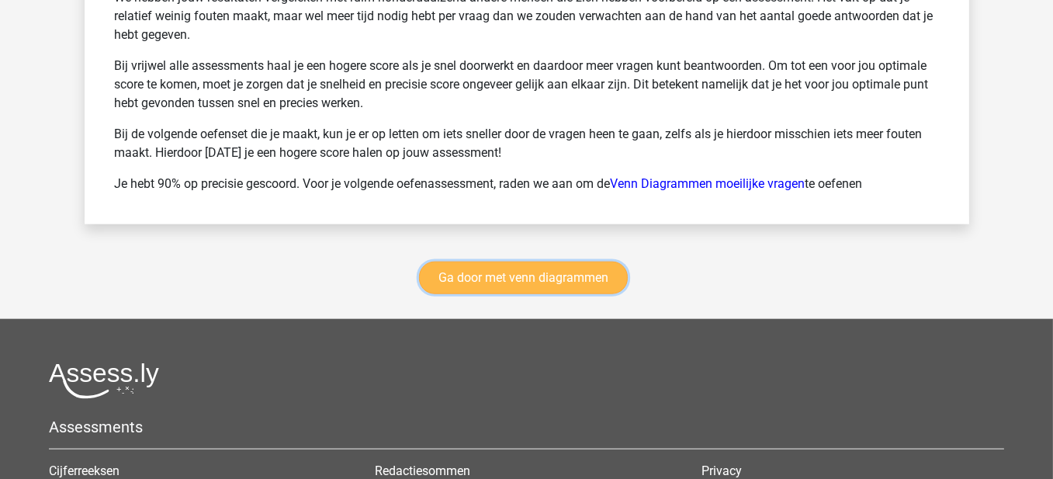
click at [566, 262] on link "Ga door met venn diagrammen" at bounding box center [523, 278] width 209 height 33
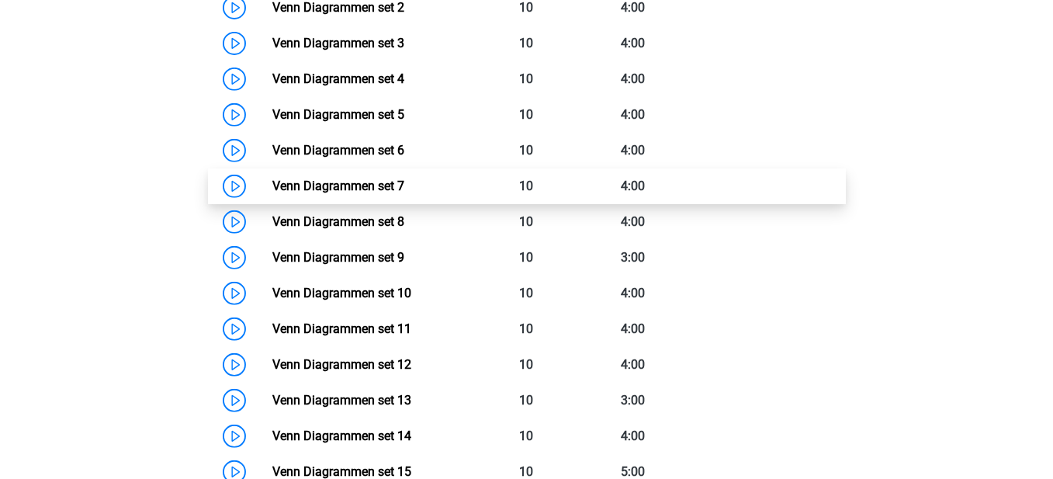
scroll to position [809, 0]
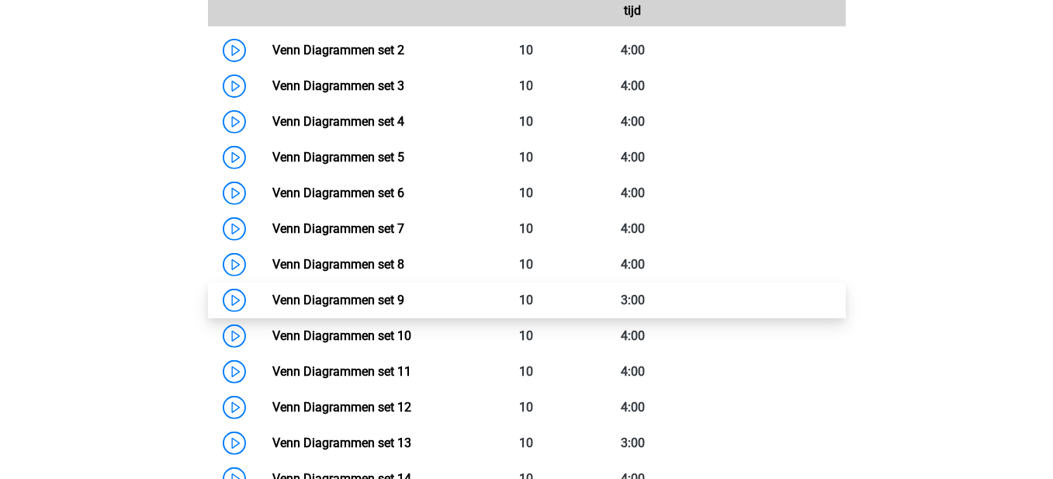
click at [272, 303] on link "Venn Diagrammen set 9" at bounding box center [338, 300] width 132 height 15
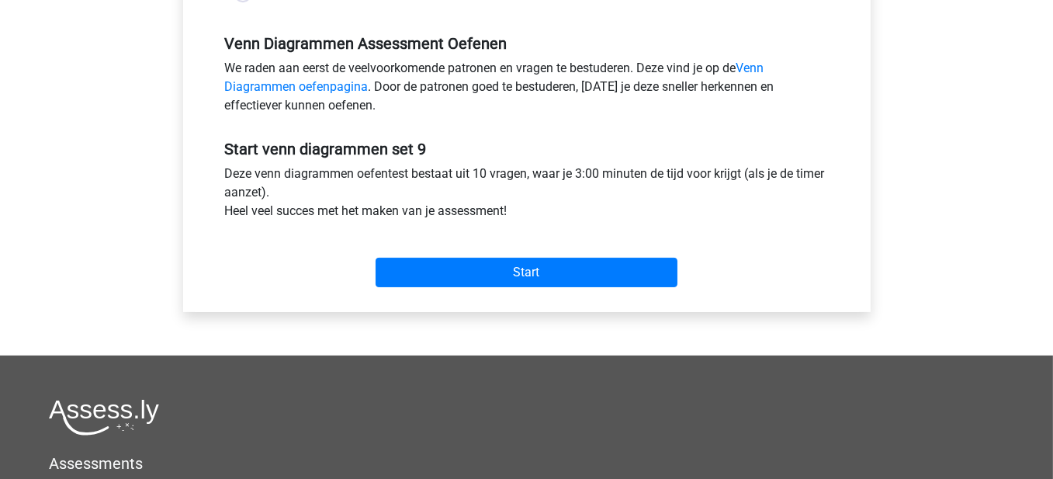
scroll to position [466, 0]
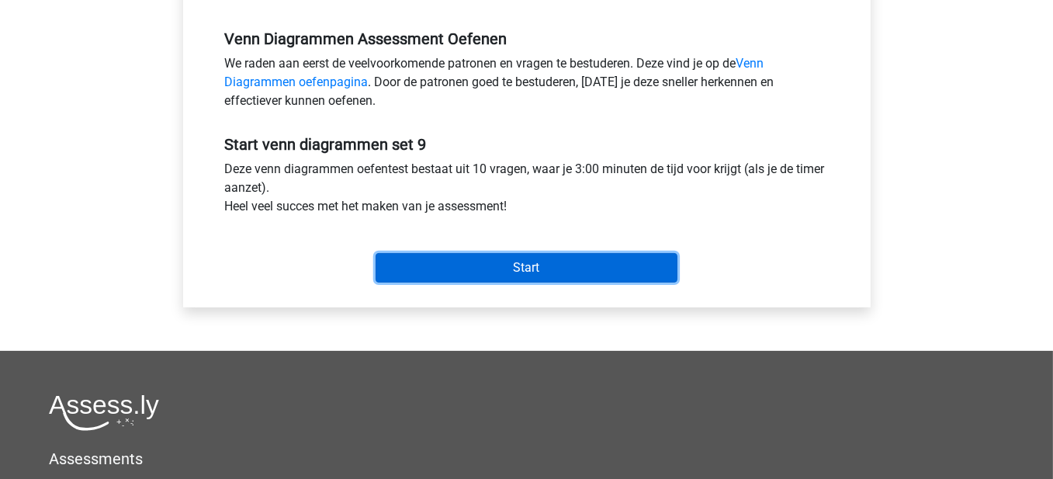
click at [543, 276] on input "Start" at bounding box center [527, 267] width 302 height 29
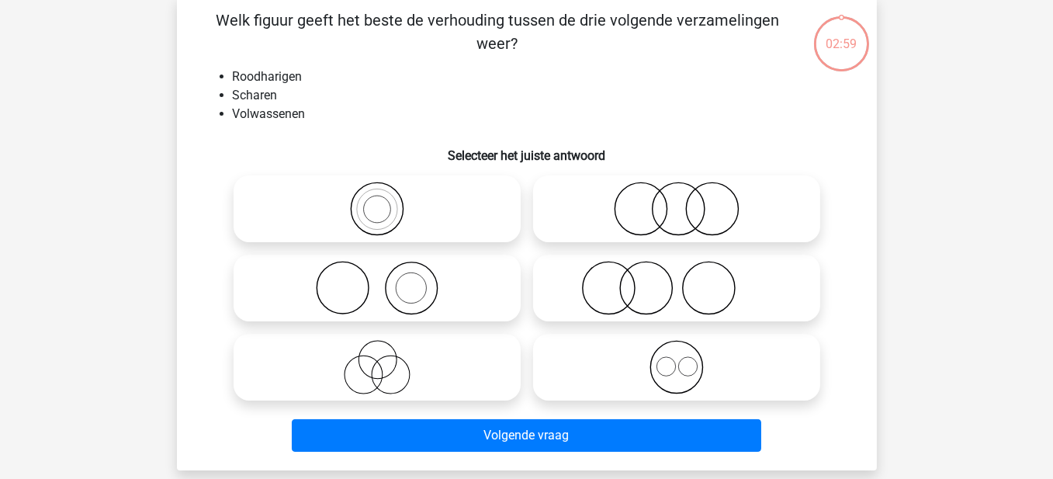
scroll to position [78, 0]
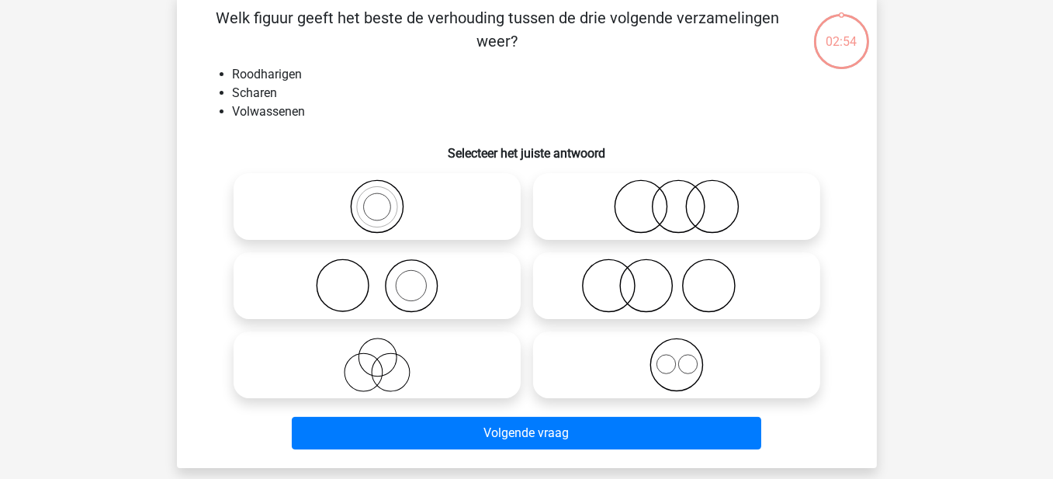
click at [676, 299] on icon at bounding box center [677, 285] width 275 height 54
click at [677, 278] on input "radio" at bounding box center [682, 273] width 10 height 10
radio input "true"
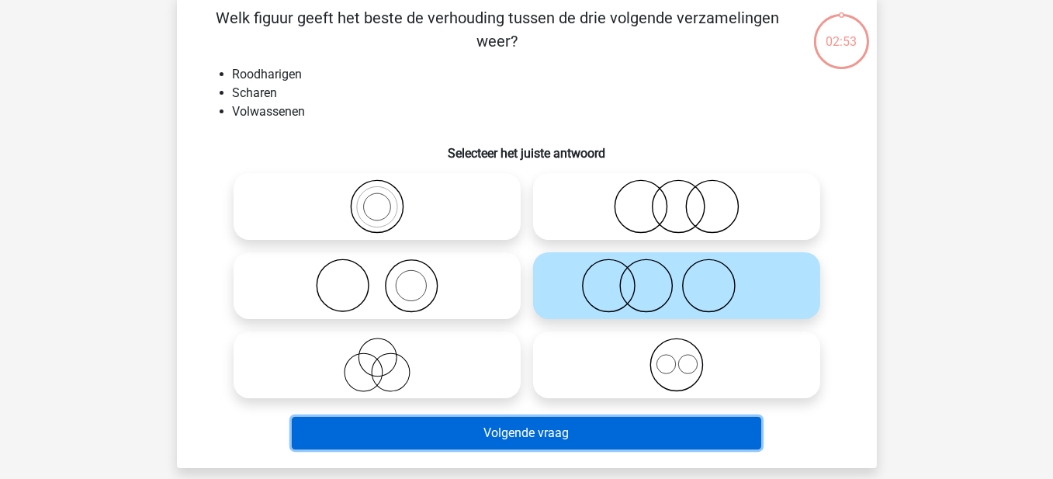
click at [595, 430] on button "Volgende vraag" at bounding box center [527, 433] width 470 height 33
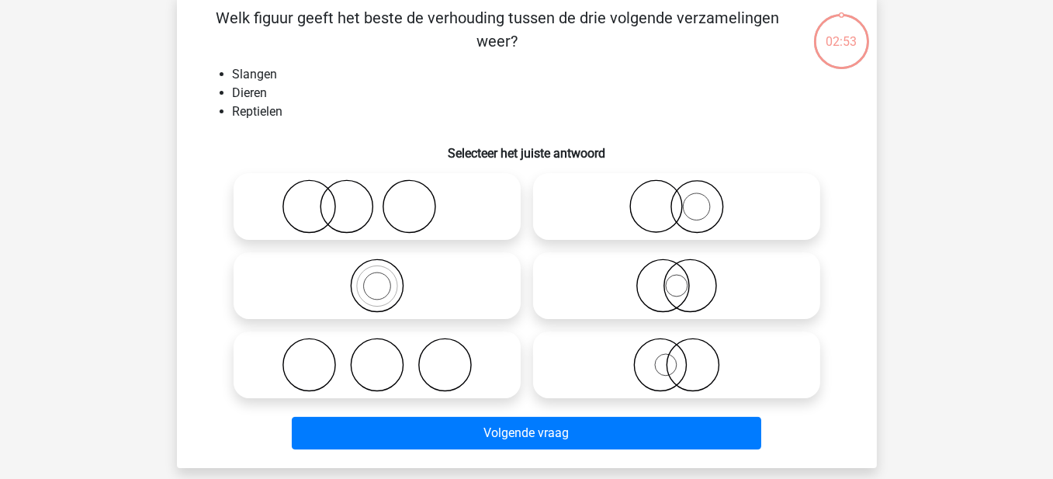
scroll to position [71, 0]
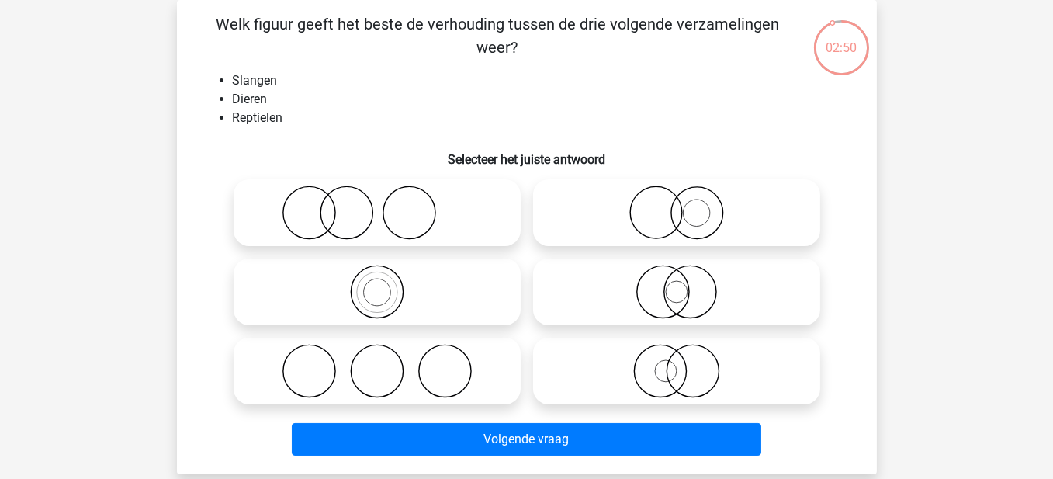
click at [362, 292] on icon at bounding box center [377, 292] width 275 height 54
click at [377, 284] on input "radio" at bounding box center [382, 279] width 10 height 10
radio input "true"
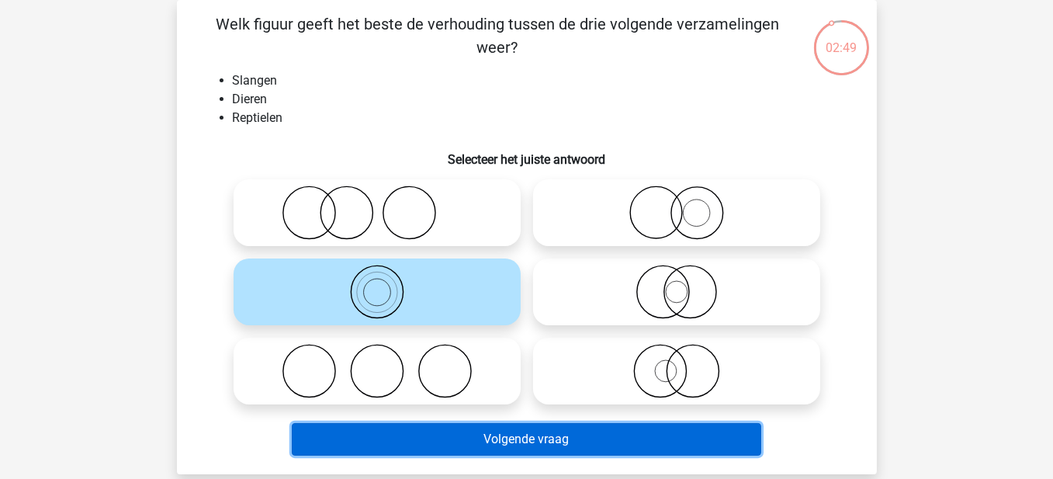
click at [506, 443] on button "Volgende vraag" at bounding box center [527, 439] width 470 height 33
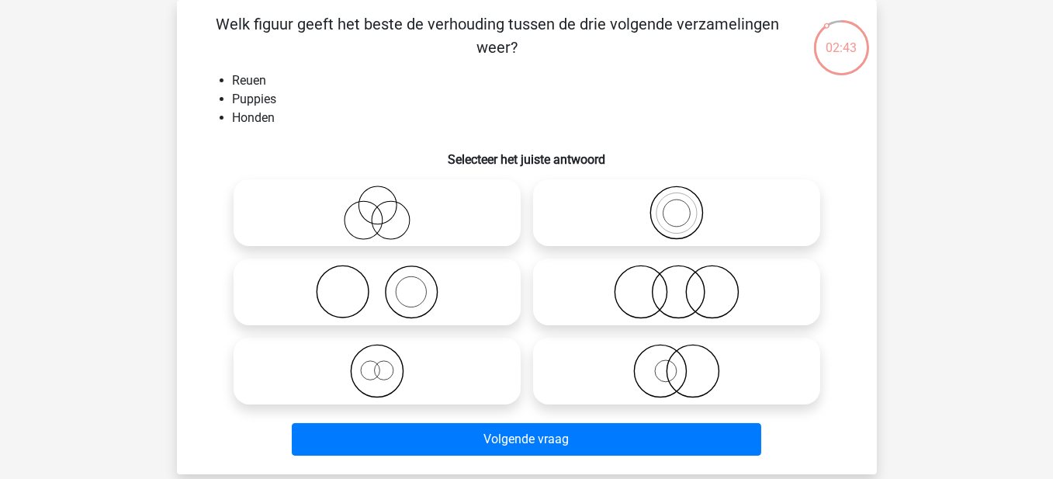
click at [418, 290] on icon at bounding box center [377, 292] width 275 height 54
click at [387, 284] on input "radio" at bounding box center [382, 279] width 10 height 10
radio input "true"
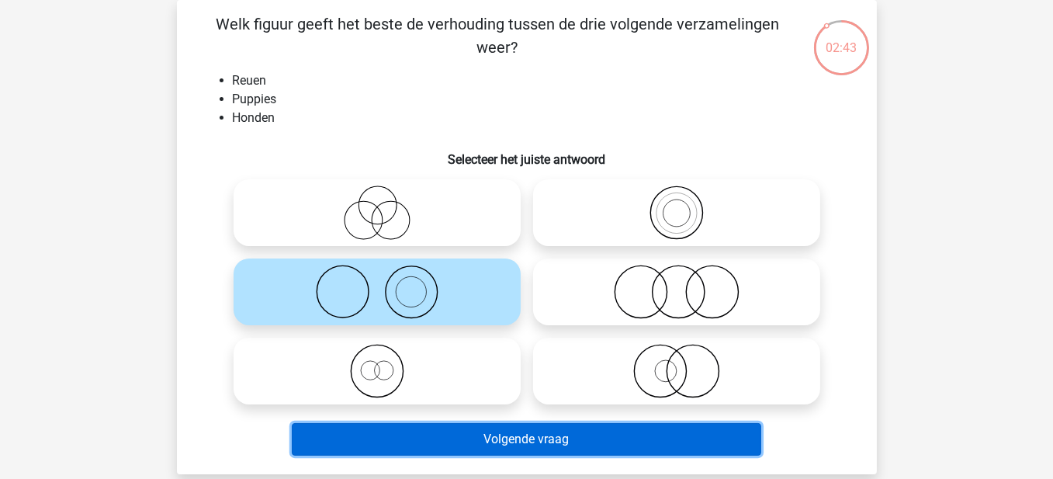
click at [543, 442] on button "Volgende vraag" at bounding box center [527, 439] width 470 height 33
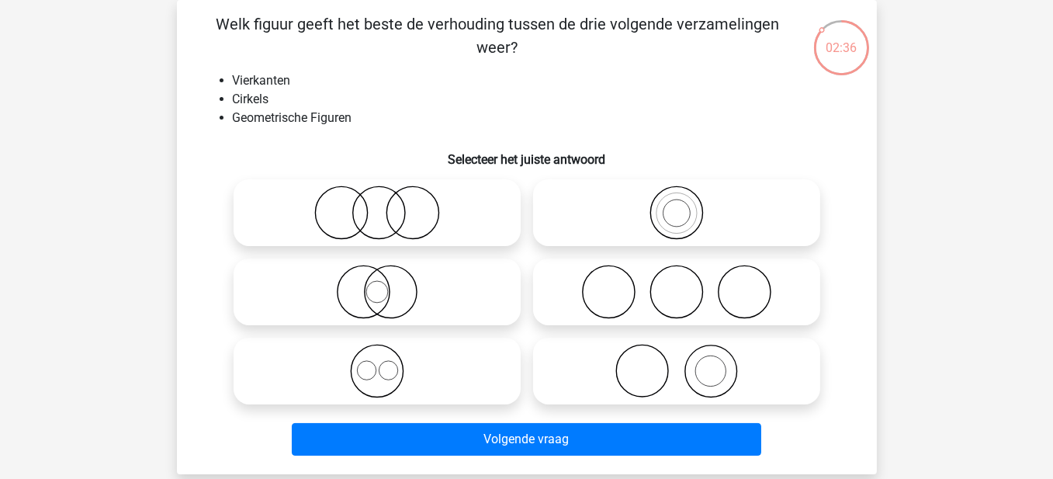
click at [401, 376] on icon at bounding box center [377, 371] width 275 height 54
click at [387, 363] on input "radio" at bounding box center [382, 358] width 10 height 10
radio input "true"
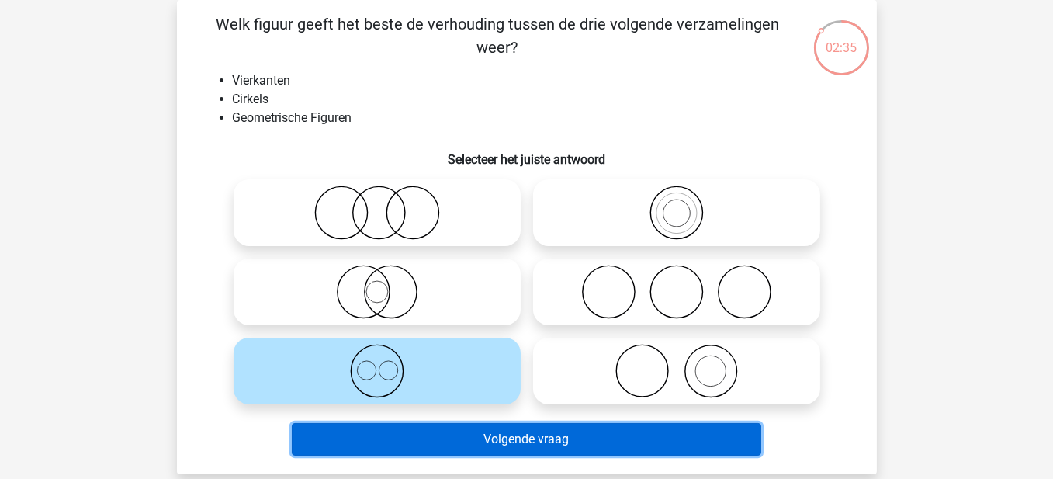
click at [510, 441] on button "Volgende vraag" at bounding box center [527, 439] width 470 height 33
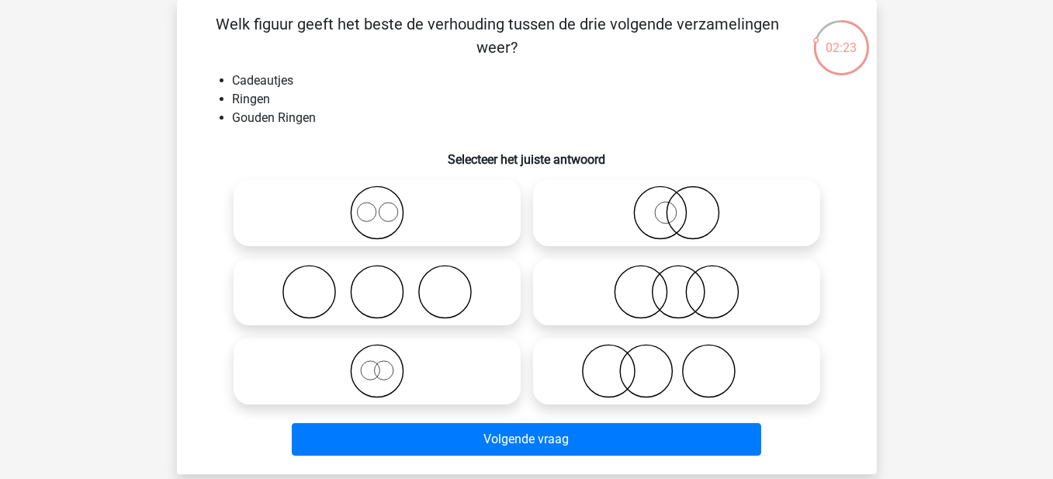
drag, startPoint x: 675, startPoint y: 217, endPoint x: 636, endPoint y: 276, distance: 71.7
click at [675, 217] on icon at bounding box center [677, 213] width 275 height 54
click at [677, 205] on input "radio" at bounding box center [682, 200] width 10 height 10
radio input "true"
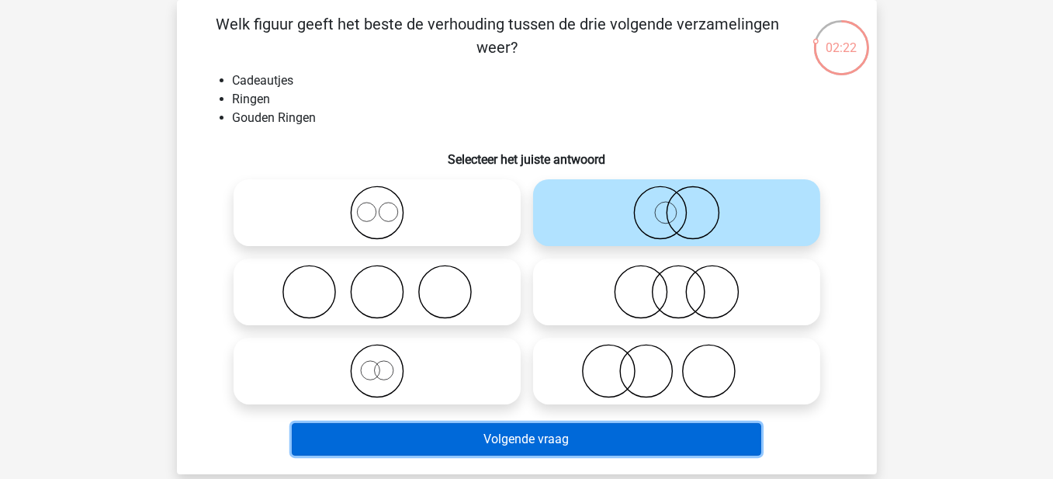
click at [637, 443] on button "Volgende vraag" at bounding box center [527, 439] width 470 height 33
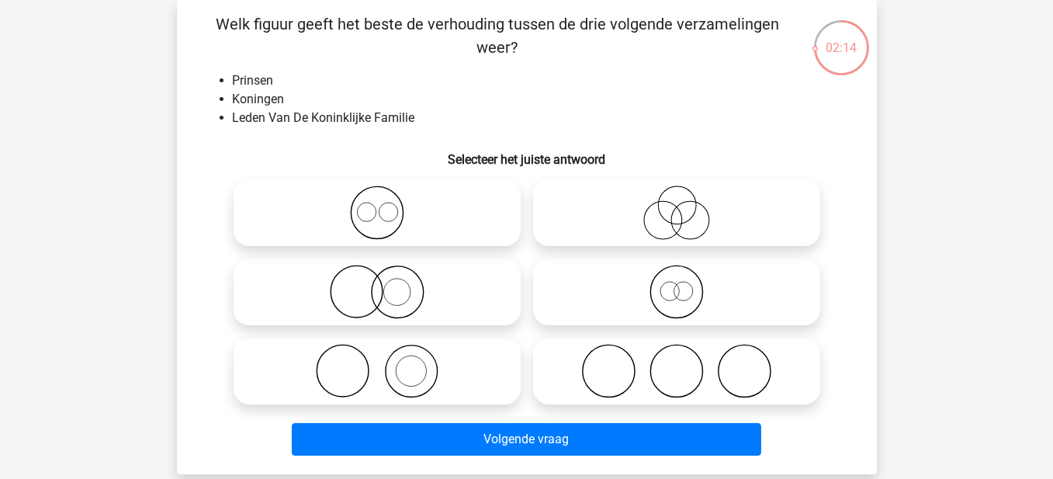
click at [392, 226] on icon at bounding box center [377, 213] width 275 height 54
click at [387, 205] on input "radio" at bounding box center [382, 200] width 10 height 10
radio input "true"
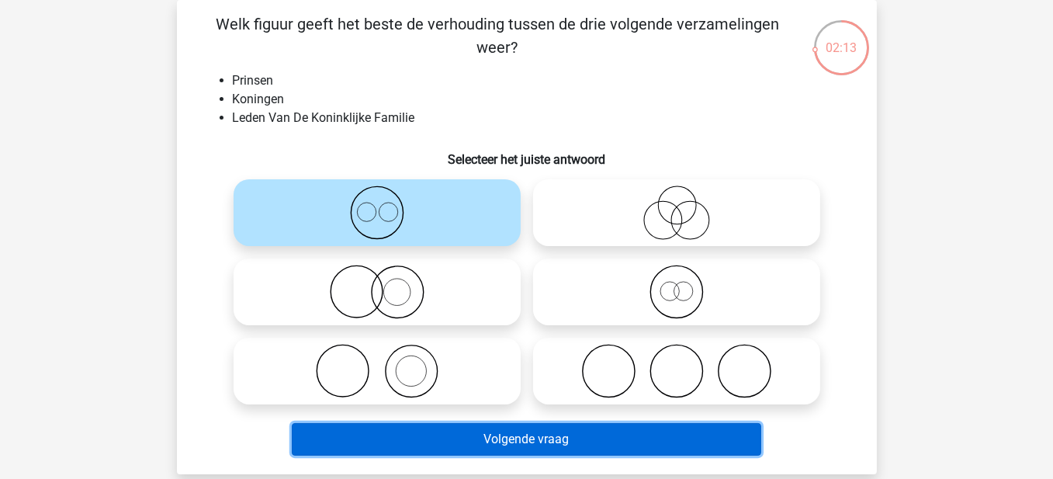
click at [578, 435] on button "Volgende vraag" at bounding box center [527, 439] width 470 height 33
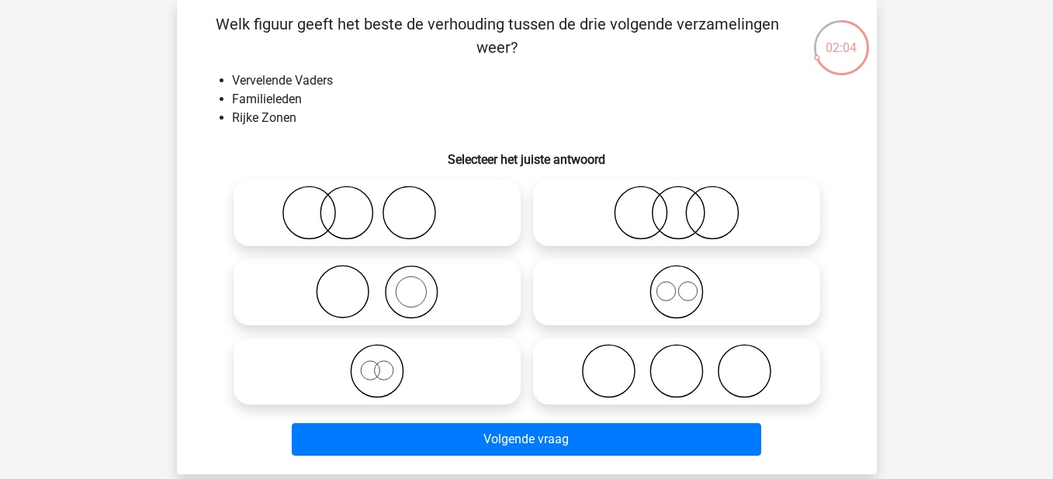
click at [380, 376] on icon at bounding box center [377, 371] width 275 height 54
click at [380, 363] on input "radio" at bounding box center [382, 358] width 10 height 10
radio input "true"
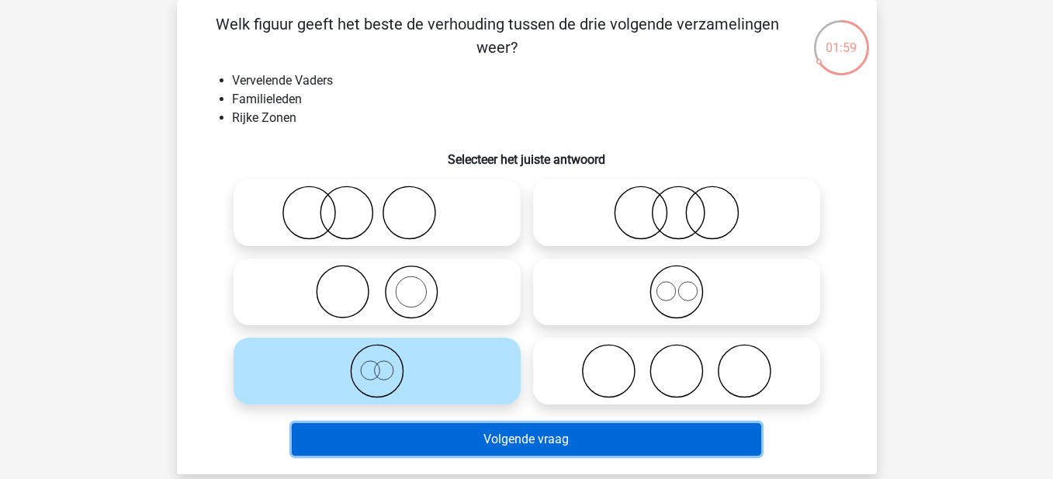
click at [470, 442] on button "Volgende vraag" at bounding box center [527, 439] width 470 height 33
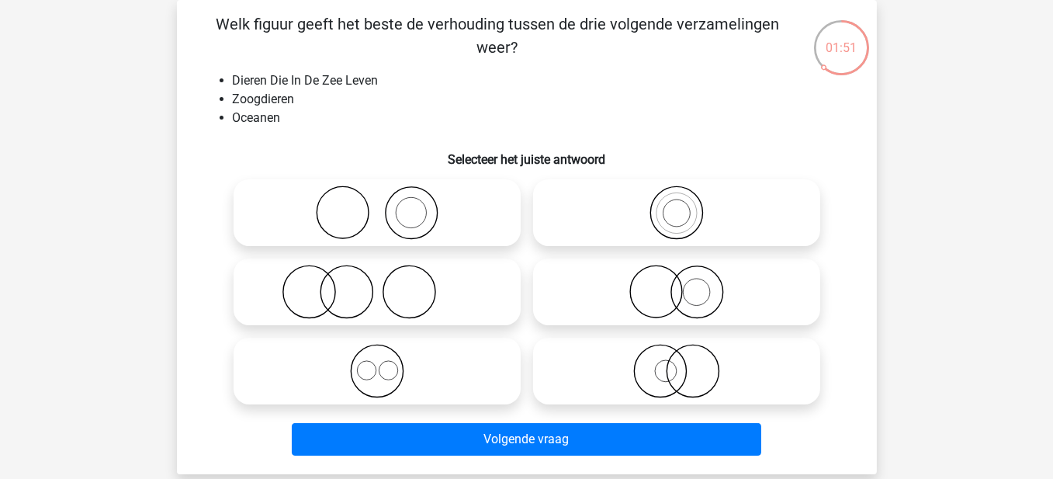
click at [350, 304] on icon at bounding box center [377, 292] width 275 height 54
click at [377, 284] on input "radio" at bounding box center [382, 279] width 10 height 10
radio input "true"
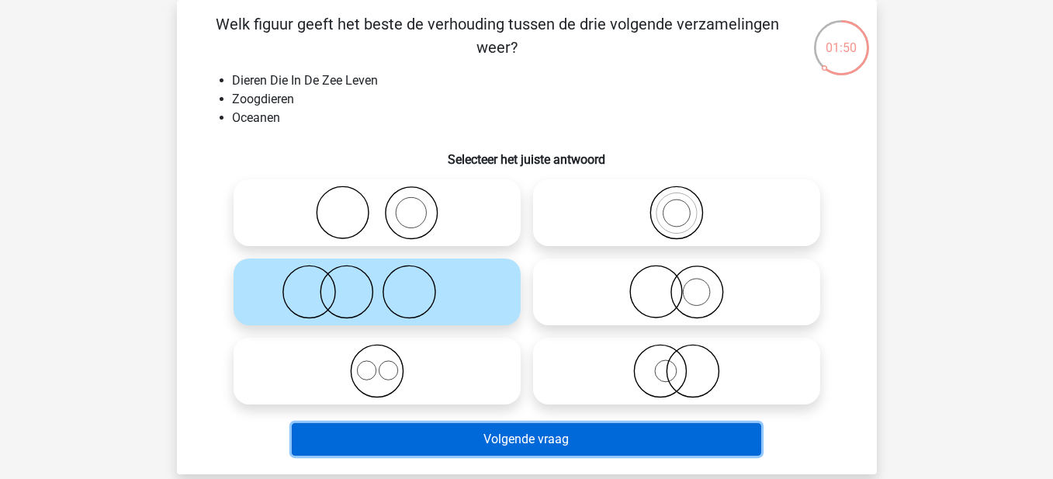
click at [396, 446] on button "Volgende vraag" at bounding box center [527, 439] width 470 height 33
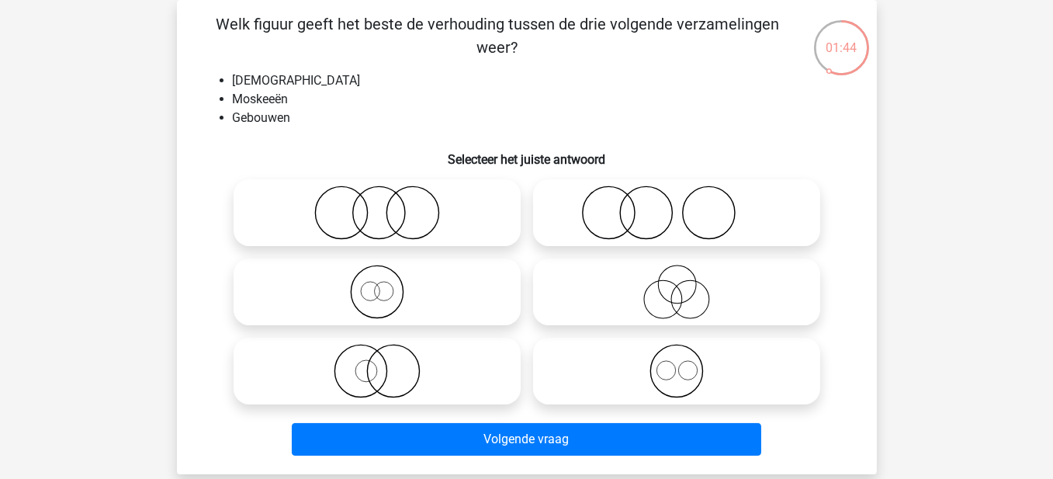
click at [673, 367] on icon at bounding box center [677, 371] width 275 height 54
click at [677, 363] on input "radio" at bounding box center [682, 358] width 10 height 10
radio input "true"
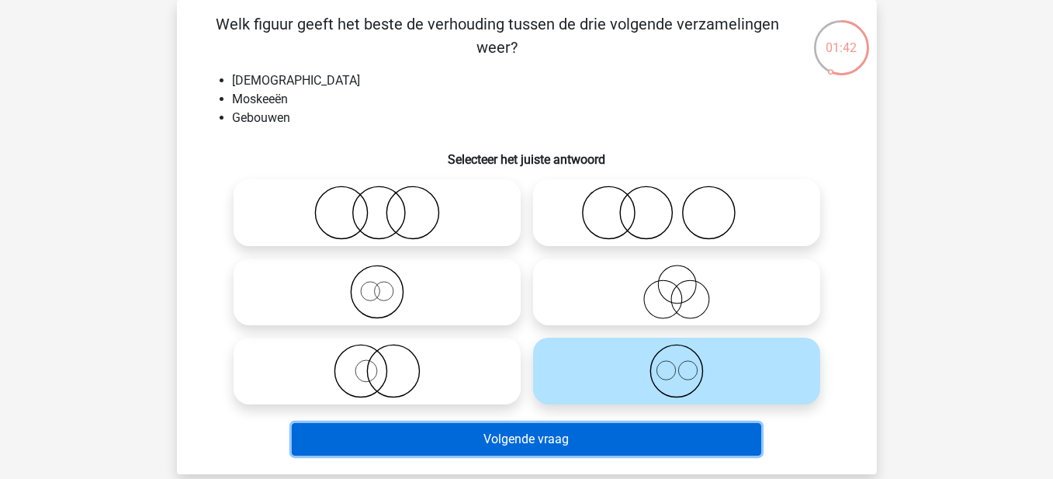
click at [595, 439] on button "Volgende vraag" at bounding box center [527, 439] width 470 height 33
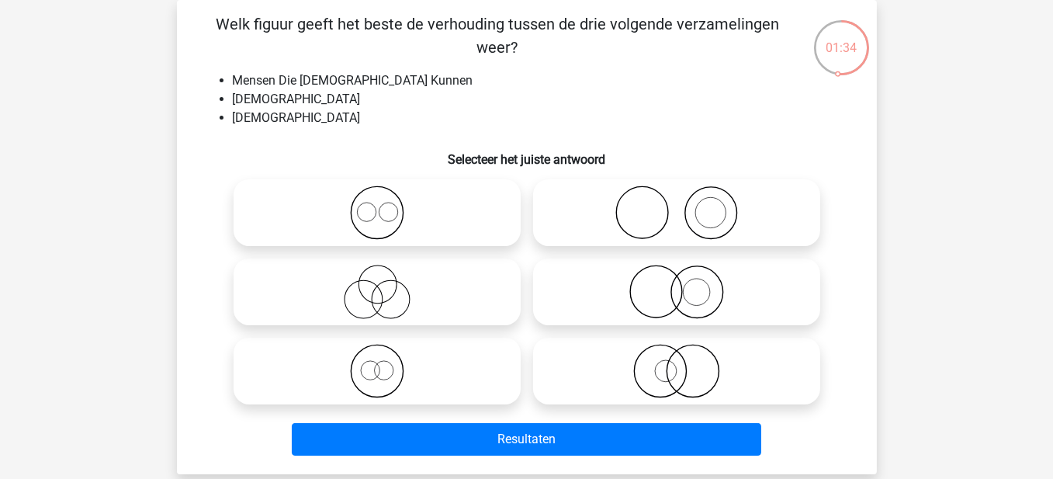
click at [376, 284] on icon at bounding box center [377, 292] width 275 height 54
click at [377, 284] on input "radio" at bounding box center [382, 279] width 10 height 10
radio input "true"
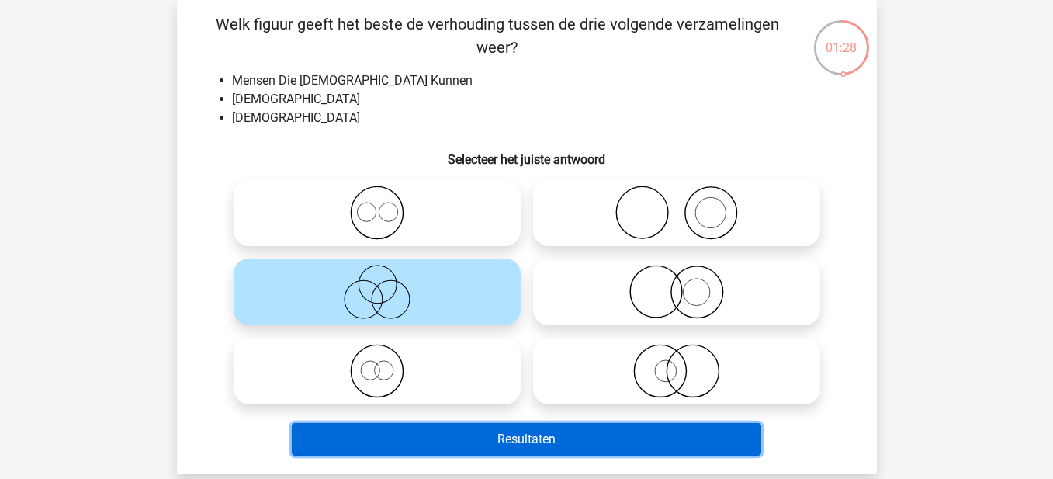
click at [471, 434] on button "Resultaten" at bounding box center [527, 439] width 470 height 33
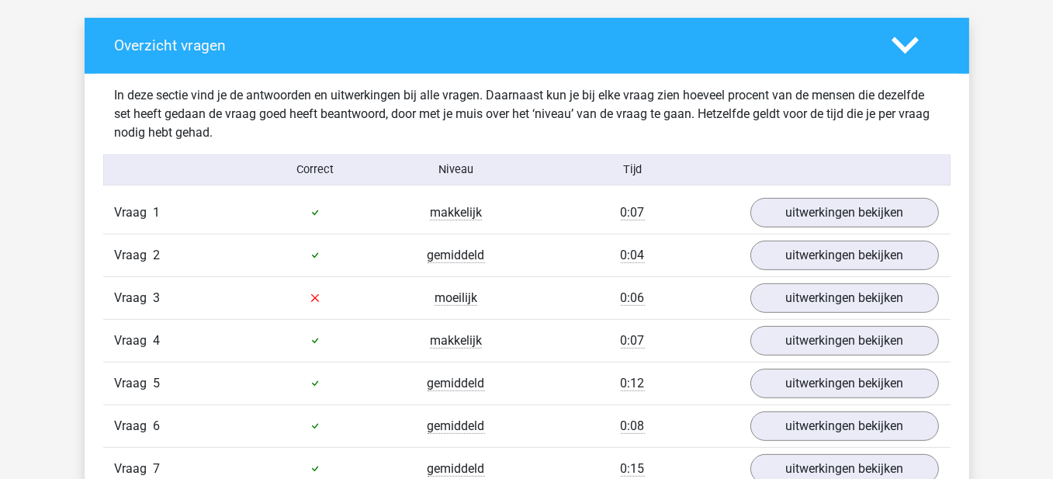
scroll to position [854, 0]
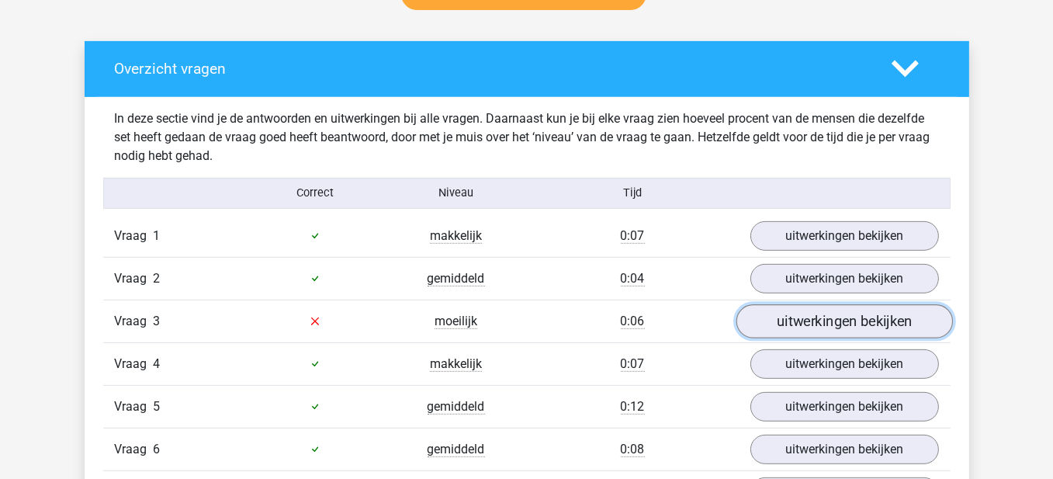
click at [914, 304] on link "uitwerkingen bekijken" at bounding box center [844, 321] width 217 height 34
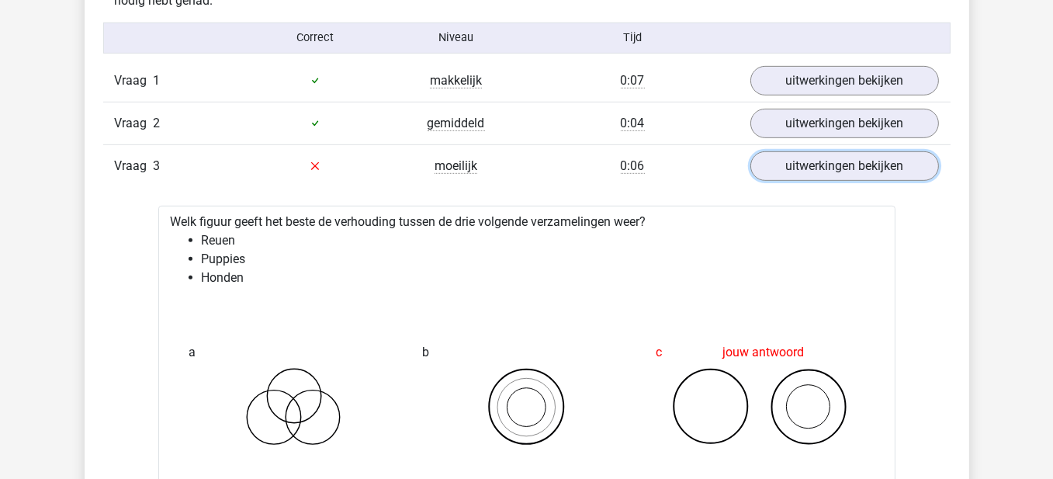
scroll to position [1009, 0]
click at [845, 168] on link "uitwerkingen bekijken" at bounding box center [844, 166] width 217 height 34
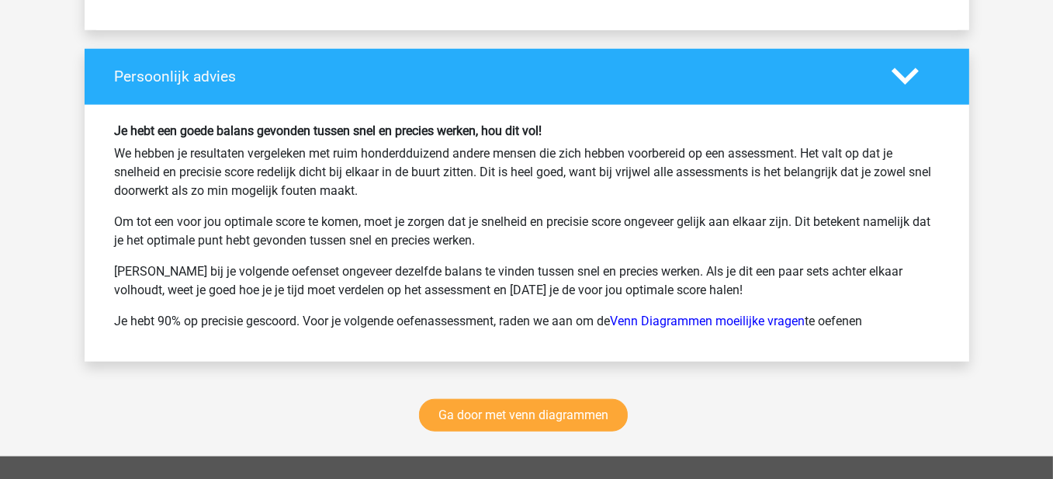
scroll to position [2018, 0]
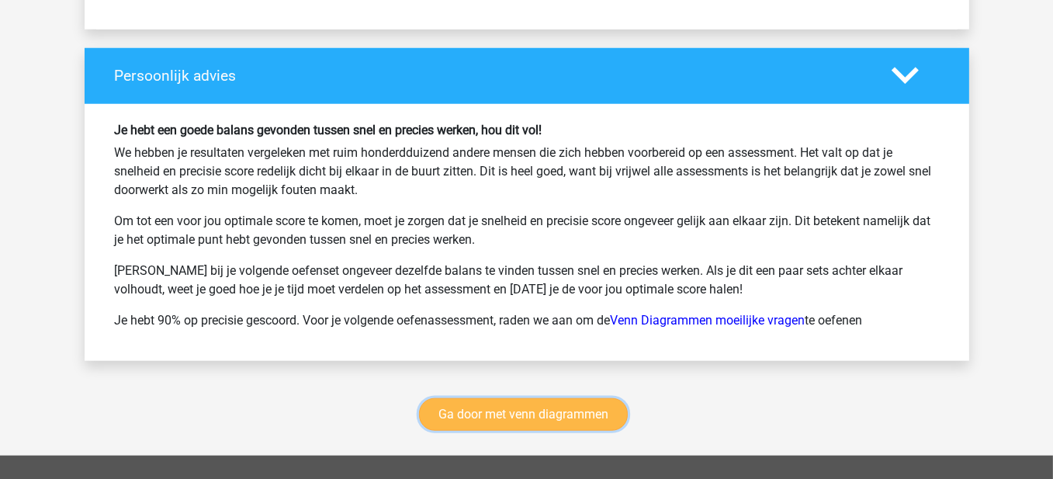
click at [585, 408] on link "Ga door met venn diagrammen" at bounding box center [523, 414] width 209 height 33
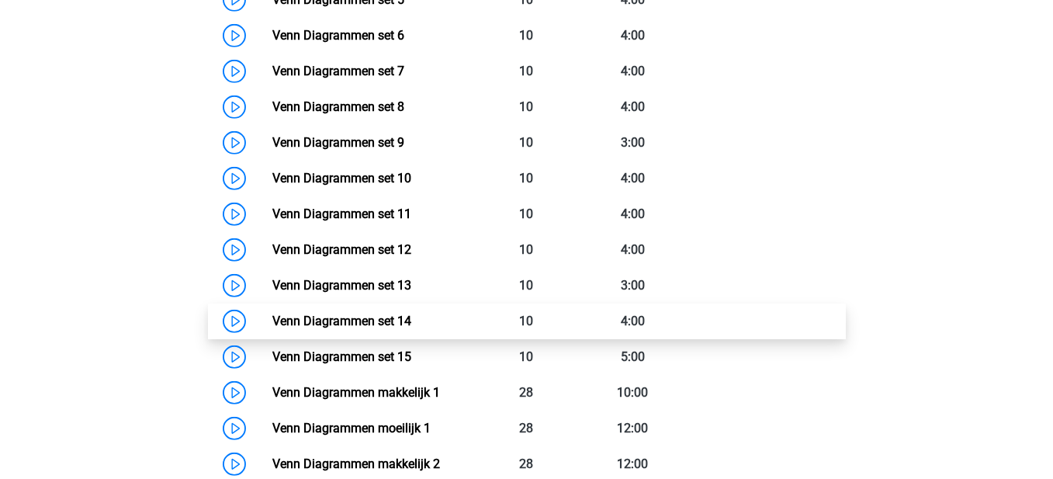
scroll to position [964, 0]
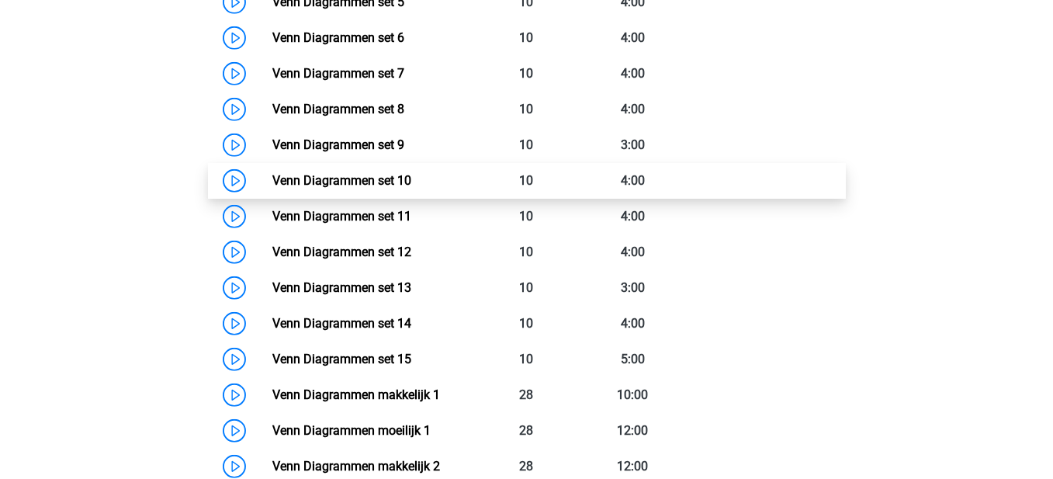
click at [272, 178] on link "Venn Diagrammen set 10" at bounding box center [341, 180] width 139 height 15
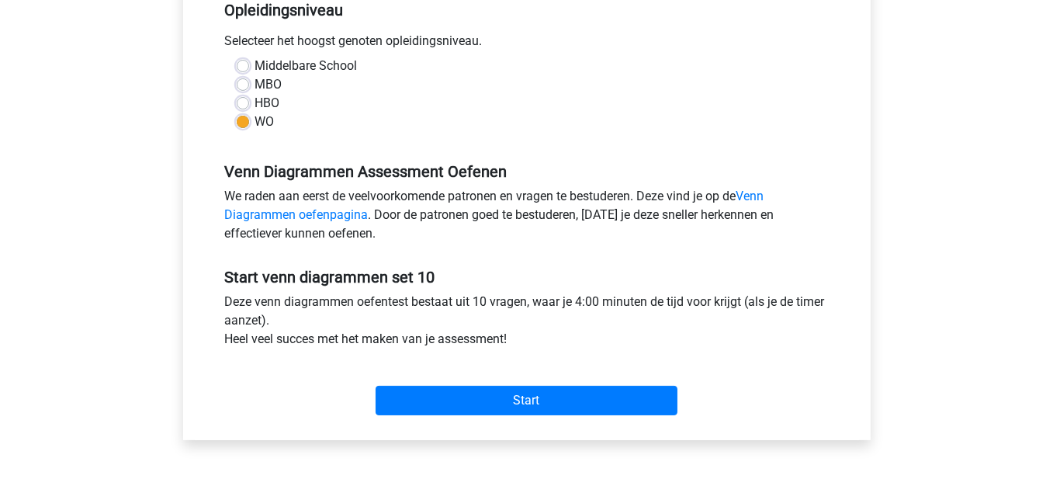
scroll to position [388, 0]
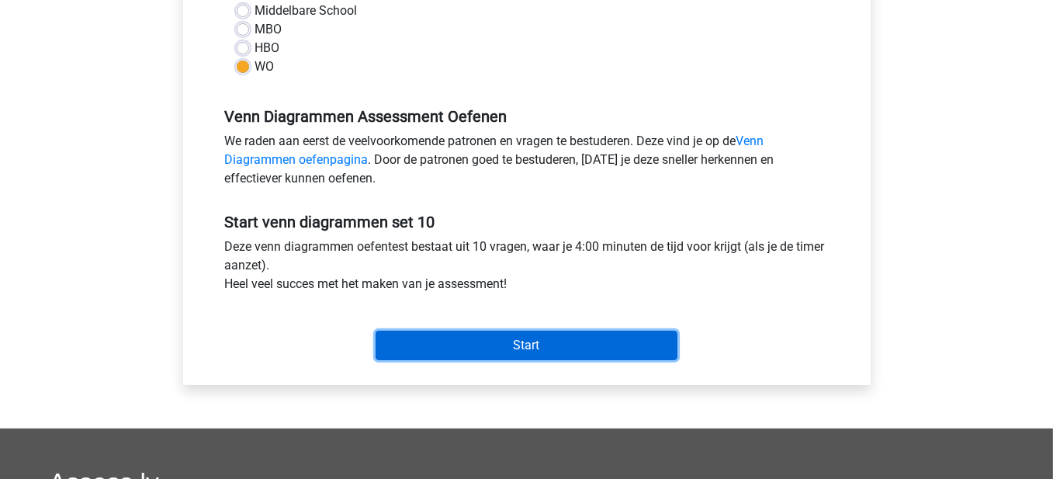
click at [532, 342] on input "Start" at bounding box center [527, 345] width 302 height 29
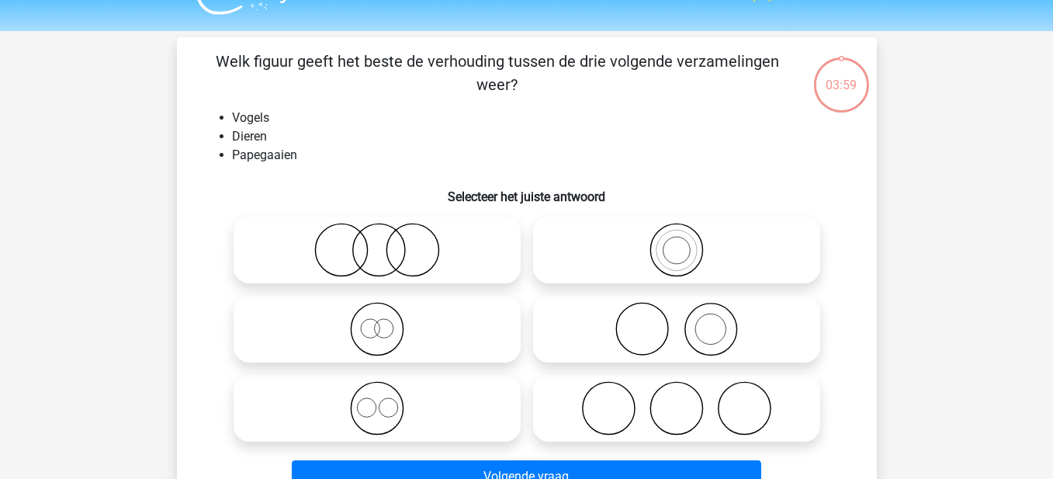
scroll to position [78, 0]
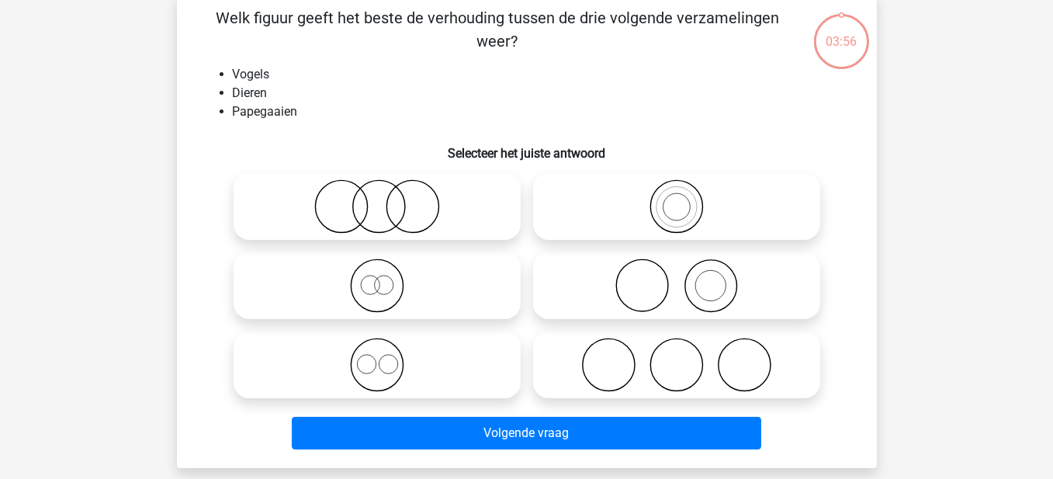
click at [683, 182] on icon at bounding box center [677, 206] width 275 height 54
click at [683, 189] on input "radio" at bounding box center [682, 194] width 10 height 10
radio input "true"
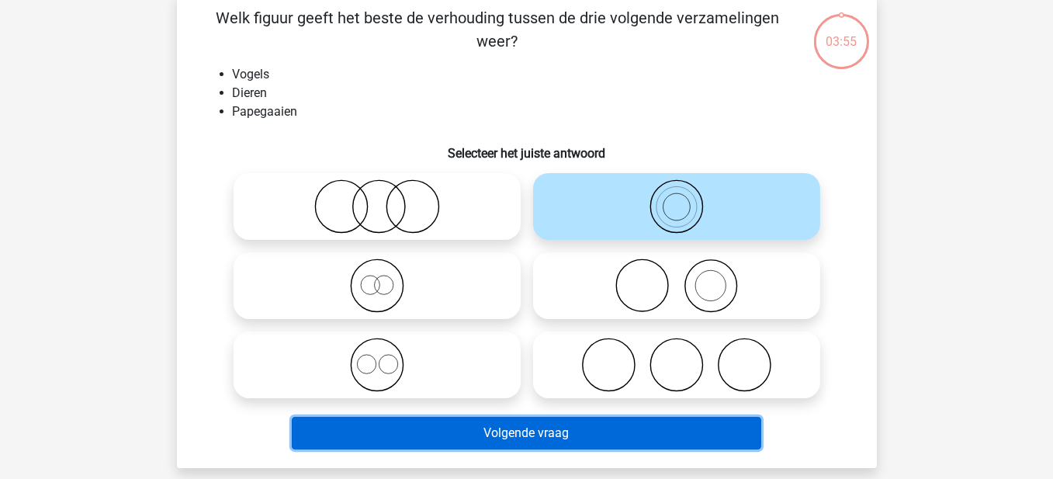
click at [534, 432] on button "Volgende vraag" at bounding box center [527, 433] width 470 height 33
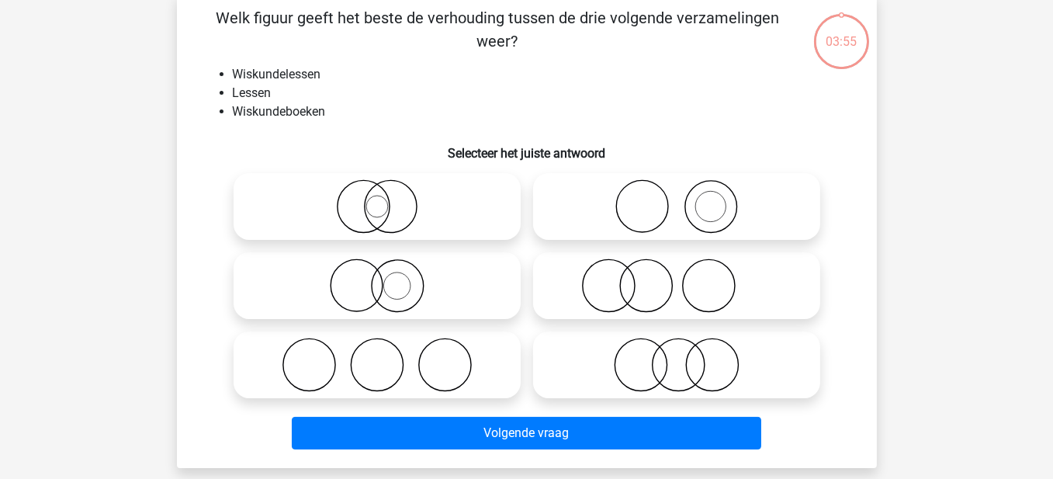
scroll to position [71, 0]
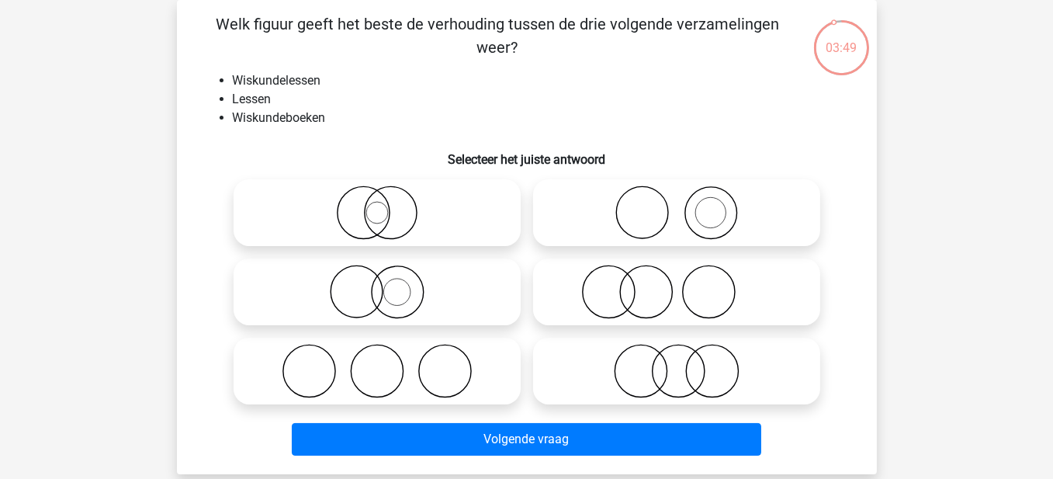
click at [638, 297] on icon at bounding box center [677, 292] width 275 height 54
click at [677, 284] on input "radio" at bounding box center [682, 279] width 10 height 10
radio input "true"
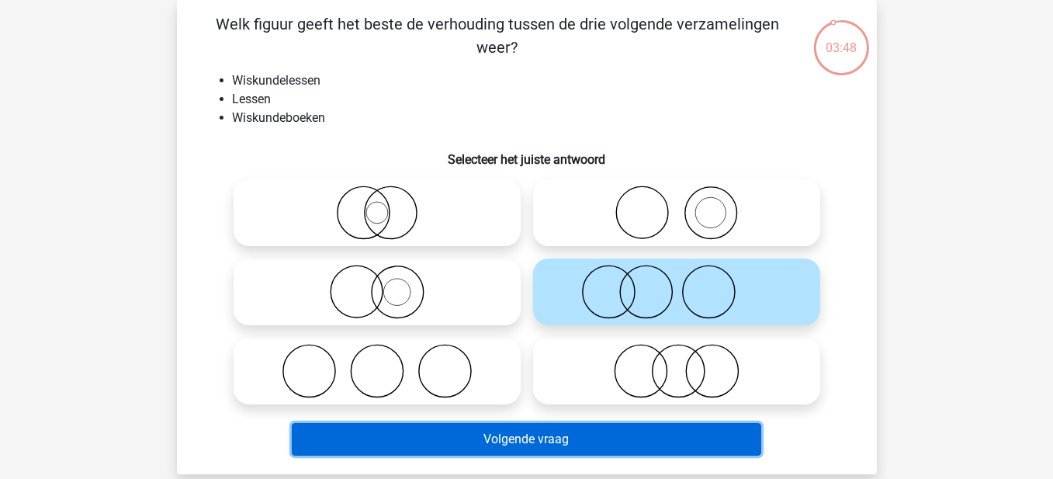
click at [617, 443] on button "Volgende vraag" at bounding box center [527, 439] width 470 height 33
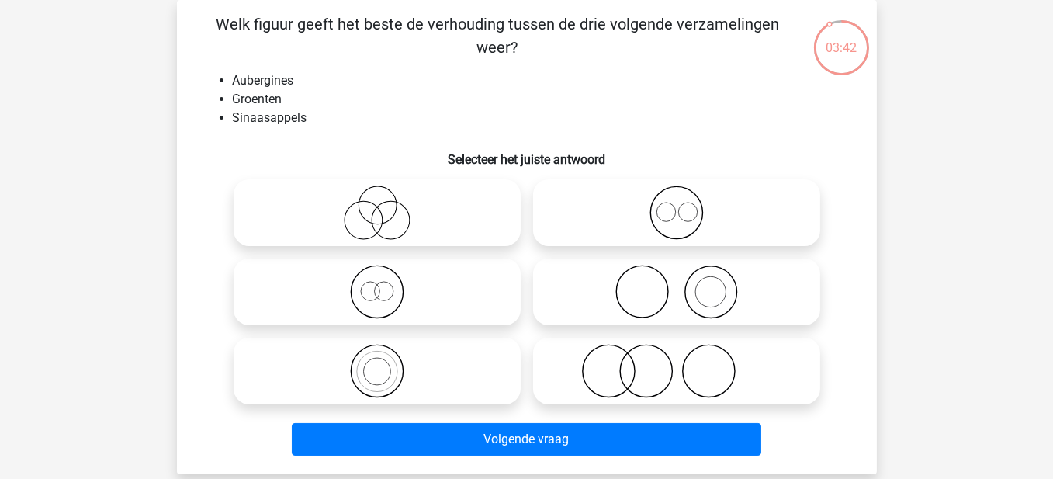
drag, startPoint x: 655, startPoint y: 370, endPoint x: 653, endPoint y: 398, distance: 28.8
click at [654, 372] on icon at bounding box center [677, 371] width 275 height 54
click at [677, 363] on input "radio" at bounding box center [682, 358] width 10 height 10
radio input "true"
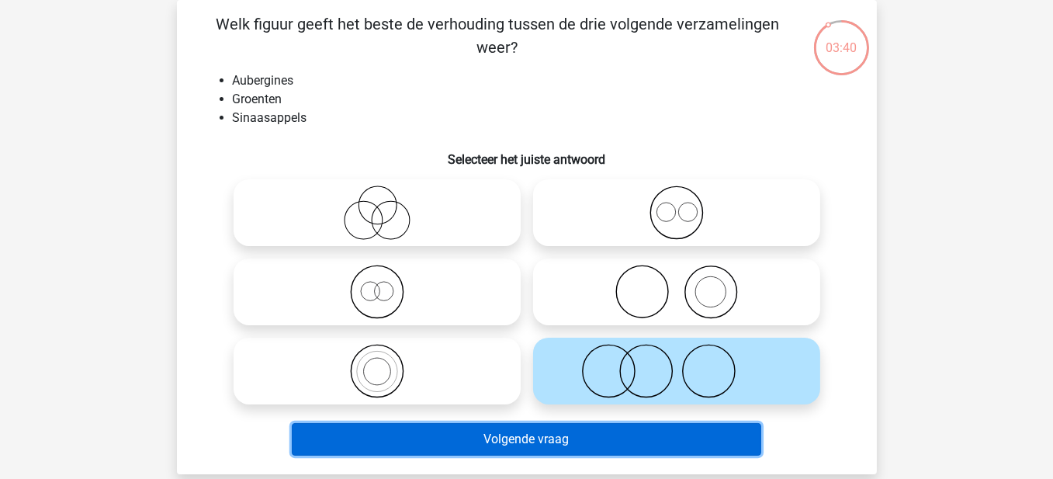
click at [653, 434] on button "Volgende vraag" at bounding box center [527, 439] width 470 height 33
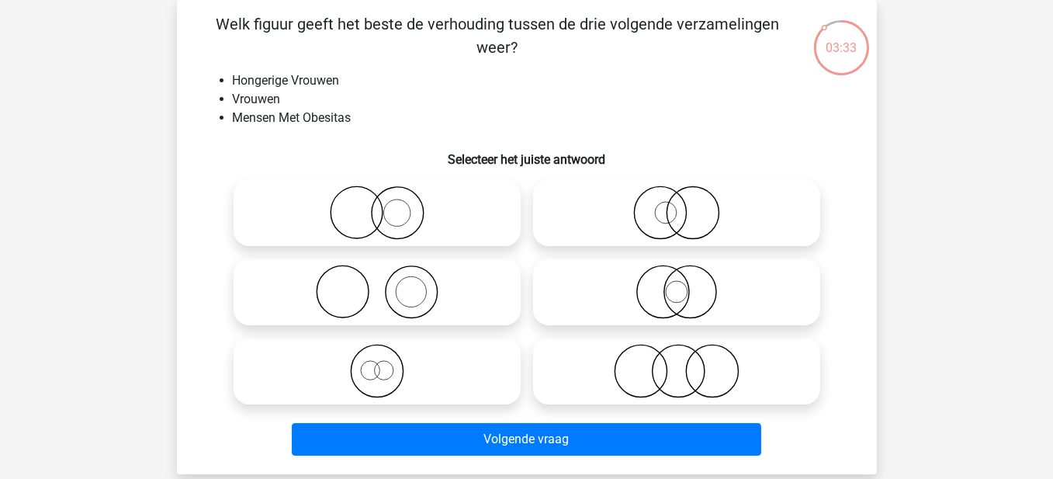
click at [392, 298] on icon at bounding box center [377, 292] width 275 height 54
click at [387, 284] on input "radio" at bounding box center [382, 279] width 10 height 10
radio input "true"
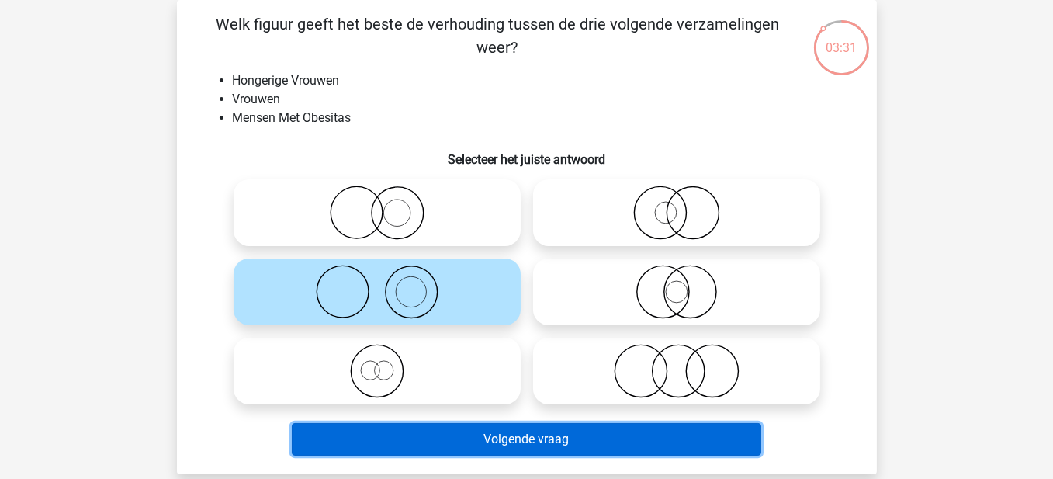
click at [497, 443] on button "Volgende vraag" at bounding box center [527, 439] width 470 height 33
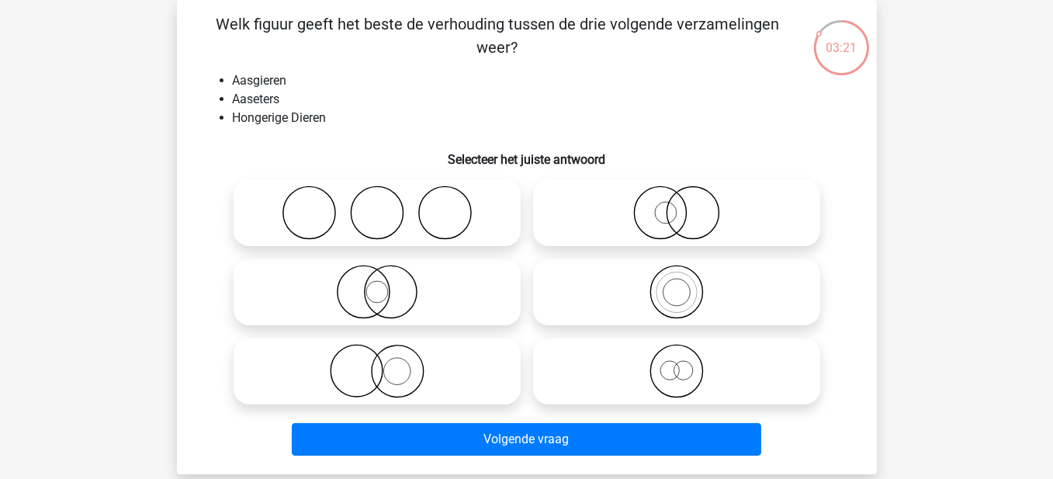
click at [376, 222] on icon at bounding box center [377, 213] width 275 height 54
click at [377, 205] on input "radio" at bounding box center [382, 200] width 10 height 10
radio input "true"
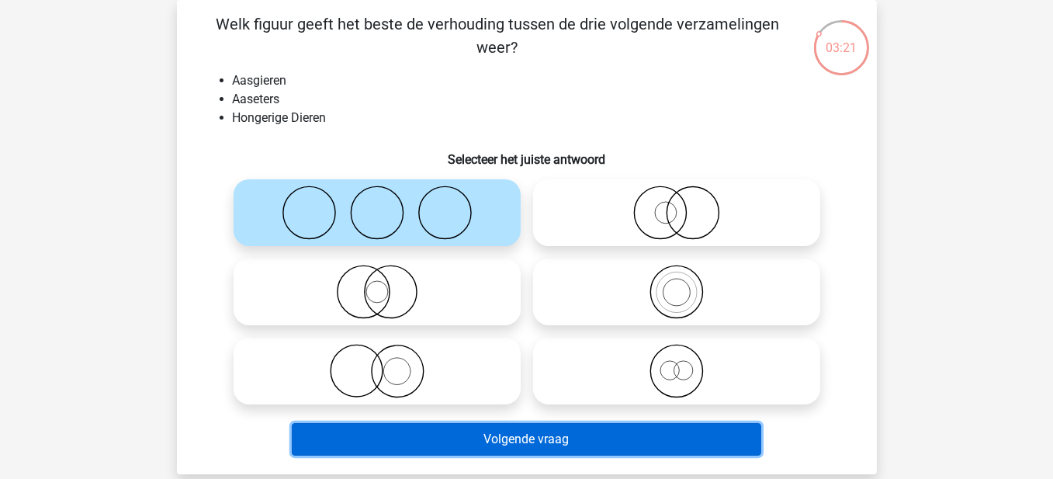
click at [533, 429] on button "Volgende vraag" at bounding box center [527, 439] width 470 height 33
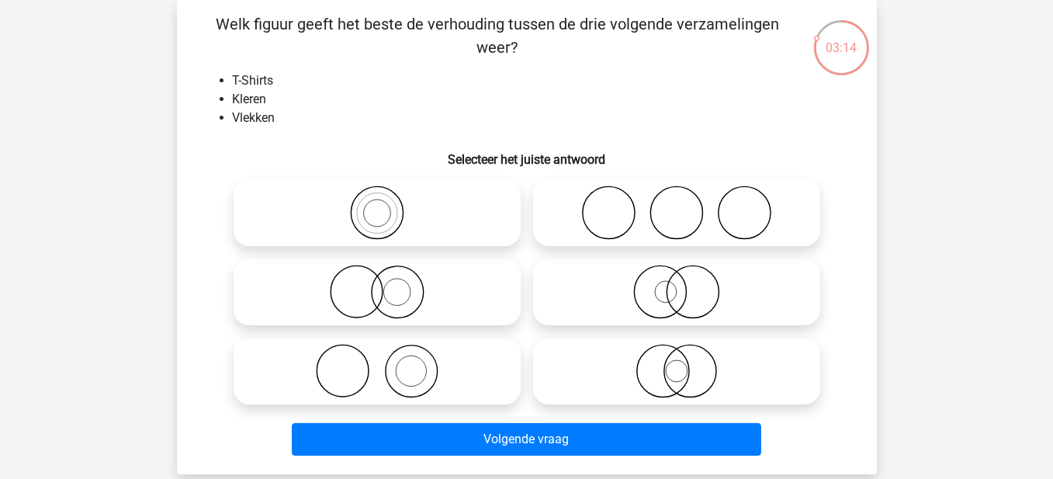
click at [397, 383] on icon at bounding box center [377, 371] width 275 height 54
click at [387, 363] on input "radio" at bounding box center [382, 358] width 10 height 10
radio input "true"
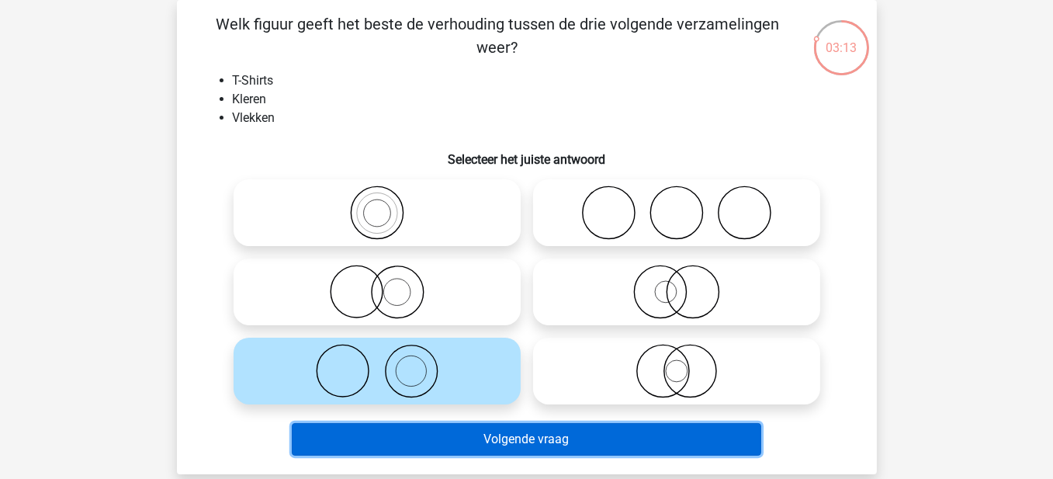
click at [442, 437] on button "Volgende vraag" at bounding box center [527, 439] width 470 height 33
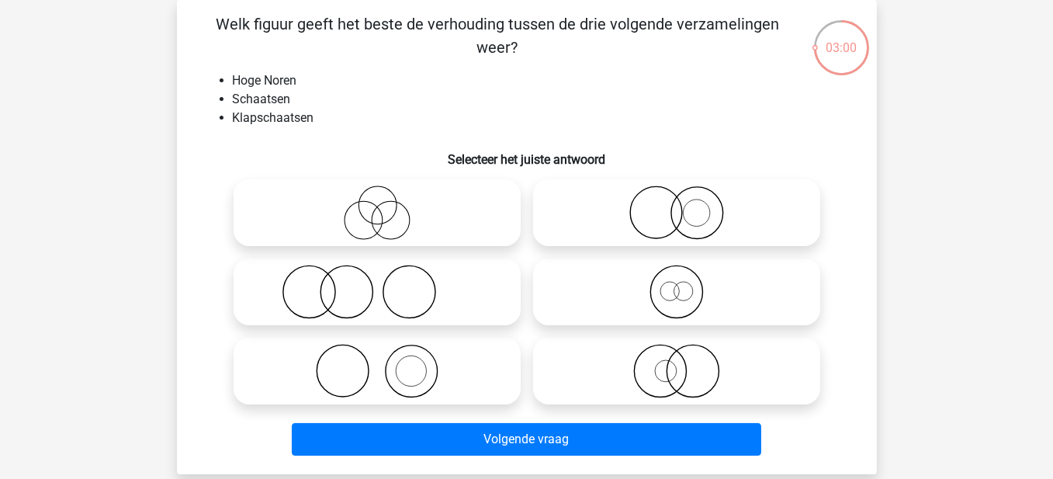
click at [664, 293] on icon at bounding box center [677, 292] width 275 height 54
click at [677, 284] on input "radio" at bounding box center [682, 279] width 10 height 10
radio input "true"
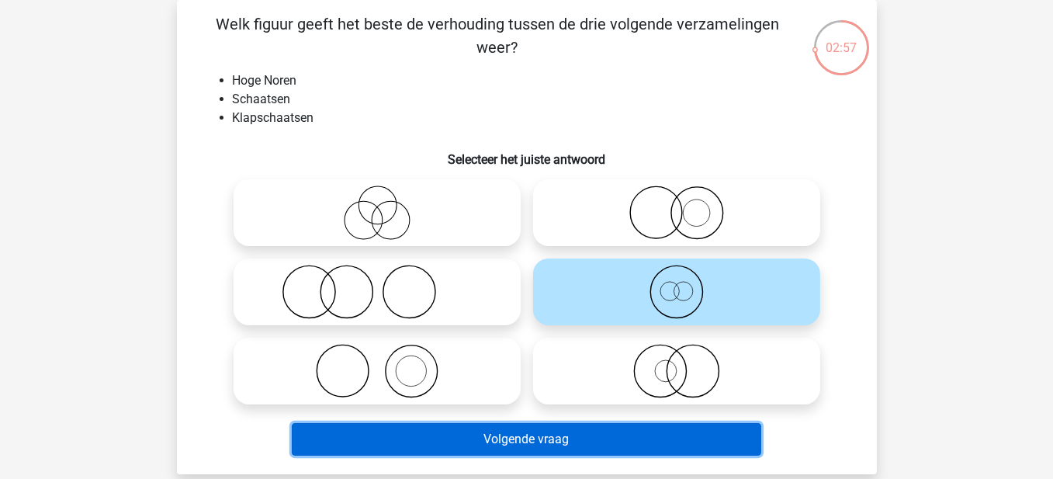
click at [578, 441] on button "Volgende vraag" at bounding box center [527, 439] width 470 height 33
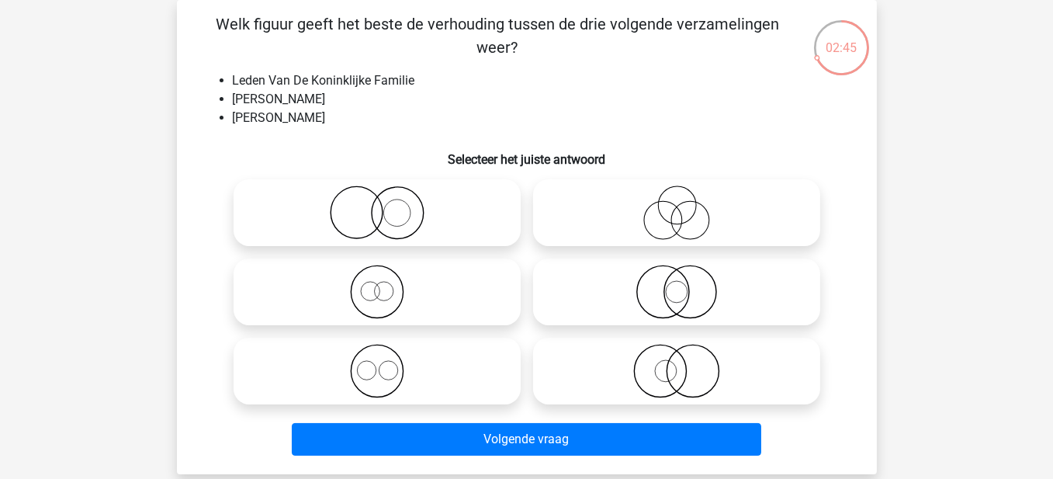
click at [373, 300] on circle at bounding box center [370, 291] width 19 height 19
click at [377, 284] on input "radio" at bounding box center [382, 279] width 10 height 10
radio input "true"
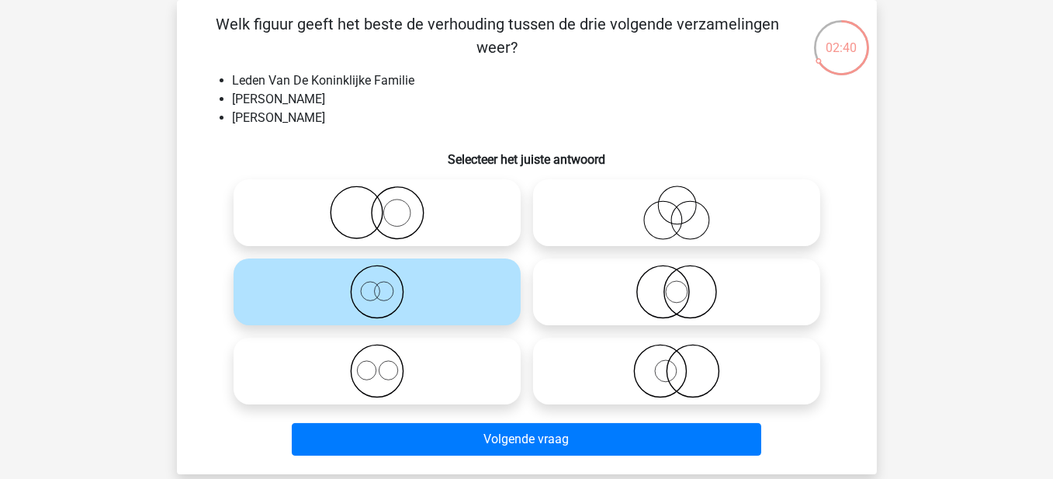
click at [396, 359] on icon at bounding box center [377, 371] width 275 height 54
click at [387, 359] on input "radio" at bounding box center [382, 358] width 10 height 10
radio input "true"
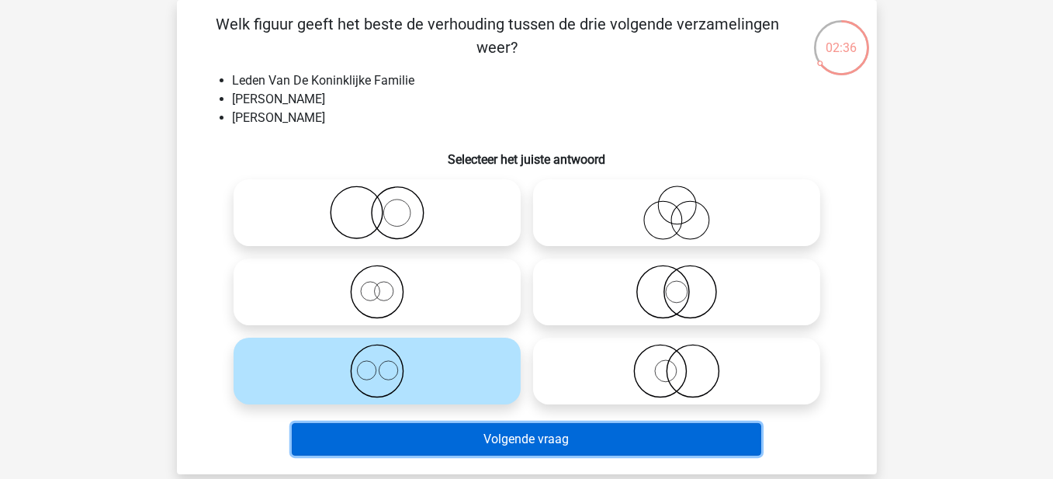
click at [502, 438] on button "Volgende vraag" at bounding box center [527, 439] width 470 height 33
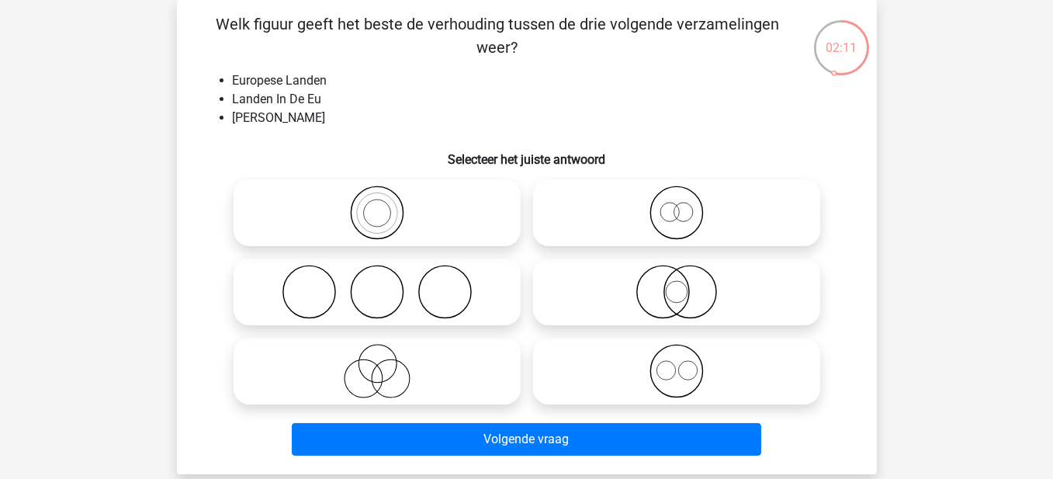
click at [654, 291] on icon at bounding box center [677, 292] width 275 height 54
click at [677, 284] on input "radio" at bounding box center [682, 279] width 10 height 10
radio input "true"
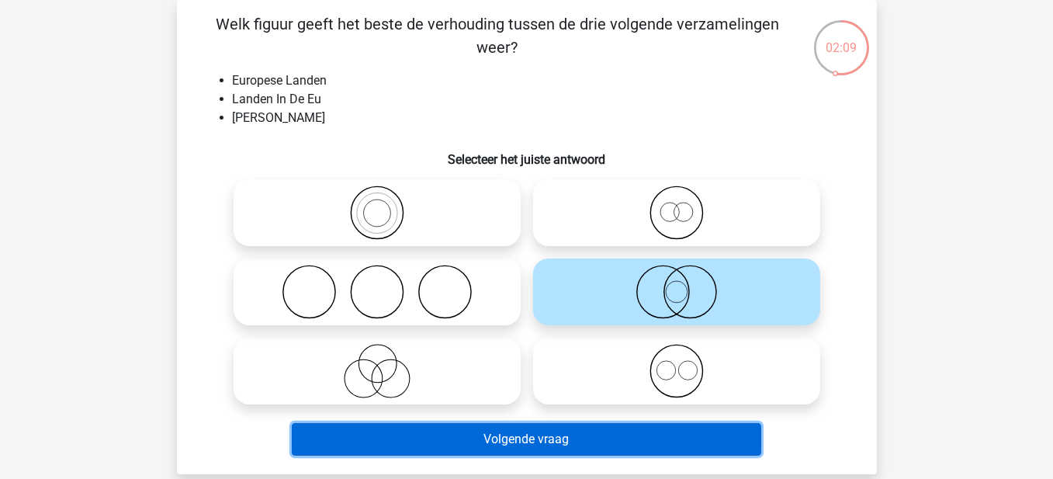
click at [607, 435] on button "Volgende vraag" at bounding box center [527, 439] width 470 height 33
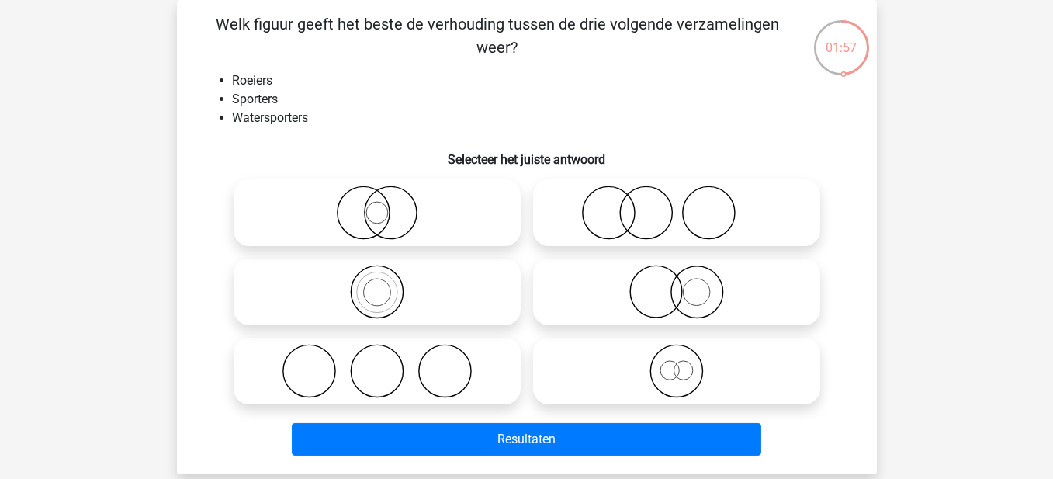
click at [392, 297] on icon at bounding box center [377, 292] width 275 height 54
click at [387, 284] on input "radio" at bounding box center [382, 279] width 10 height 10
radio input "true"
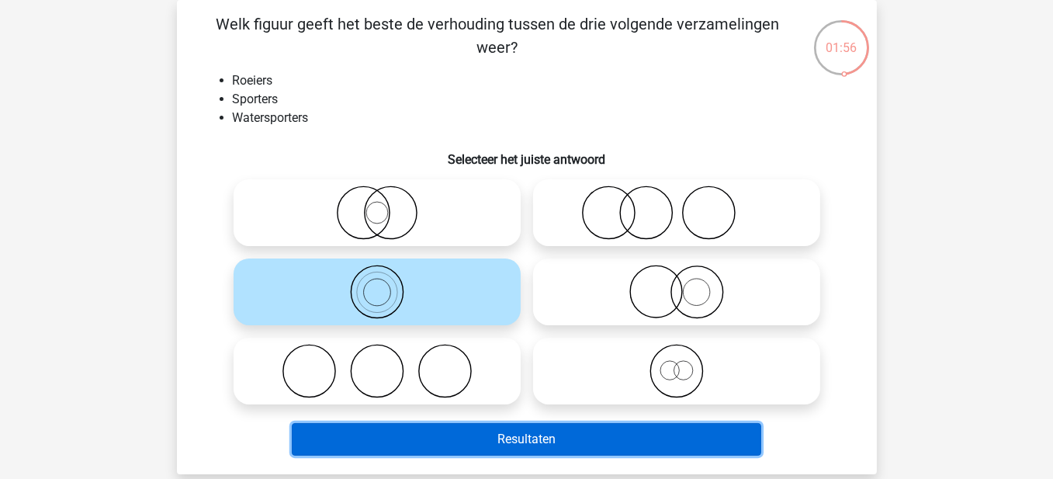
click at [542, 430] on button "Resultaten" at bounding box center [527, 439] width 470 height 33
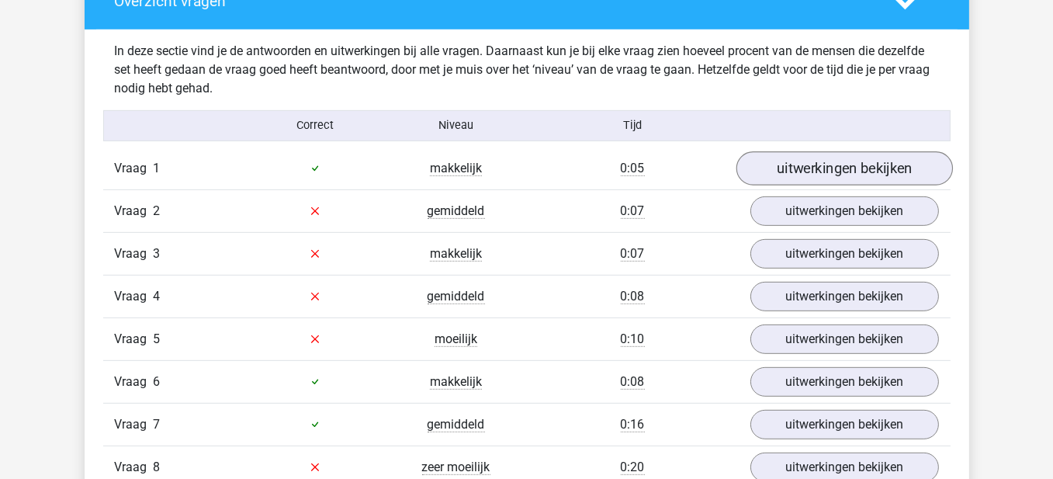
scroll to position [932, 0]
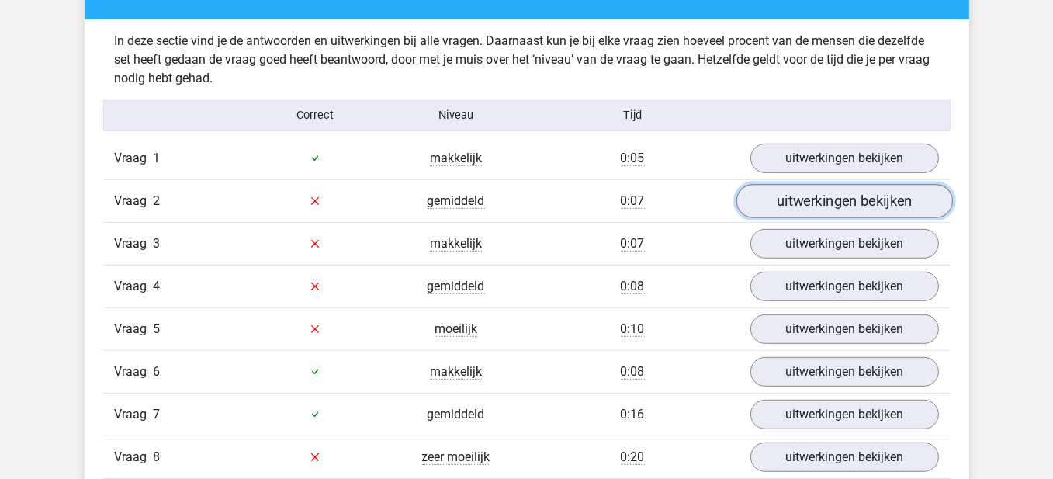
click at [789, 187] on link "uitwerkingen bekijken" at bounding box center [844, 201] width 217 height 34
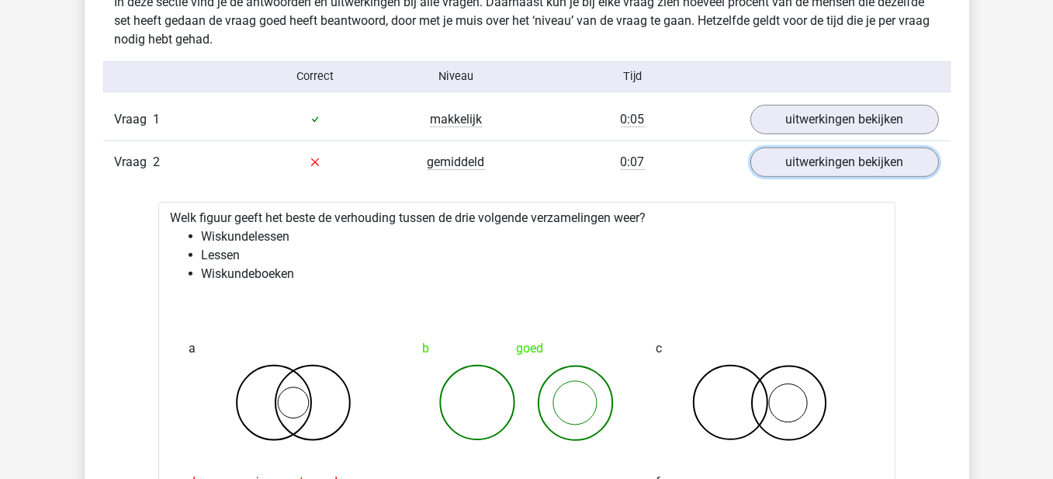
scroll to position [1087, 0]
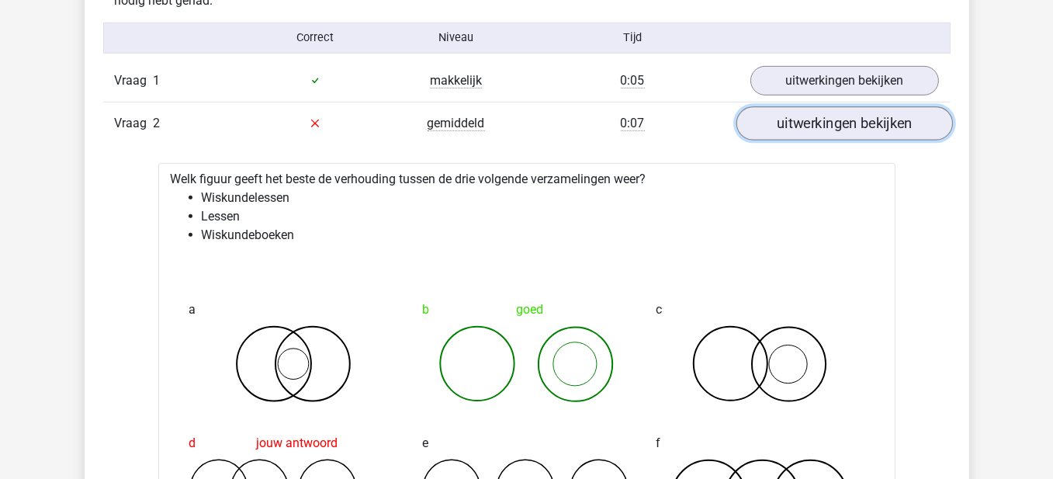
click at [842, 107] on link "uitwerkingen bekijken" at bounding box center [844, 123] width 217 height 34
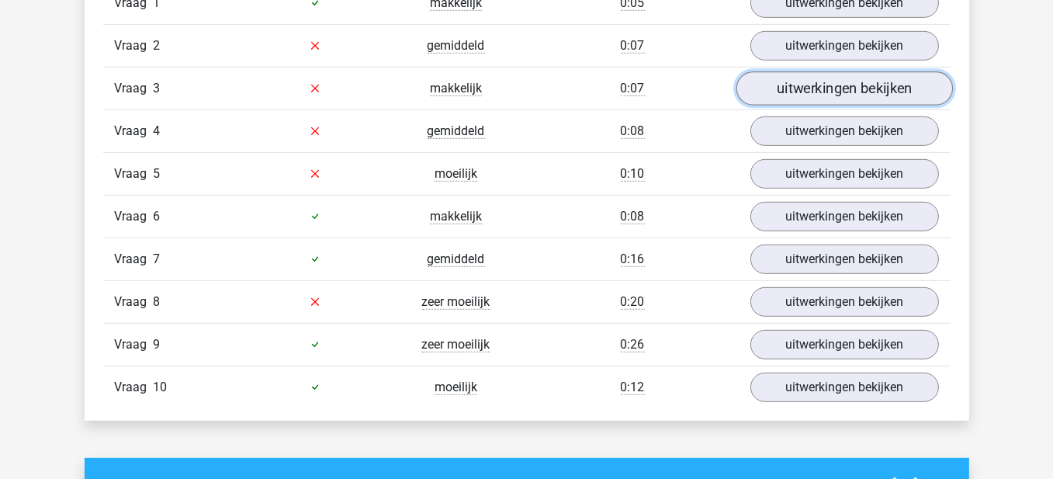
click at [797, 84] on link "uitwerkingen bekijken" at bounding box center [844, 88] width 217 height 34
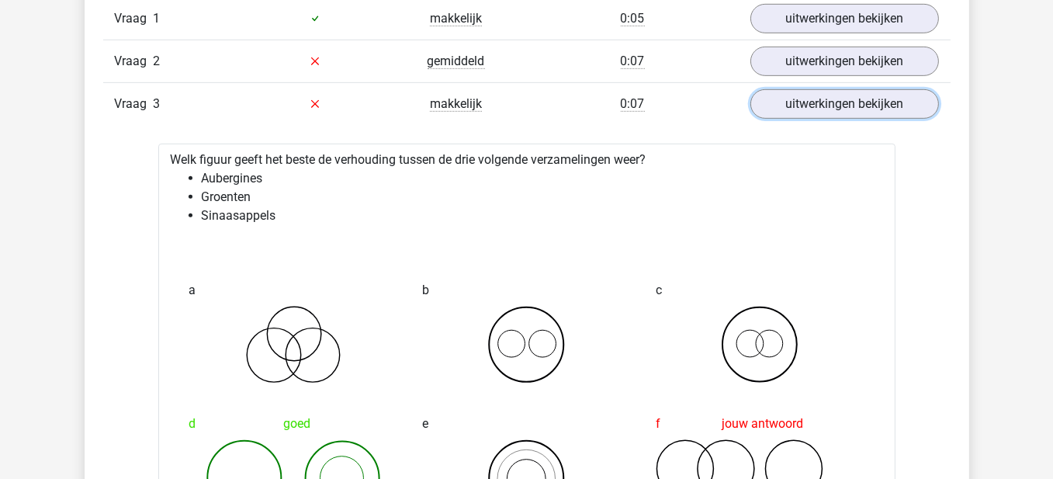
scroll to position [1009, 0]
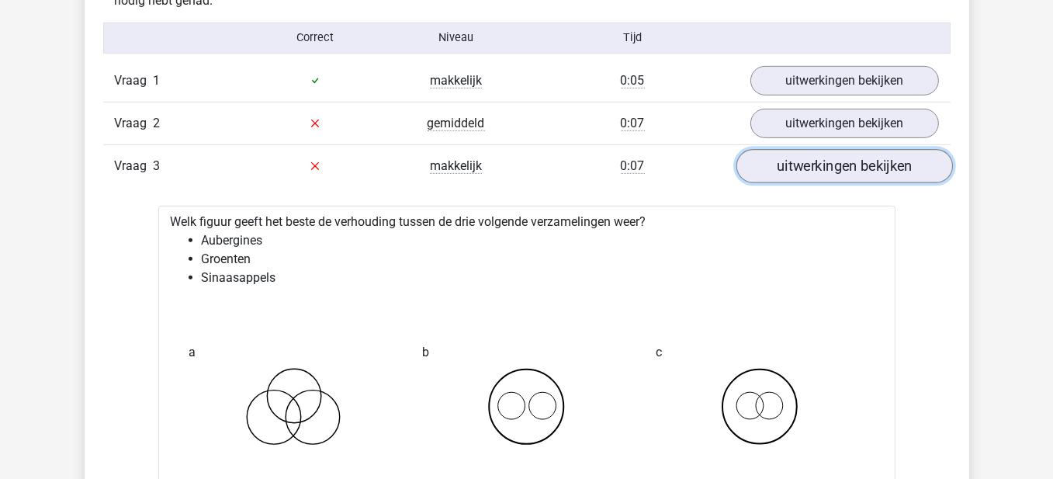
click at [787, 168] on link "uitwerkingen bekijken" at bounding box center [844, 166] width 217 height 34
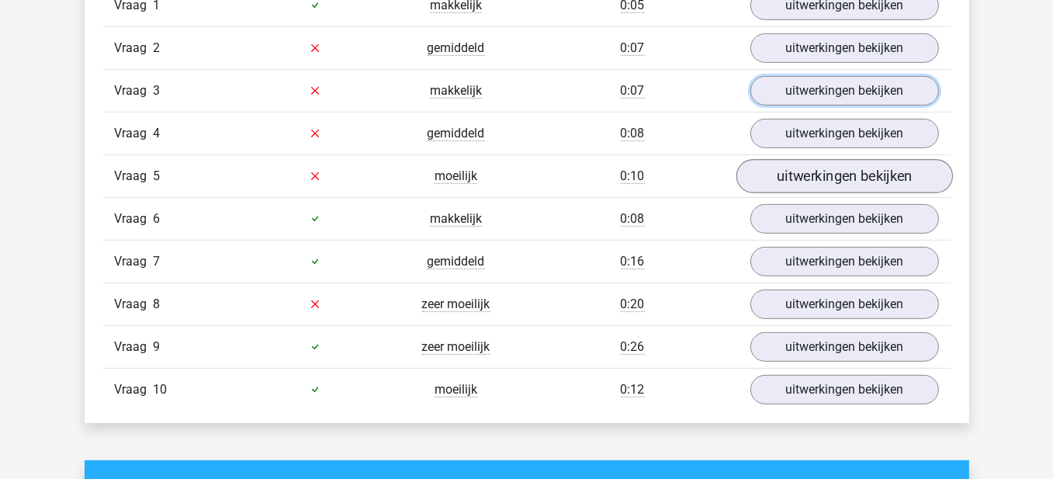
scroll to position [1087, 0]
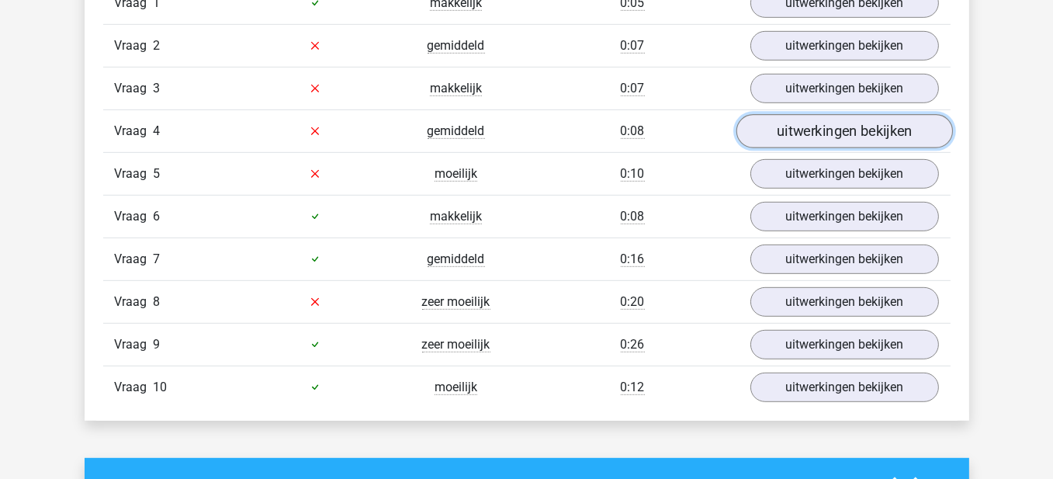
click at [802, 123] on link "uitwerkingen bekijken" at bounding box center [844, 131] width 217 height 34
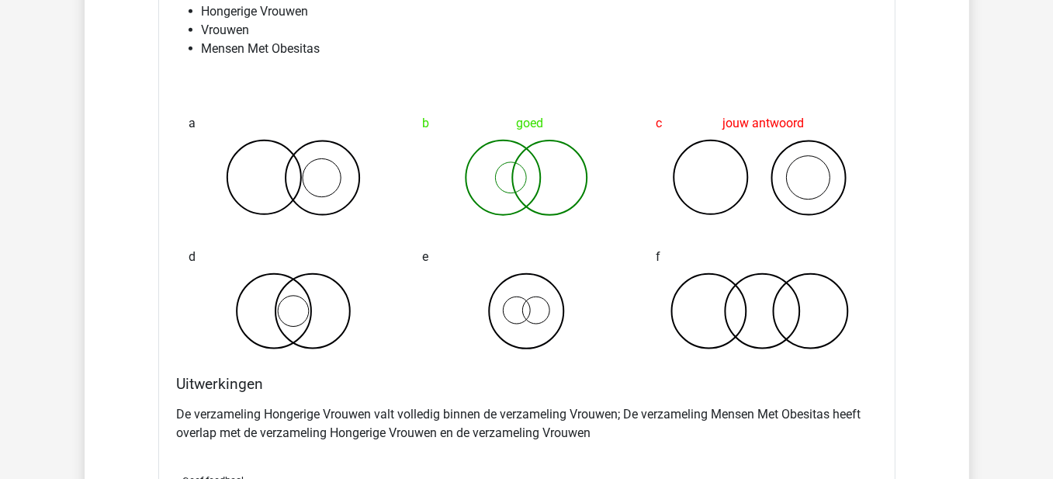
scroll to position [1320, 0]
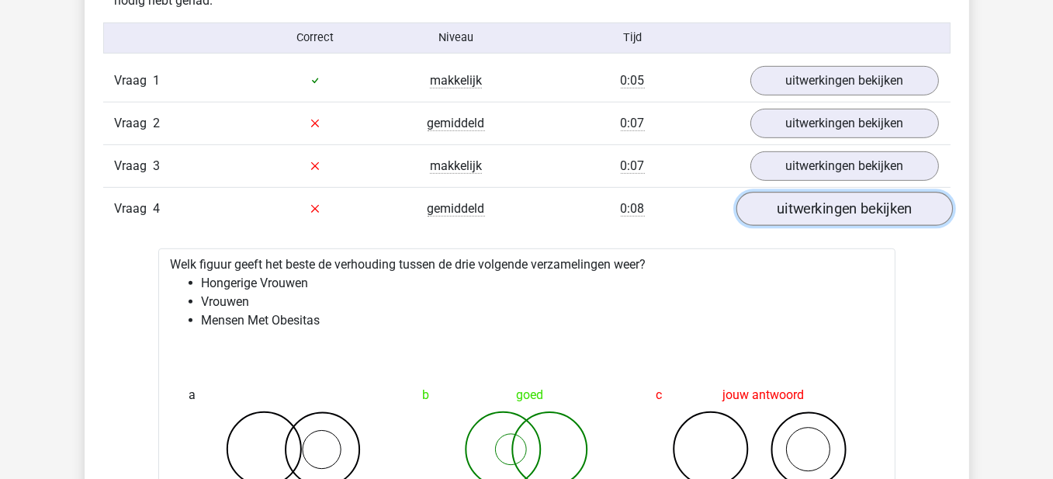
click at [792, 199] on link "uitwerkingen bekijken" at bounding box center [844, 209] width 217 height 34
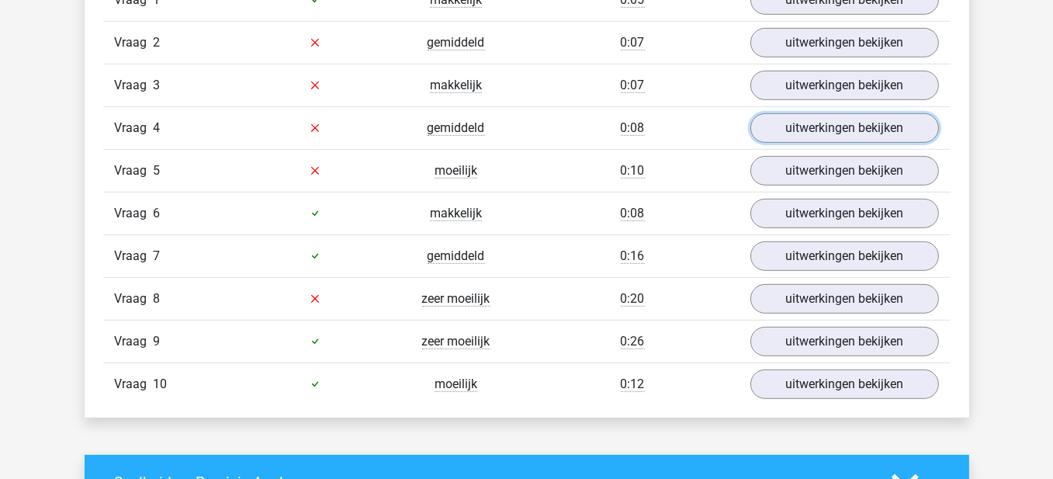
scroll to position [1087, 0]
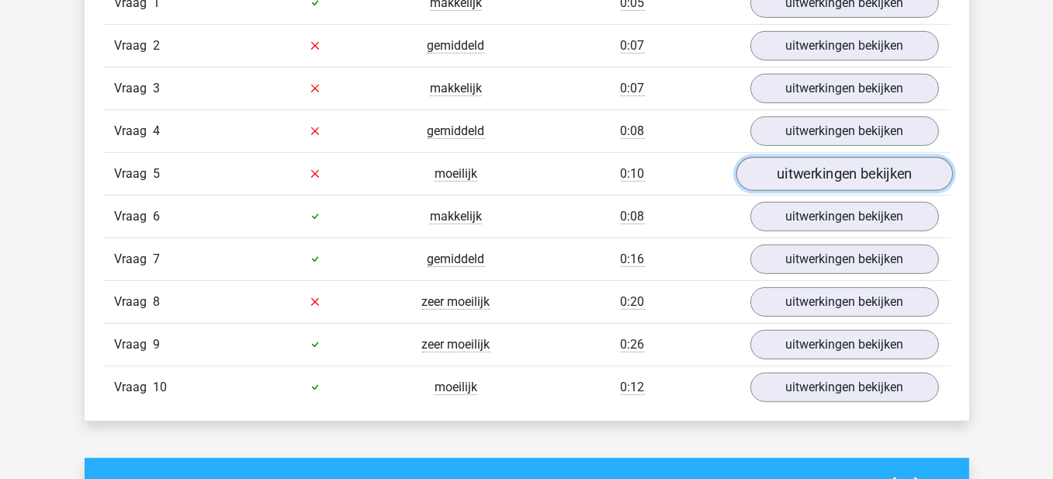
click at [796, 161] on link "uitwerkingen bekijken" at bounding box center [844, 174] width 217 height 34
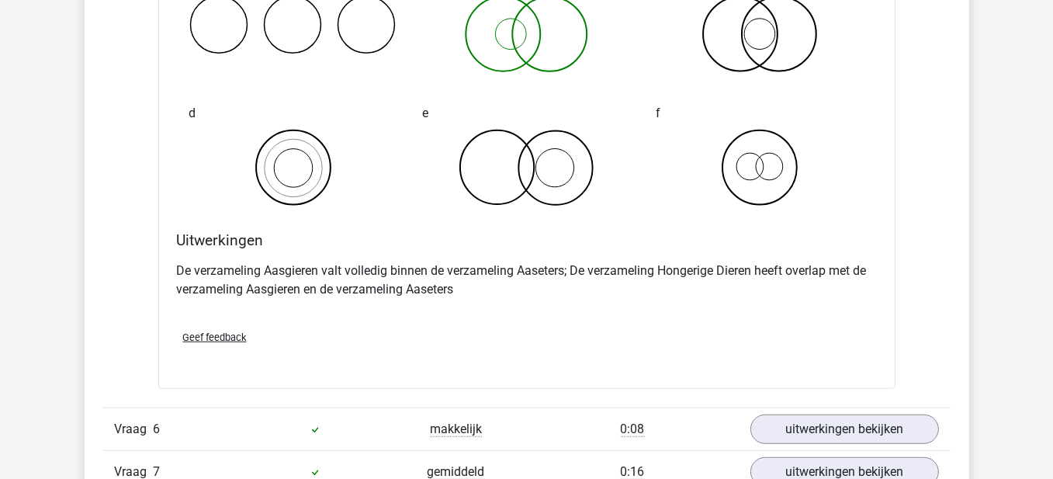
scroll to position [1553, 0]
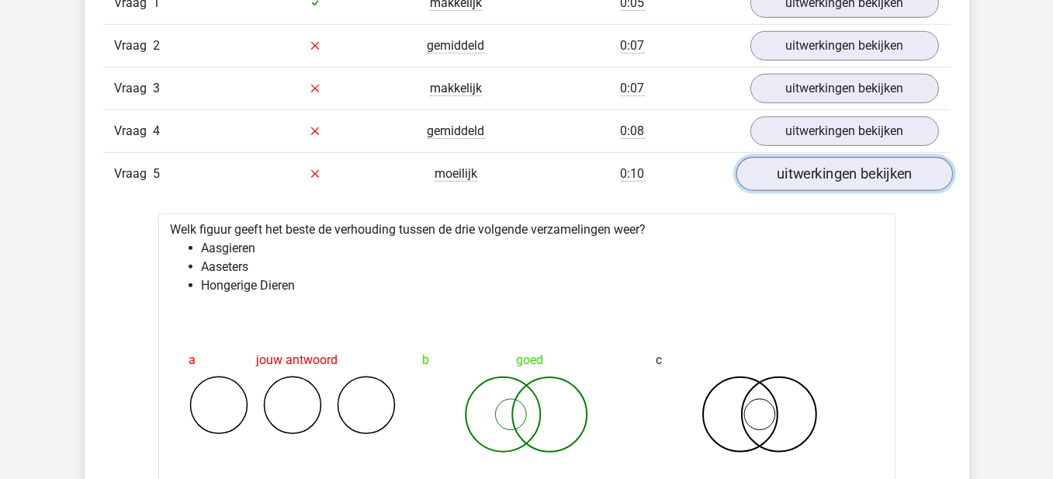
click at [860, 172] on link "uitwerkingen bekijken" at bounding box center [844, 174] width 217 height 34
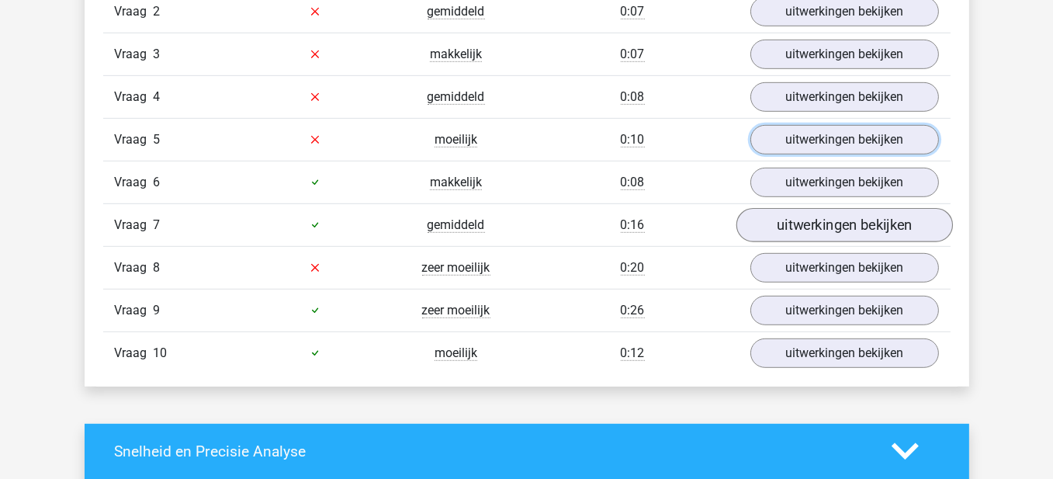
scroll to position [1164, 0]
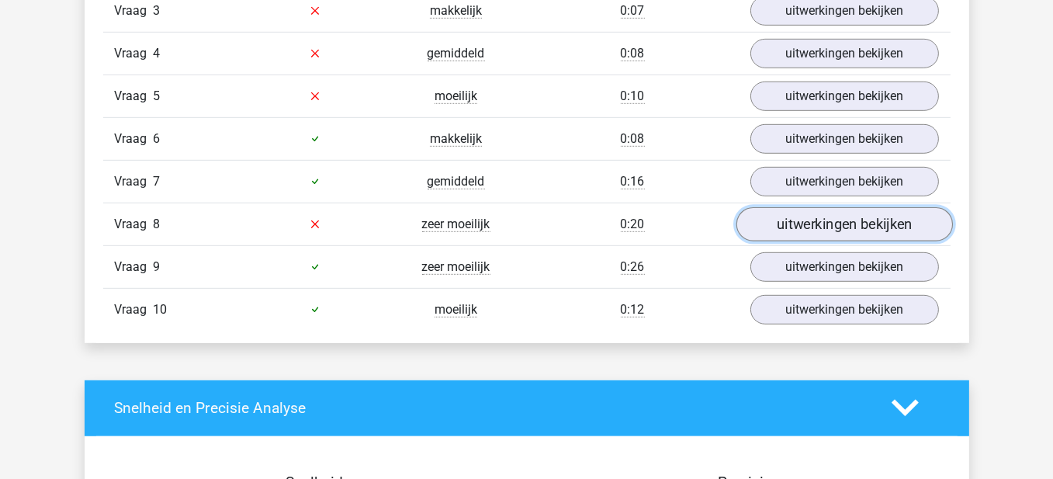
click at [778, 214] on link "uitwerkingen bekijken" at bounding box center [844, 224] width 217 height 34
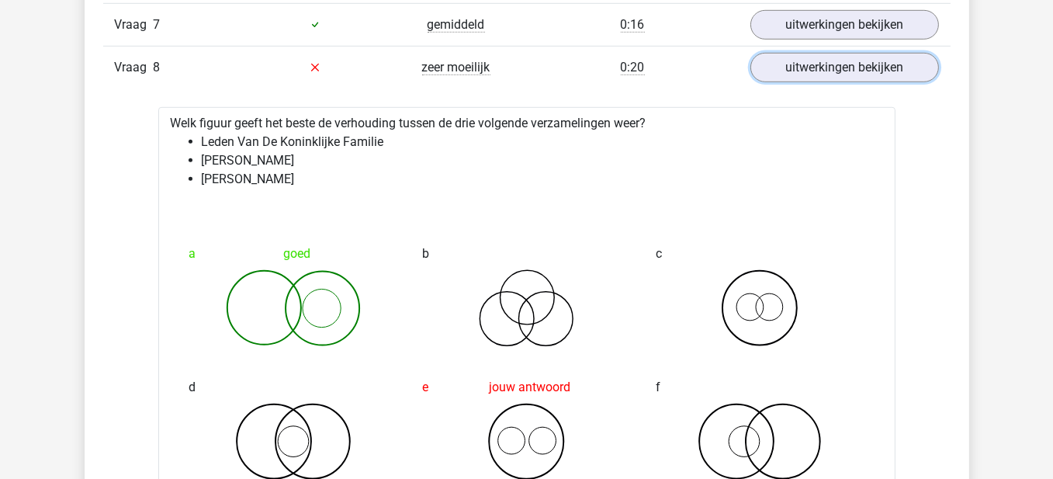
scroll to position [1320, 0]
click at [787, 38] on div "Vraag 7 gemiddeld 0:16 uitwerkingen bekijken" at bounding box center [527, 26] width 848 height 43
click at [782, 54] on link "uitwerkingen bekijken" at bounding box center [844, 69] width 217 height 34
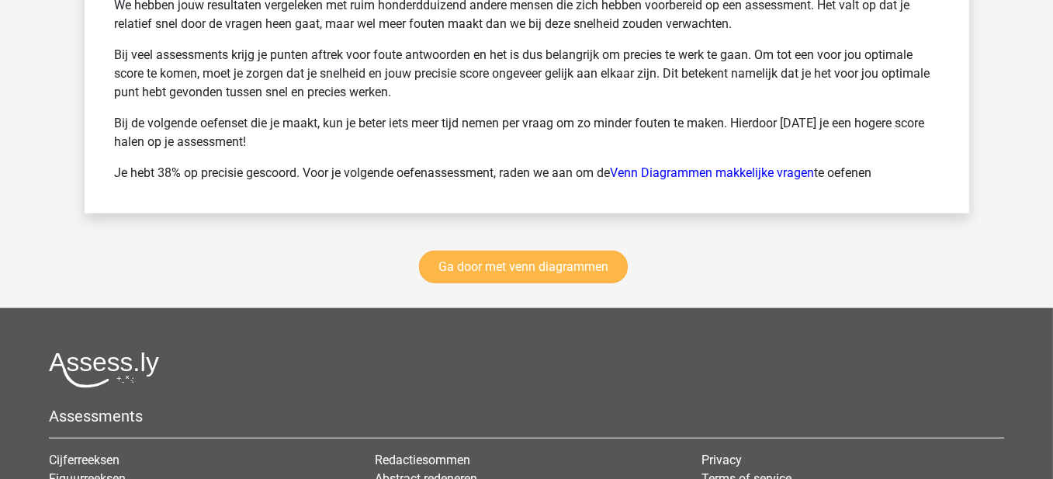
scroll to position [2174, 0]
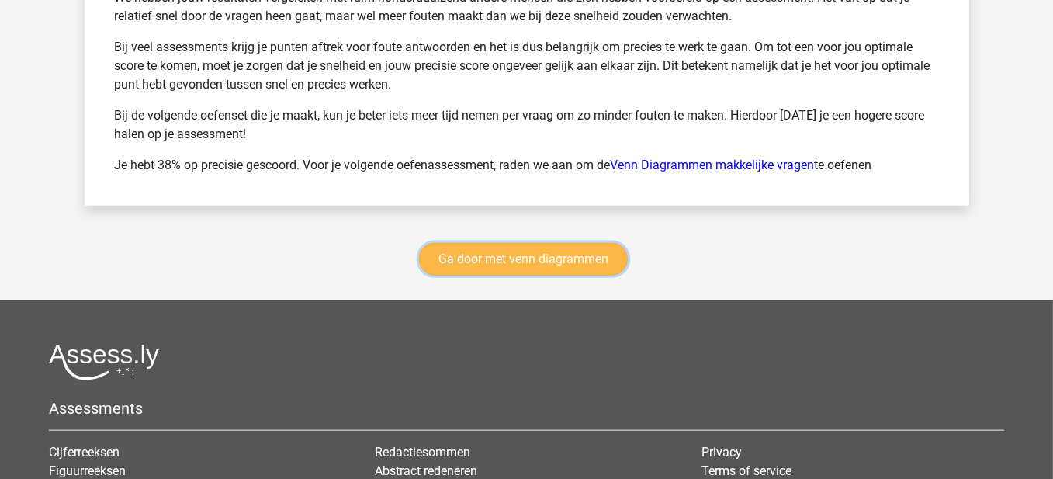
click at [460, 257] on link "Ga door met venn diagrammen" at bounding box center [523, 259] width 209 height 33
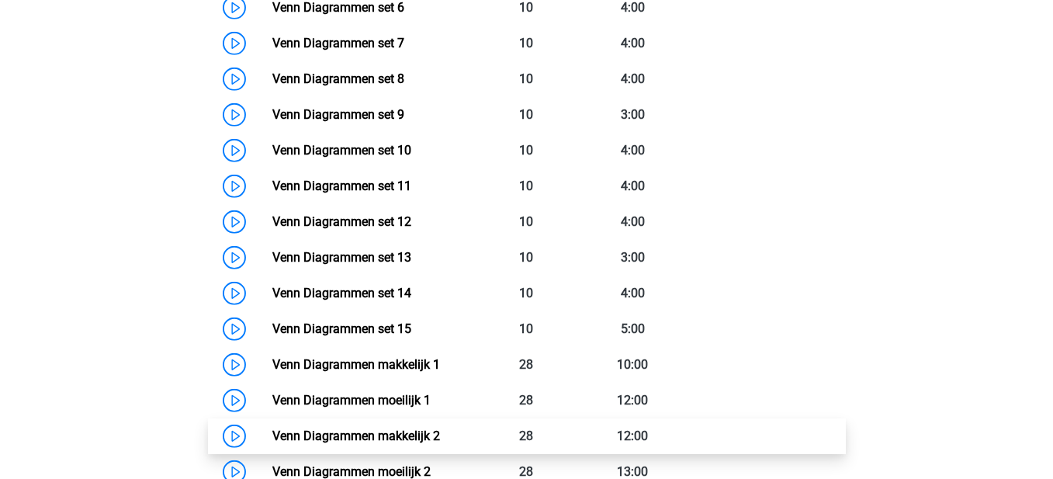
scroll to position [964, 0]
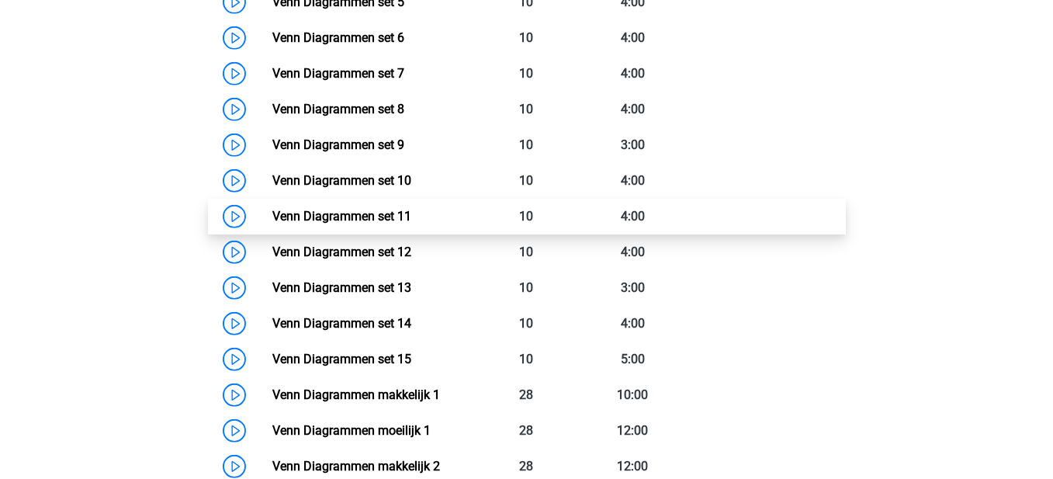
click at [272, 217] on link "Venn Diagrammen set 11" at bounding box center [341, 216] width 139 height 15
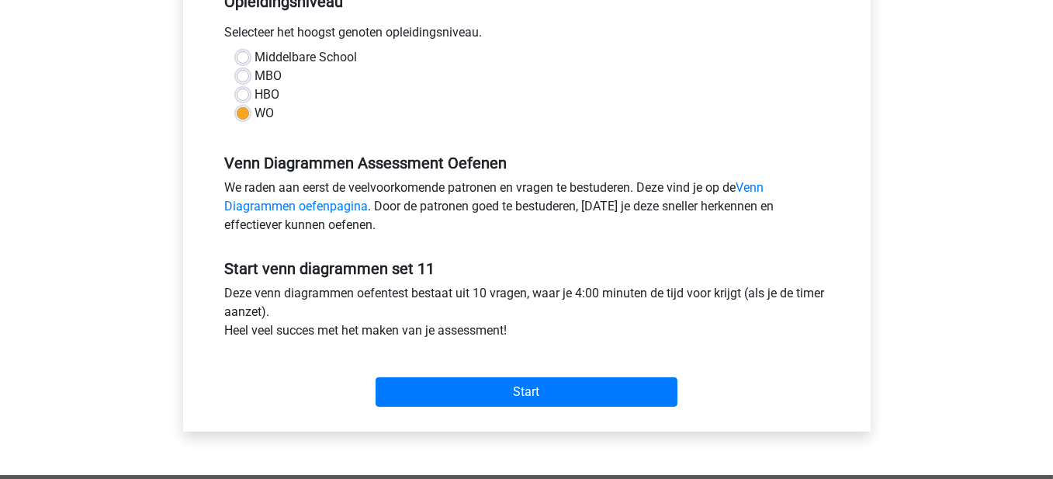
scroll to position [388, 0]
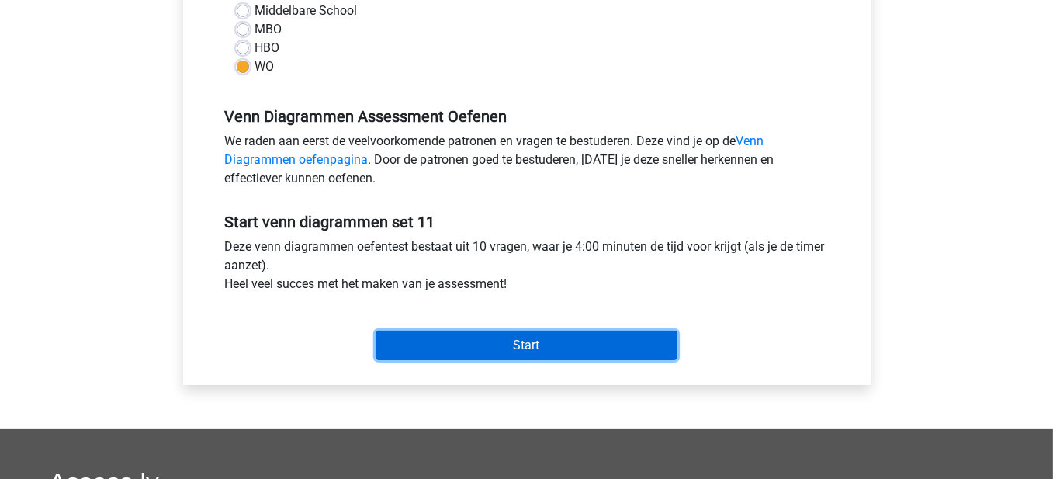
click at [518, 337] on input "Start" at bounding box center [527, 345] width 302 height 29
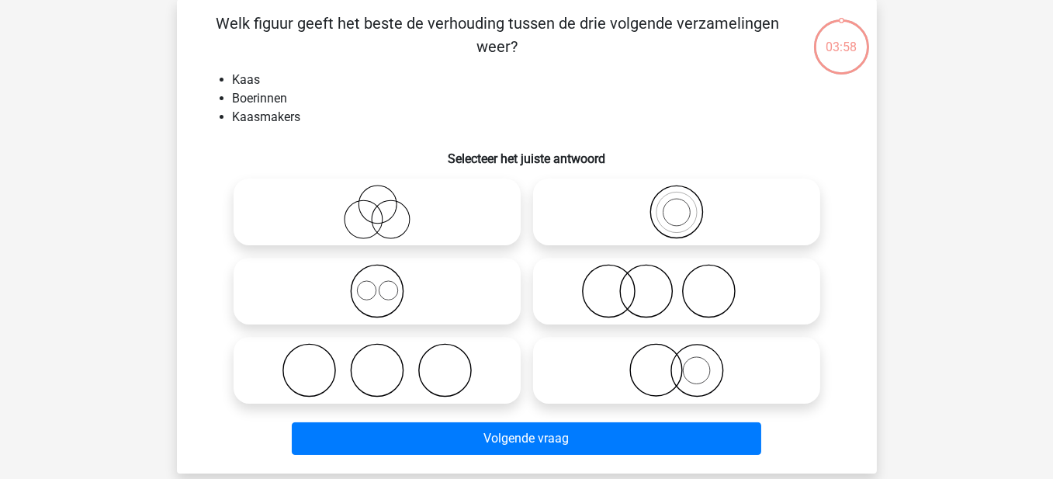
scroll to position [78, 0]
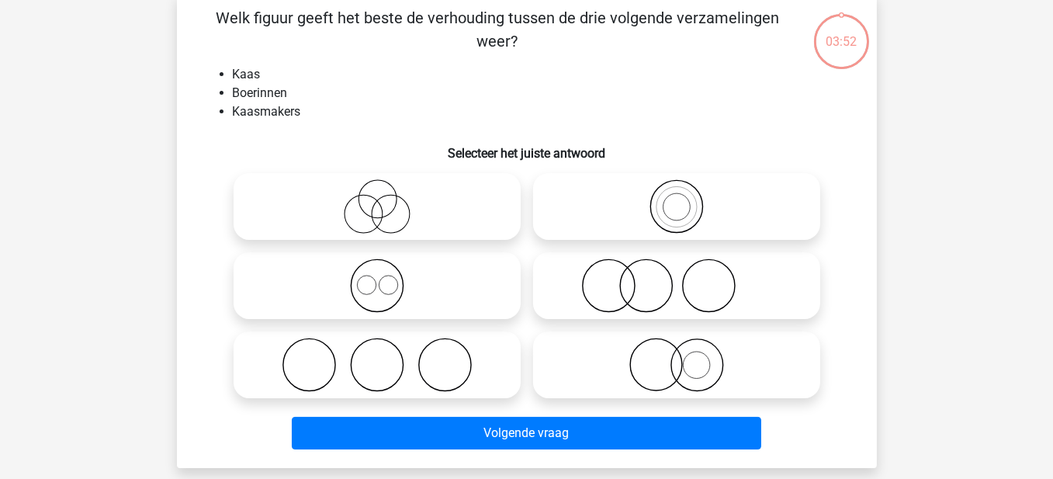
click at [682, 360] on circle at bounding box center [656, 365] width 52 height 52
click at [682, 357] on input "radio" at bounding box center [682, 352] width 10 height 10
radio input "true"
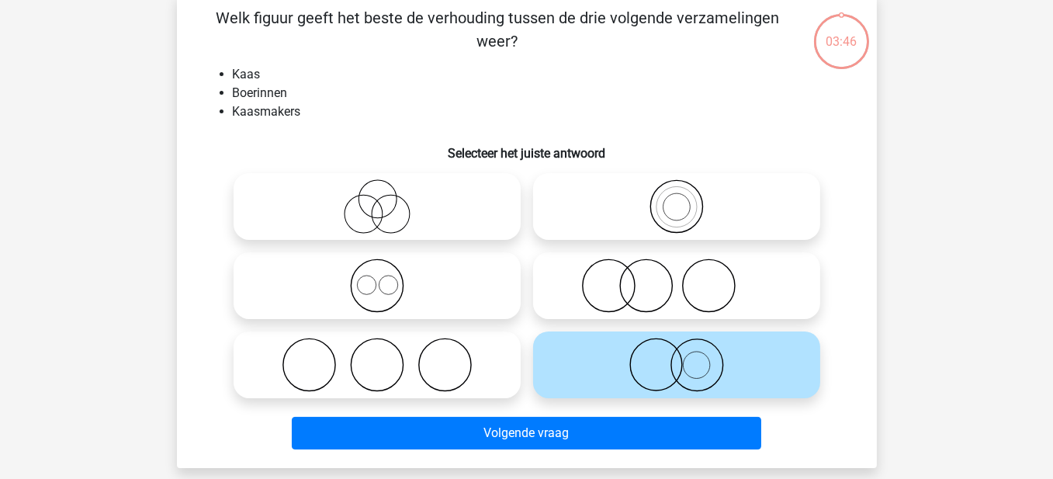
click at [691, 302] on icon at bounding box center [677, 285] width 275 height 54
click at [687, 278] on input "radio" at bounding box center [682, 273] width 10 height 10
radio input "true"
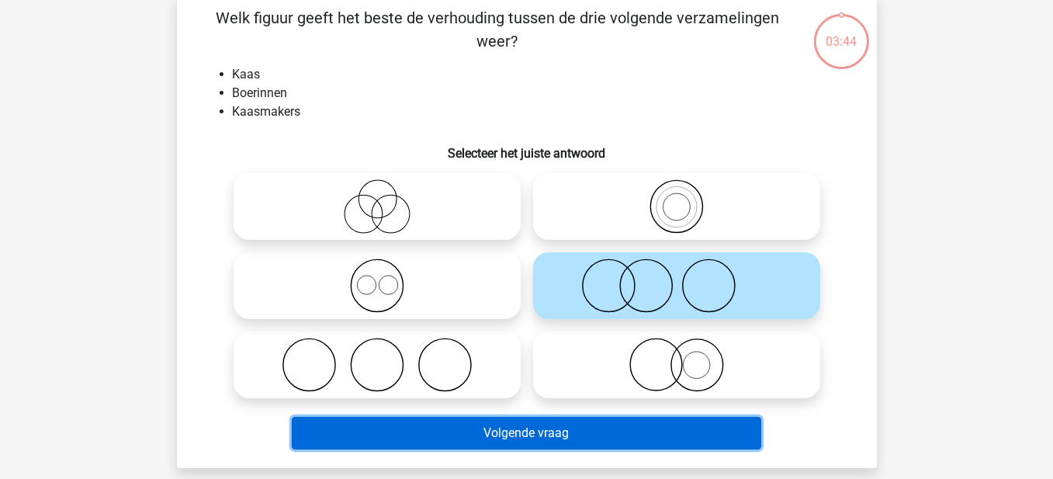
click at [599, 420] on button "Volgende vraag" at bounding box center [527, 433] width 470 height 33
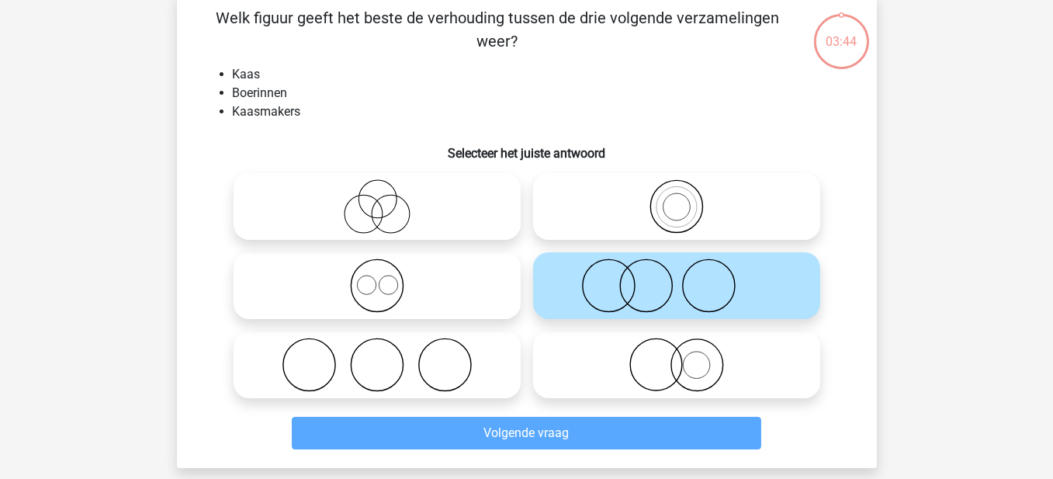
scroll to position [71, 0]
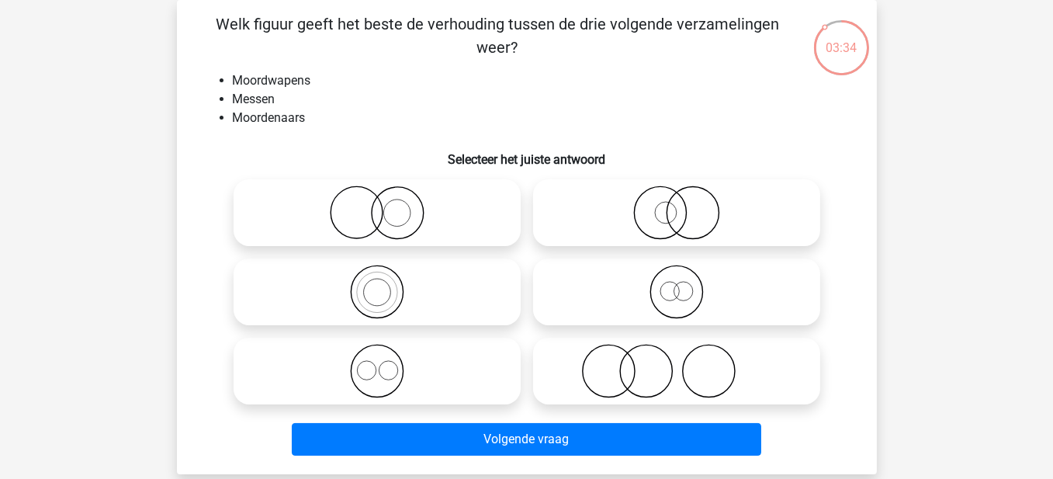
drag, startPoint x: 669, startPoint y: 373, endPoint x: 646, endPoint y: 395, distance: 31.9
click at [661, 378] on icon at bounding box center [677, 371] width 275 height 54
click at [677, 363] on input "radio" at bounding box center [682, 358] width 10 height 10
radio input "true"
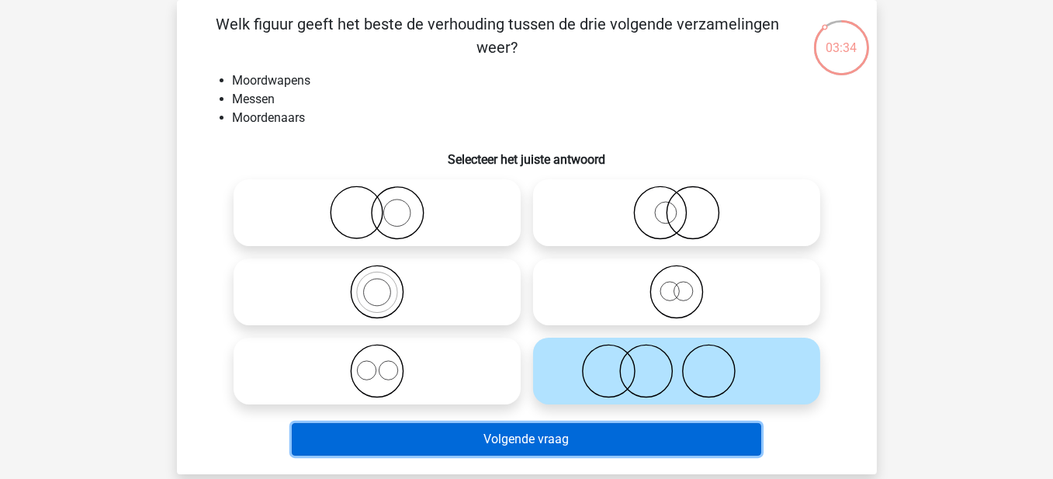
click at [626, 449] on button "Volgende vraag" at bounding box center [527, 439] width 470 height 33
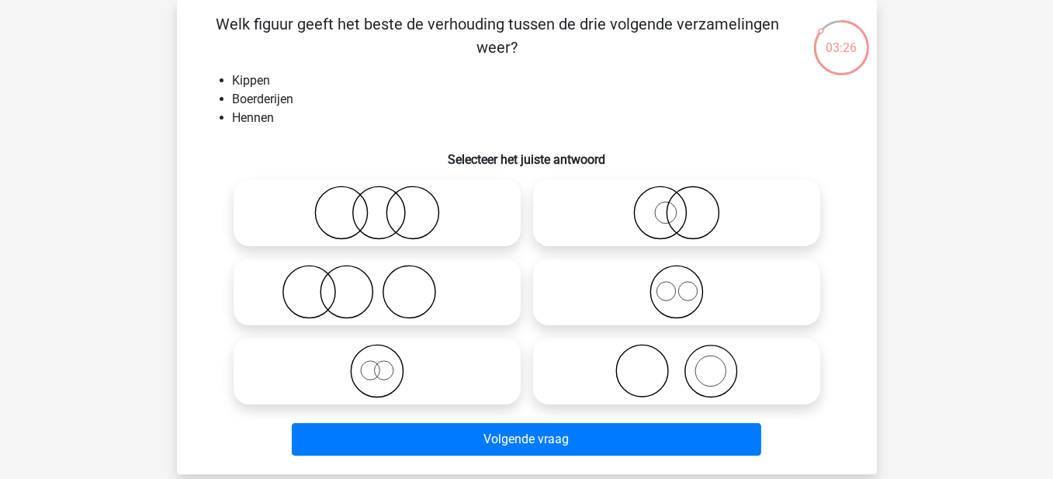
click at [393, 276] on icon at bounding box center [377, 292] width 275 height 54
click at [387, 276] on input "radio" at bounding box center [382, 279] width 10 height 10
radio input "true"
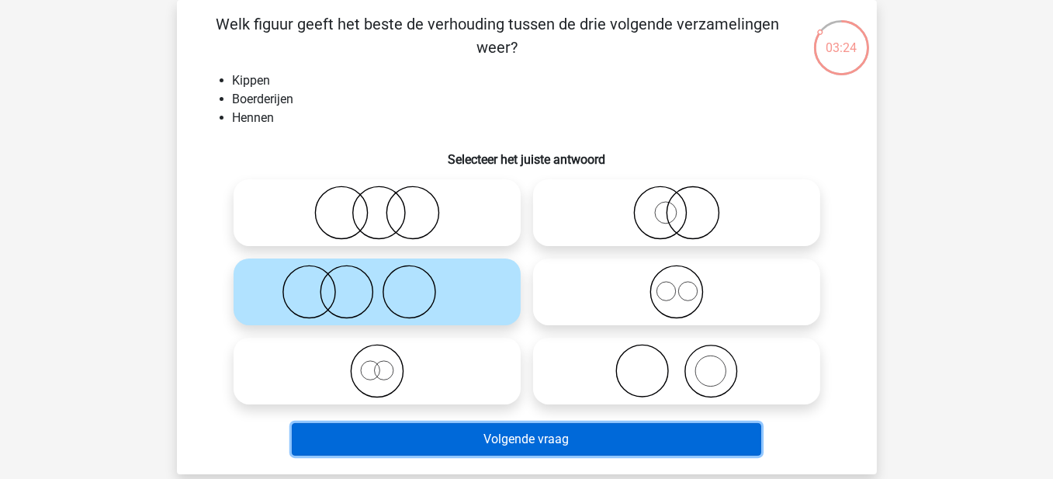
click at [462, 444] on button "Volgende vraag" at bounding box center [527, 439] width 470 height 33
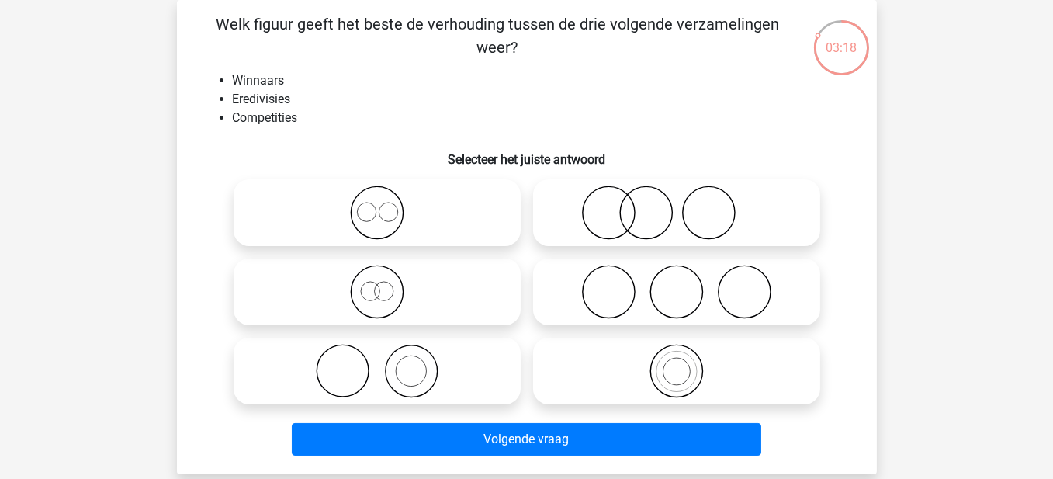
click at [409, 373] on icon at bounding box center [377, 371] width 275 height 54
click at [387, 363] on input "radio" at bounding box center [382, 358] width 10 height 10
radio input "true"
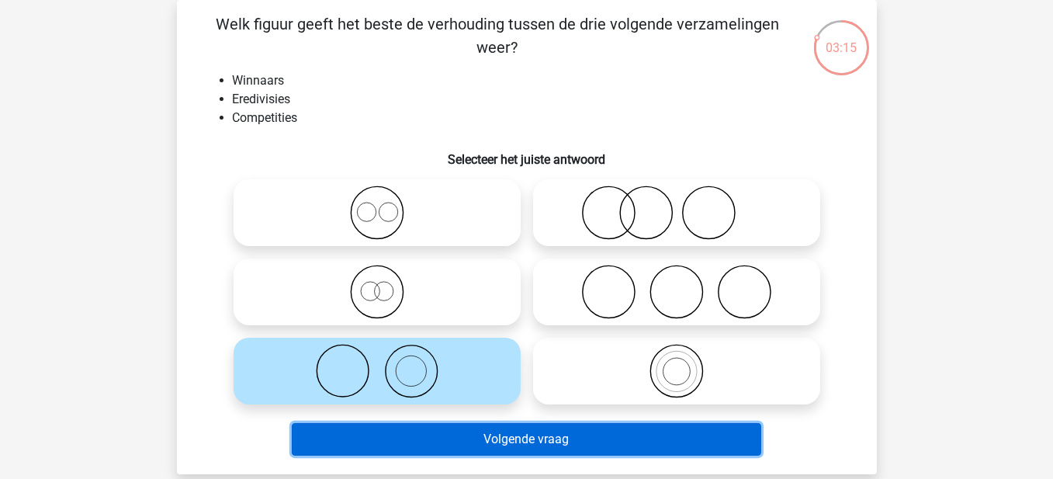
click at [463, 438] on button "Volgende vraag" at bounding box center [527, 439] width 470 height 33
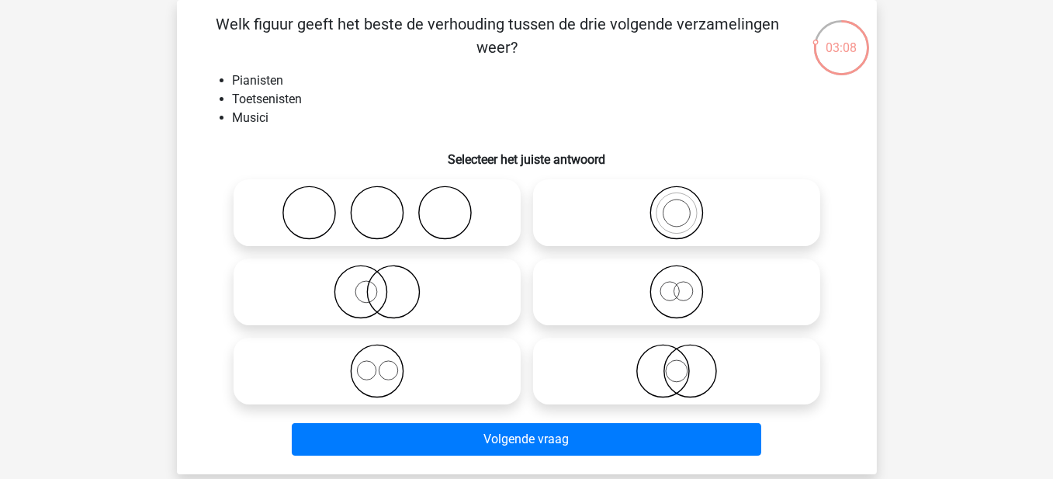
click at [671, 213] on icon at bounding box center [677, 213] width 275 height 54
click at [677, 205] on input "radio" at bounding box center [682, 200] width 10 height 10
radio input "true"
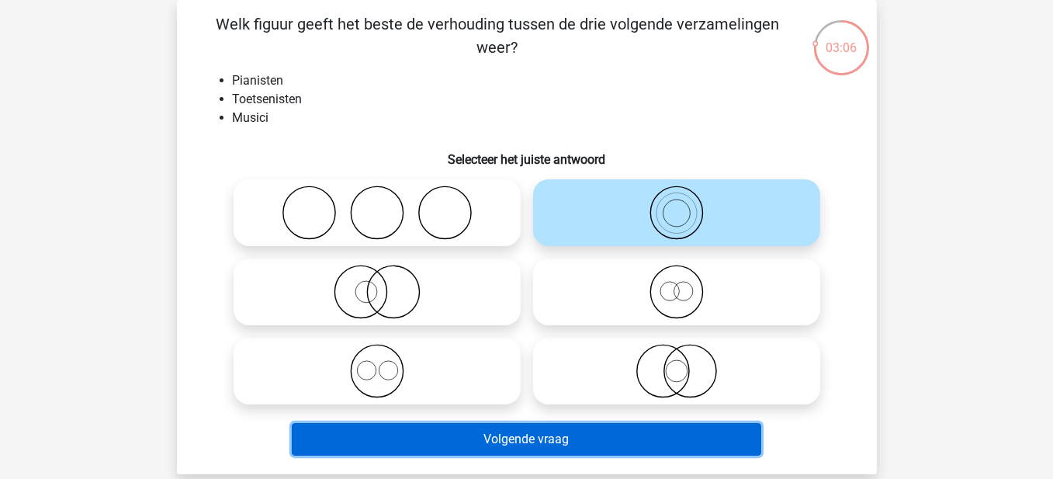
click at [537, 431] on button "Volgende vraag" at bounding box center [527, 439] width 470 height 33
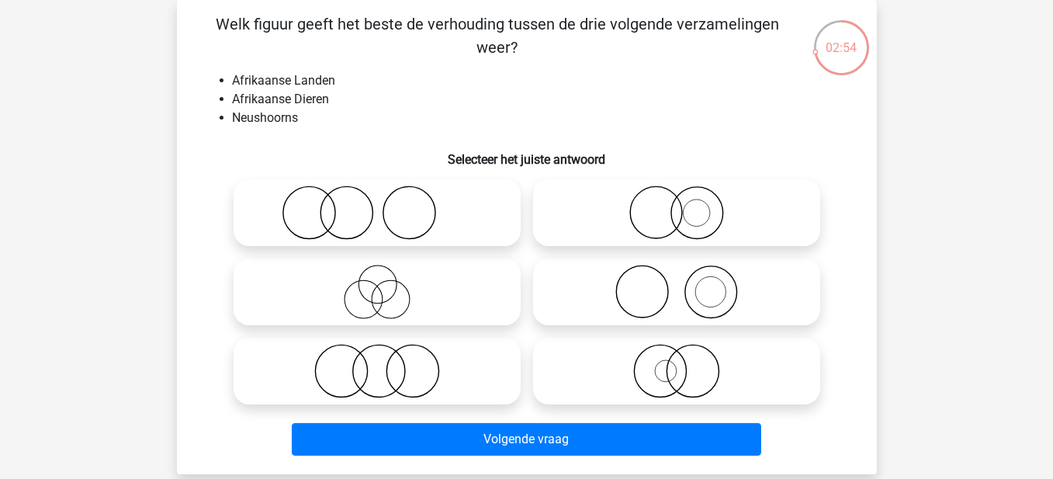
click at [389, 217] on icon at bounding box center [377, 213] width 275 height 54
click at [387, 205] on input "radio" at bounding box center [382, 200] width 10 height 10
radio input "true"
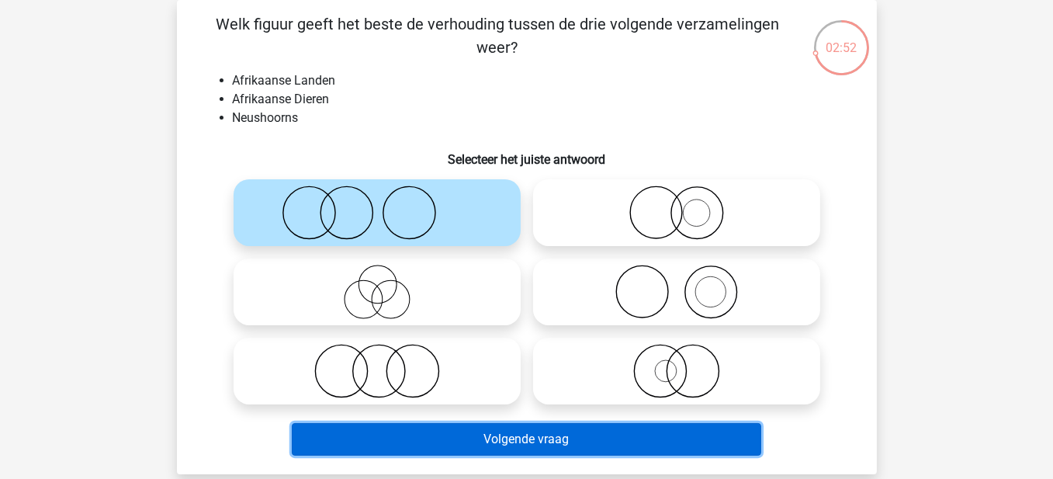
click at [522, 438] on button "Volgende vraag" at bounding box center [527, 439] width 470 height 33
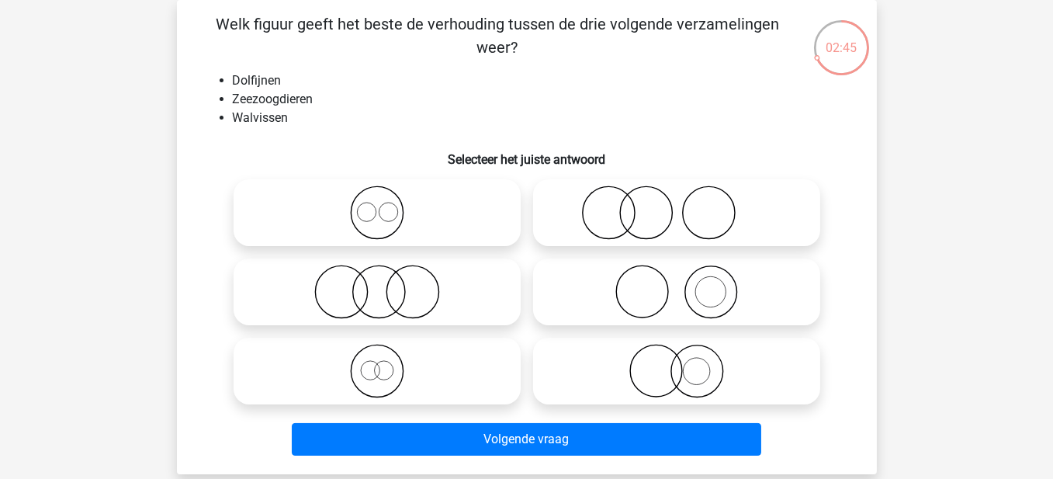
click at [396, 220] on icon at bounding box center [377, 213] width 275 height 54
click at [387, 205] on input "radio" at bounding box center [382, 200] width 10 height 10
radio input "true"
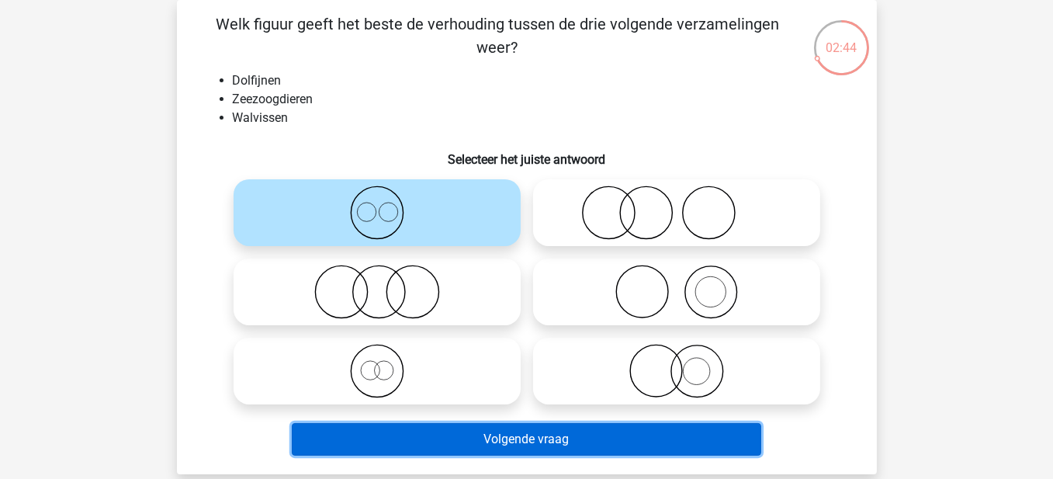
click at [436, 436] on button "Volgende vraag" at bounding box center [527, 439] width 470 height 33
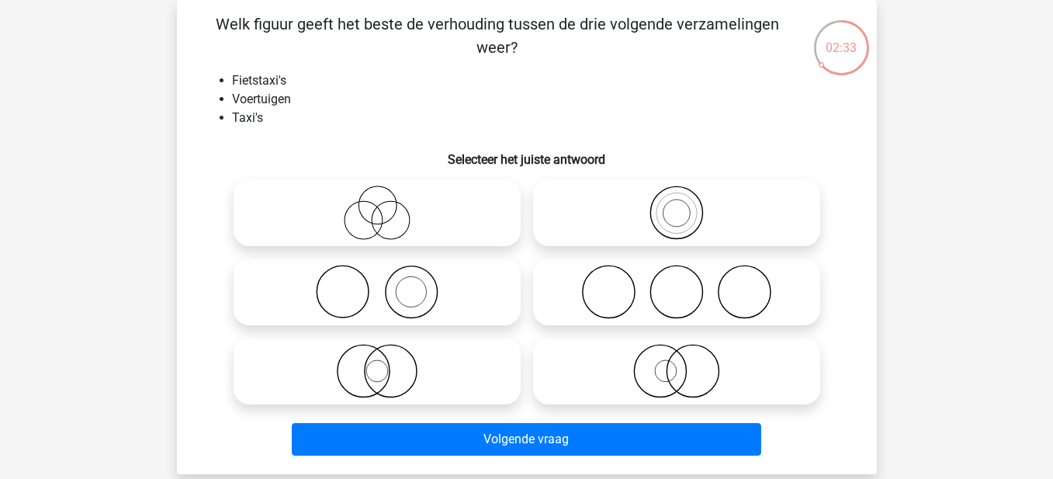
click at [660, 366] on icon at bounding box center [677, 371] width 275 height 54
click at [677, 363] on input "radio" at bounding box center [682, 358] width 10 height 10
radio input "true"
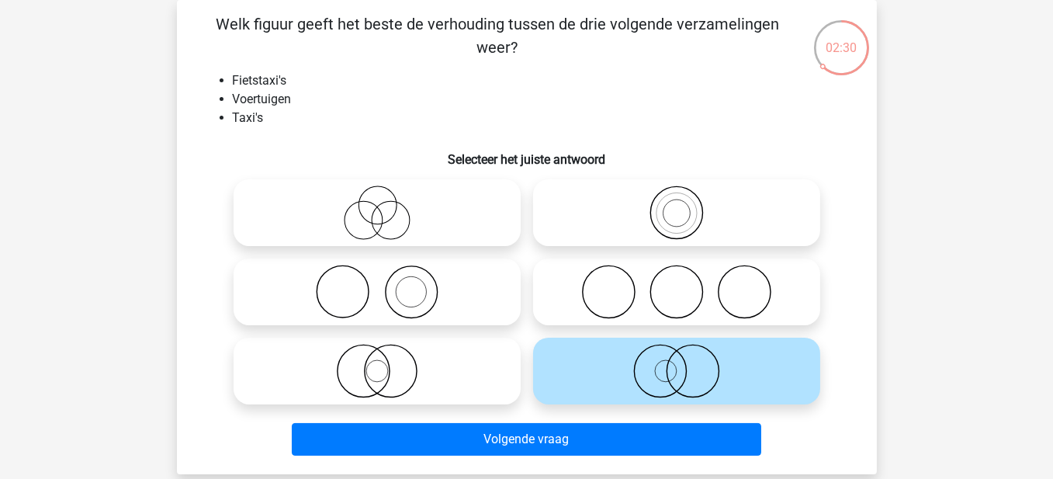
click at [429, 369] on icon at bounding box center [377, 371] width 275 height 54
click at [387, 363] on input "radio" at bounding box center [382, 358] width 10 height 10
radio input "true"
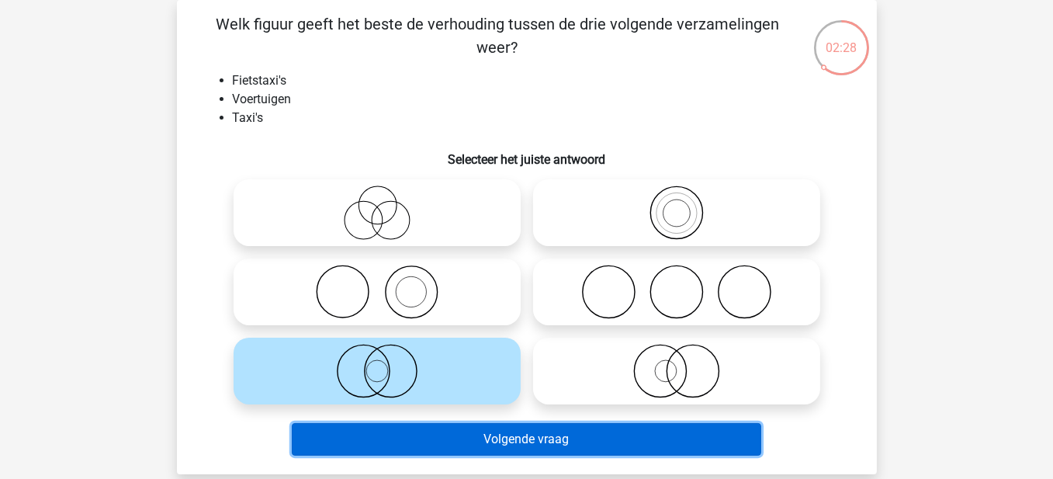
click at [491, 443] on button "Volgende vraag" at bounding box center [527, 439] width 470 height 33
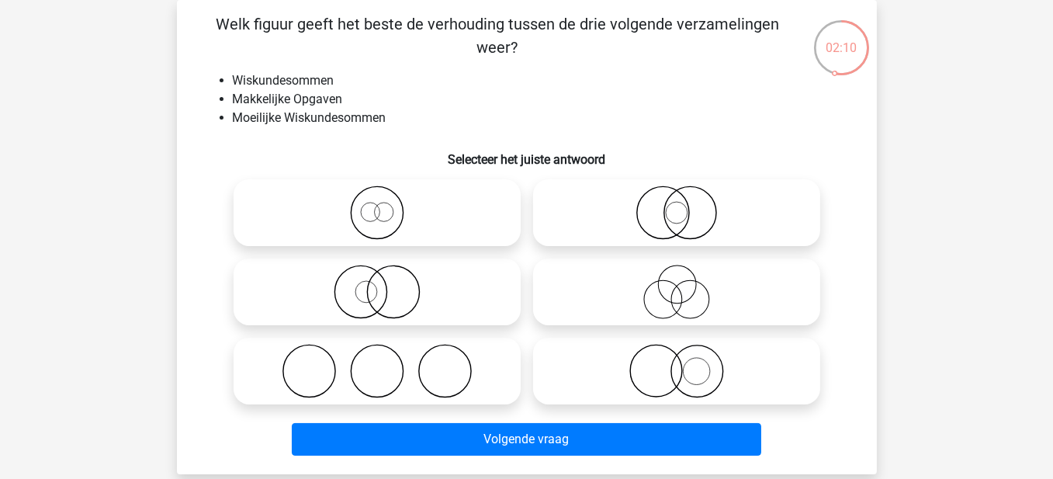
click at [705, 368] on icon at bounding box center [677, 371] width 275 height 54
click at [687, 363] on input "radio" at bounding box center [682, 358] width 10 height 10
radio input "true"
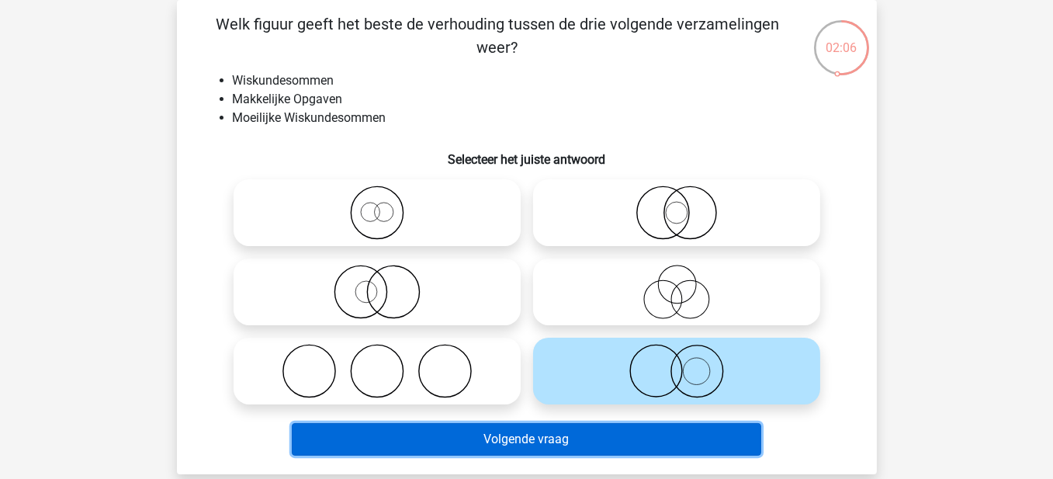
click at [650, 434] on button "Volgende vraag" at bounding box center [527, 439] width 470 height 33
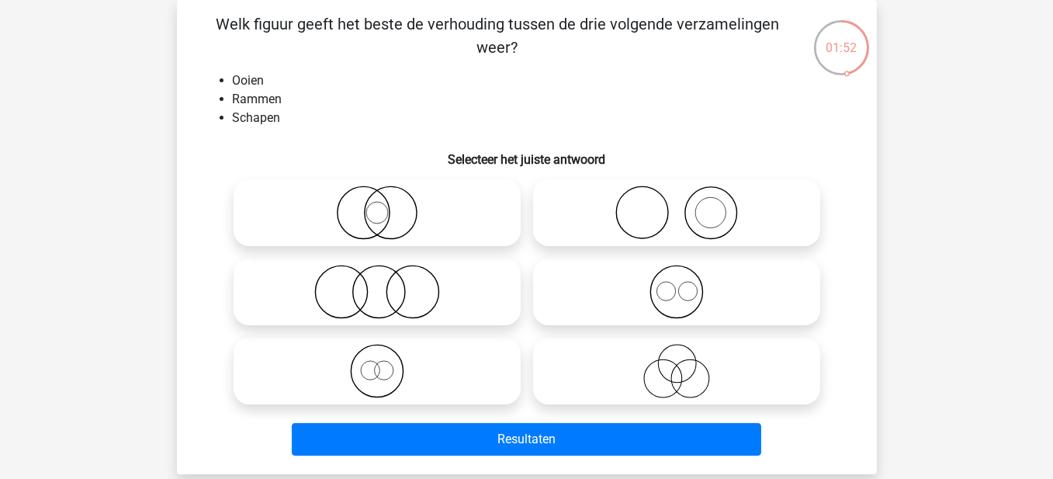
click at [424, 303] on icon at bounding box center [377, 292] width 275 height 54
click at [387, 284] on input "radio" at bounding box center [382, 279] width 10 height 10
radio input "true"
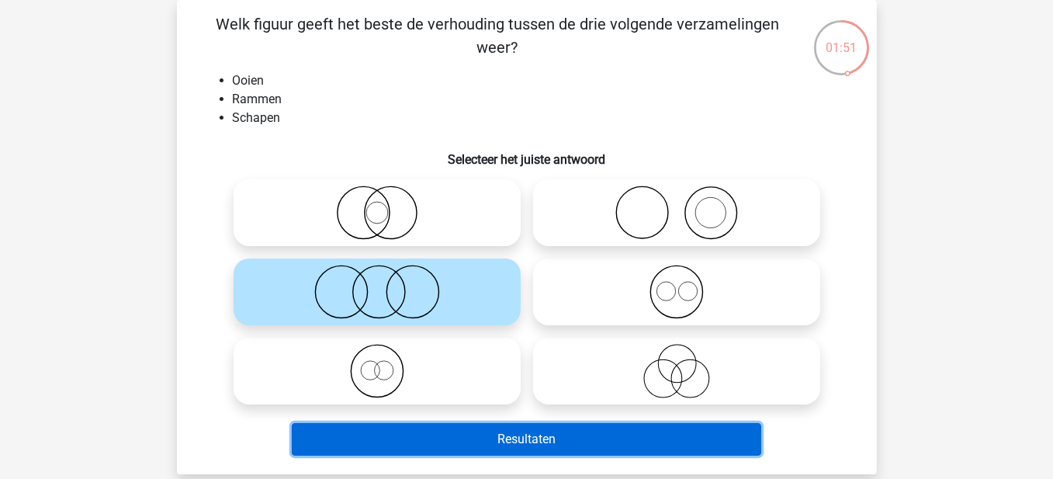
click at [502, 441] on button "Resultaten" at bounding box center [527, 439] width 470 height 33
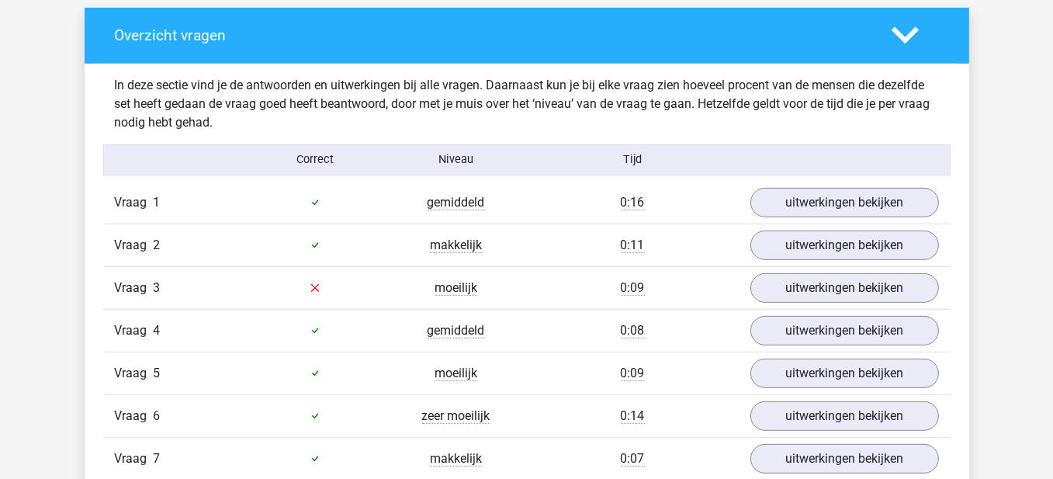
scroll to position [854, 0]
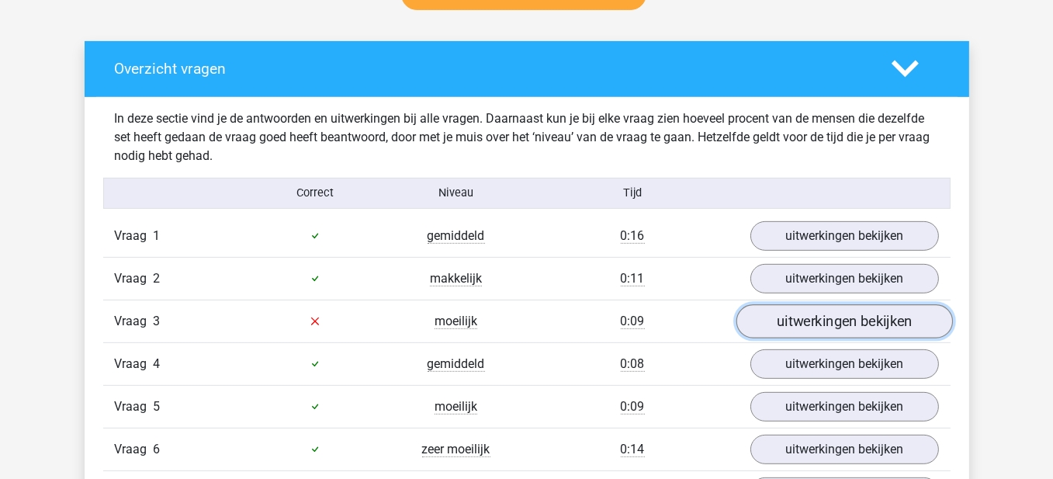
click at [792, 313] on link "uitwerkingen bekijken" at bounding box center [844, 321] width 217 height 34
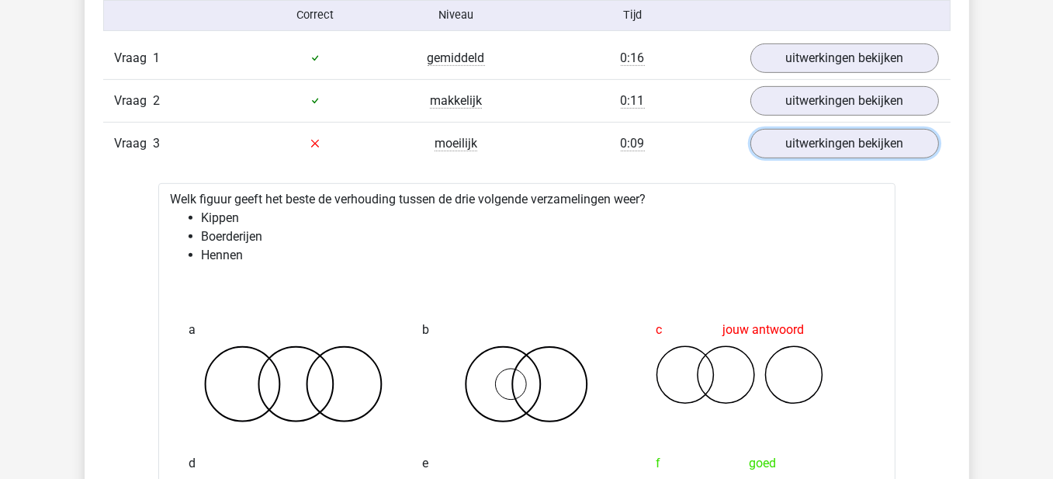
scroll to position [1009, 0]
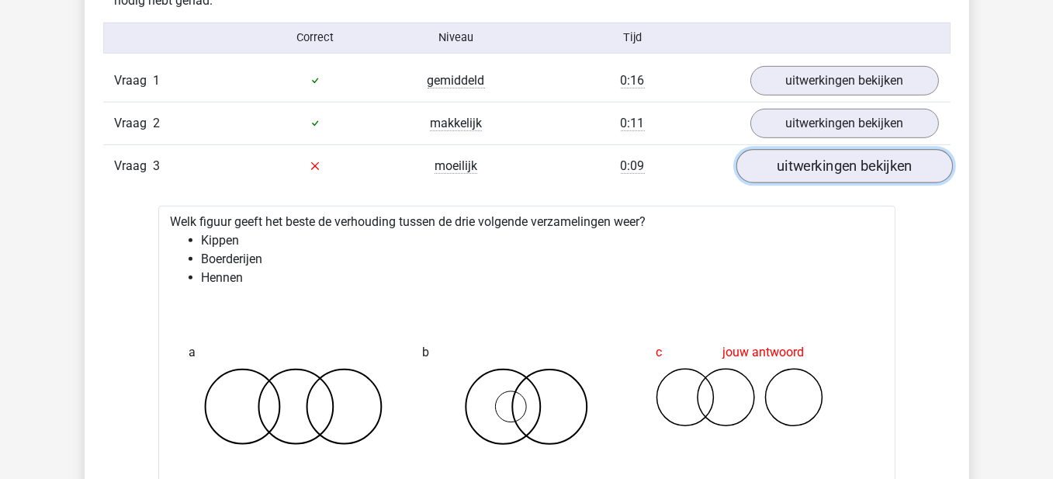
click at [802, 165] on link "uitwerkingen bekijken" at bounding box center [844, 166] width 217 height 34
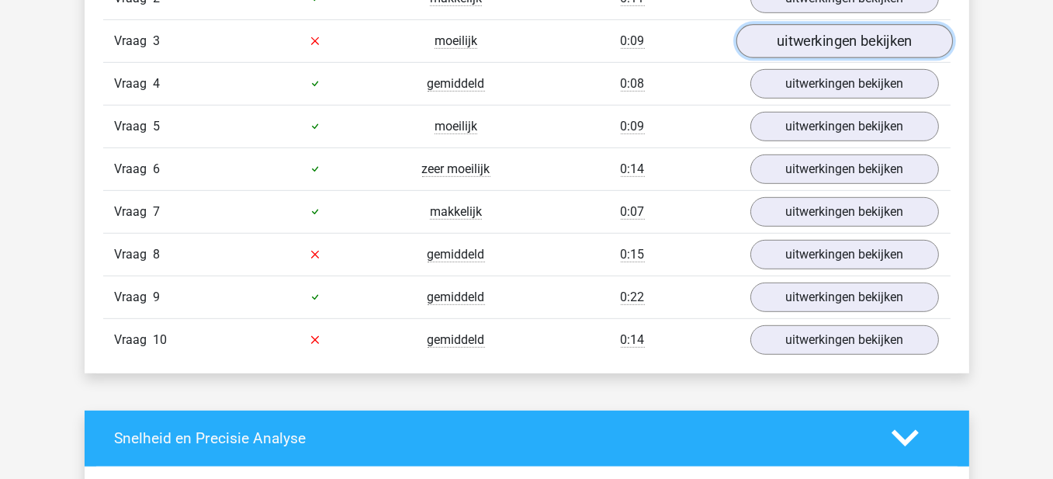
scroll to position [1164, 0]
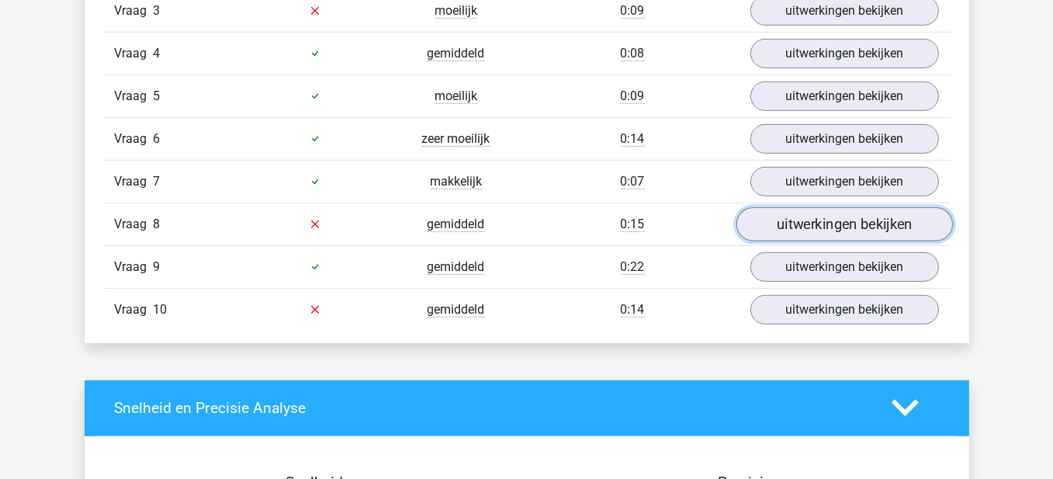
click at [801, 225] on link "uitwerkingen bekijken" at bounding box center [844, 224] width 217 height 34
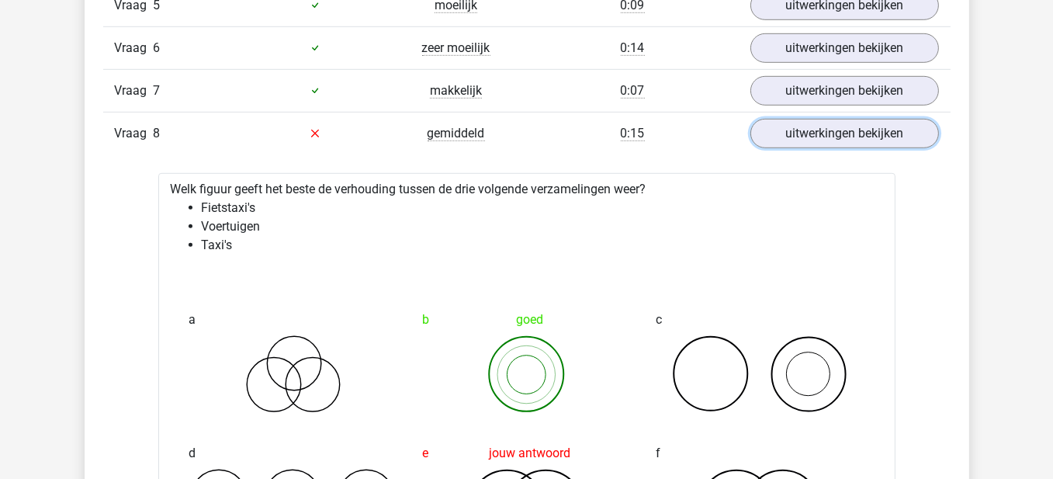
scroll to position [1242, 0]
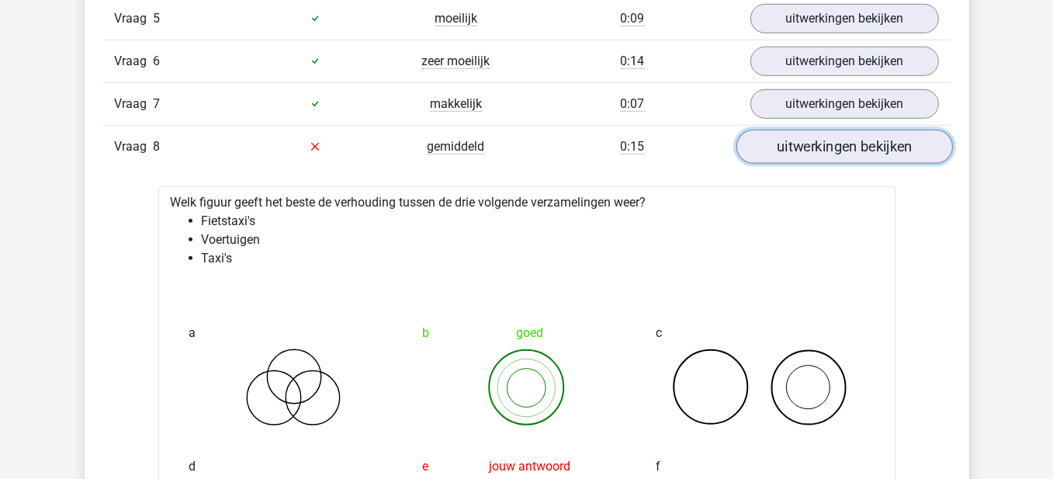
click at [821, 141] on link "uitwerkingen bekijken" at bounding box center [844, 147] width 217 height 34
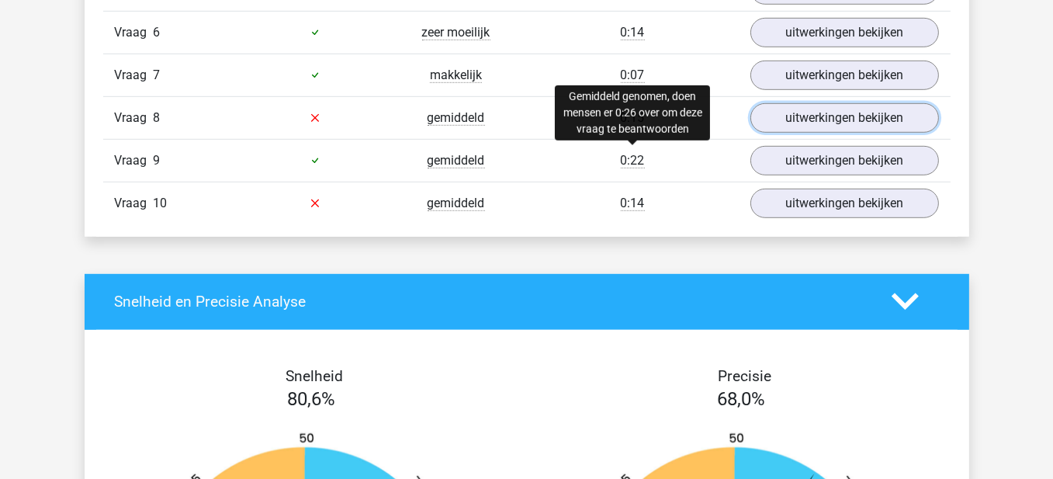
scroll to position [1320, 0]
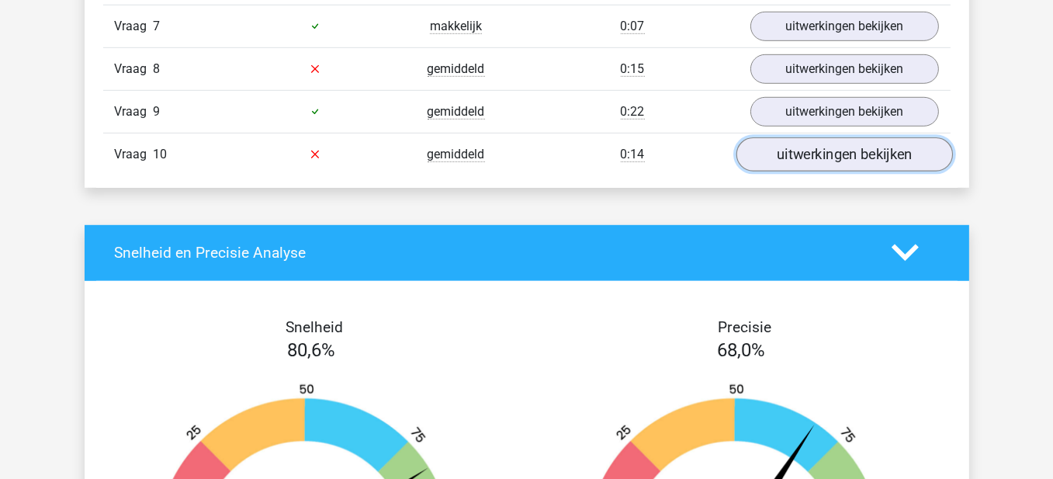
click at [778, 147] on link "uitwerkingen bekijken" at bounding box center [844, 154] width 217 height 34
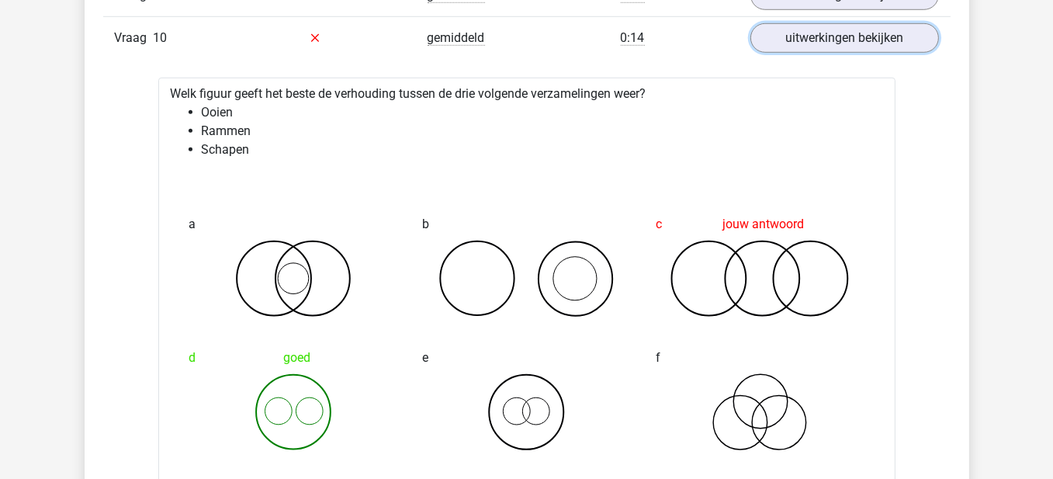
scroll to position [1475, 0]
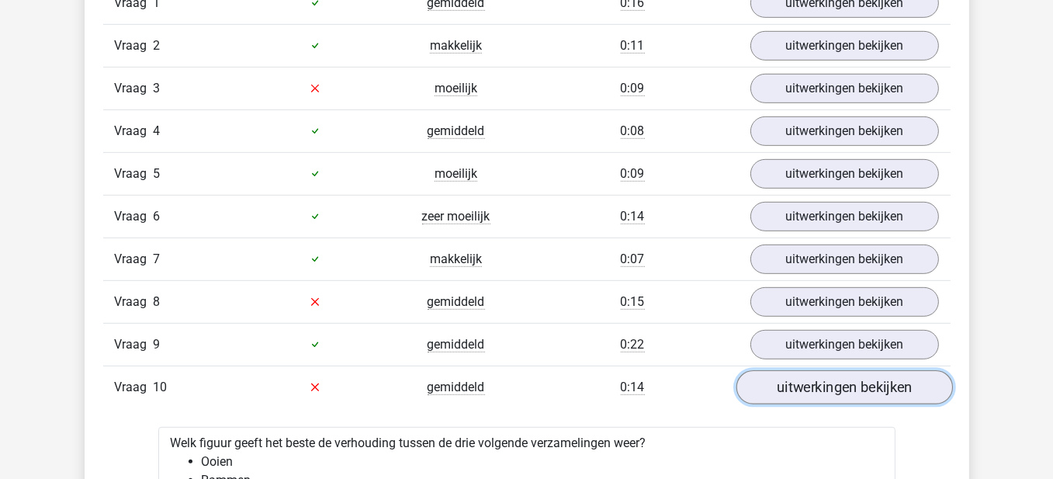
click at [796, 385] on link "uitwerkingen bekijken" at bounding box center [844, 387] width 217 height 34
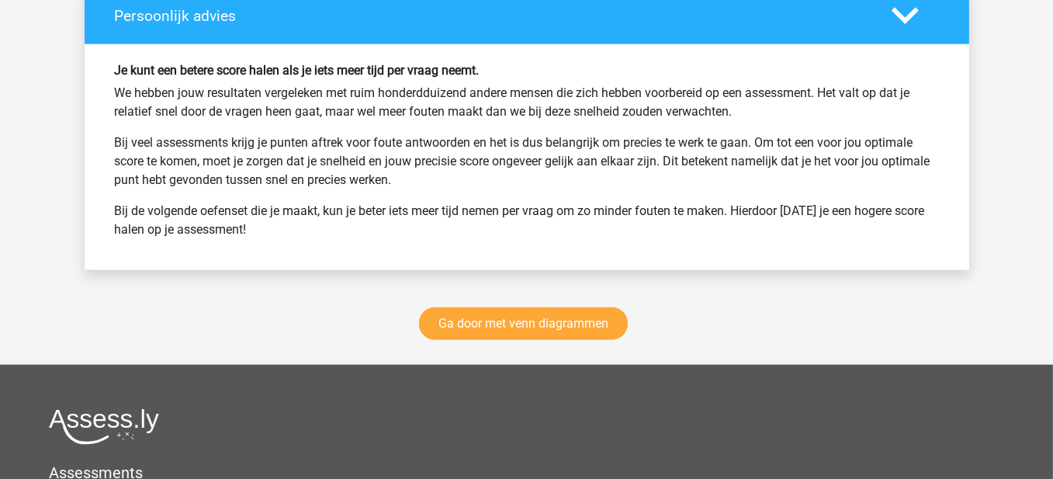
scroll to position [2174, 0]
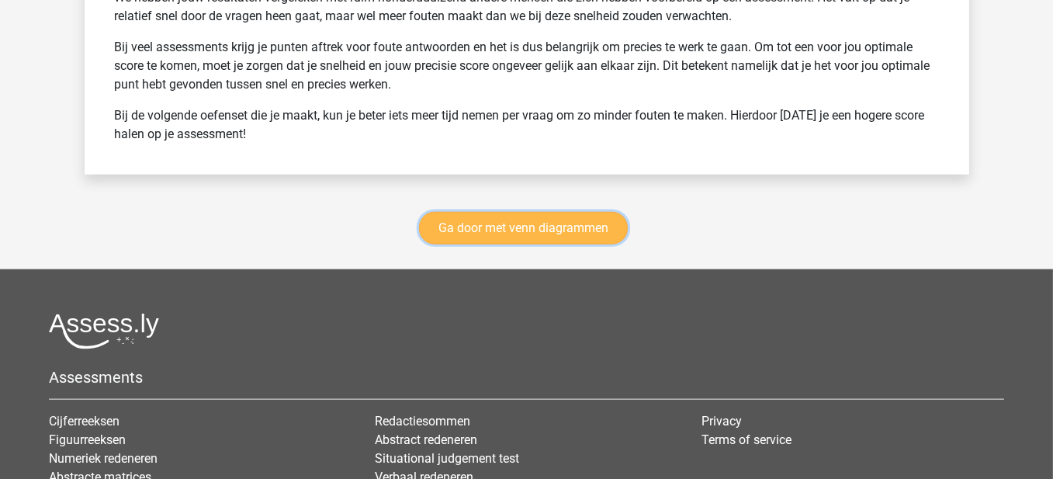
click at [493, 219] on link "Ga door met venn diagrammen" at bounding box center [523, 228] width 209 height 33
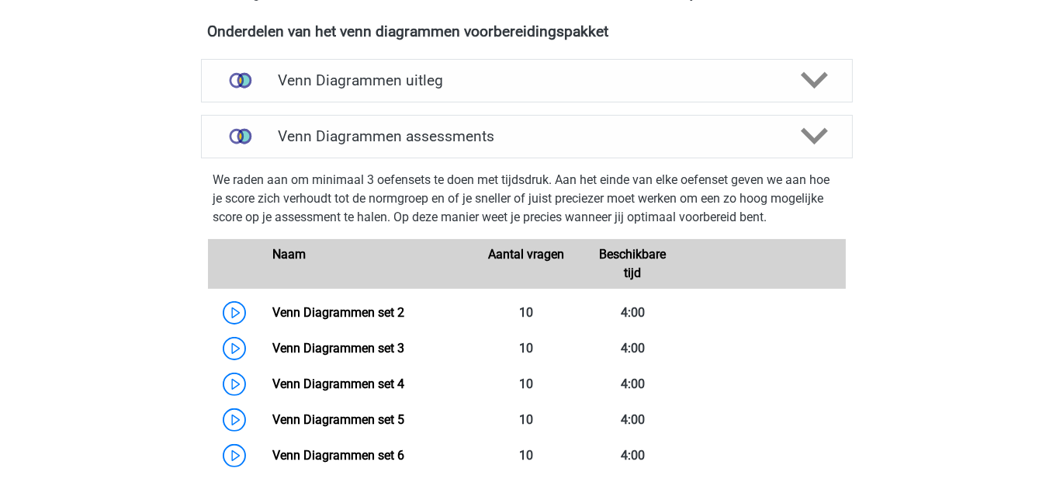
scroll to position [576, 0]
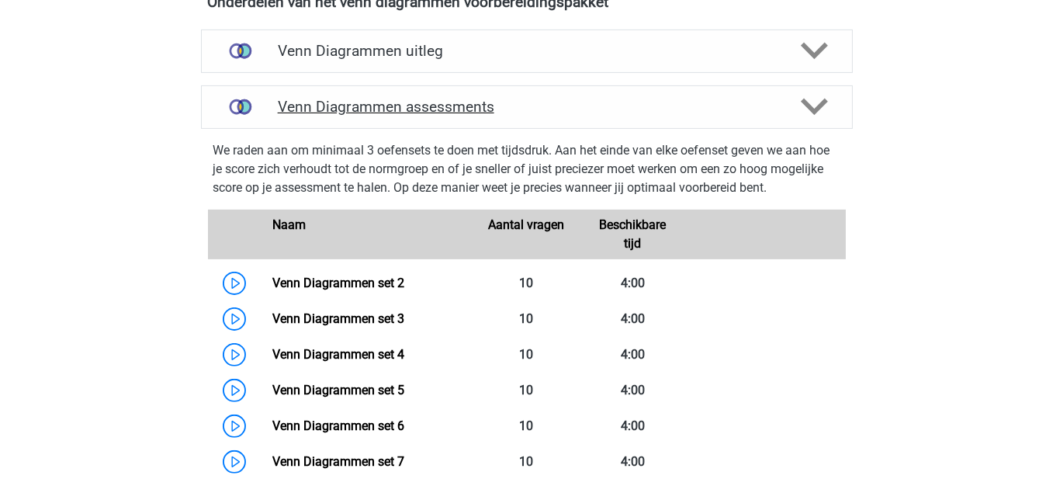
click at [806, 103] on polygon at bounding box center [814, 107] width 27 height 17
click at [814, 99] on icon at bounding box center [814, 106] width 27 height 27
